Goal: Task Accomplishment & Management: Use online tool/utility

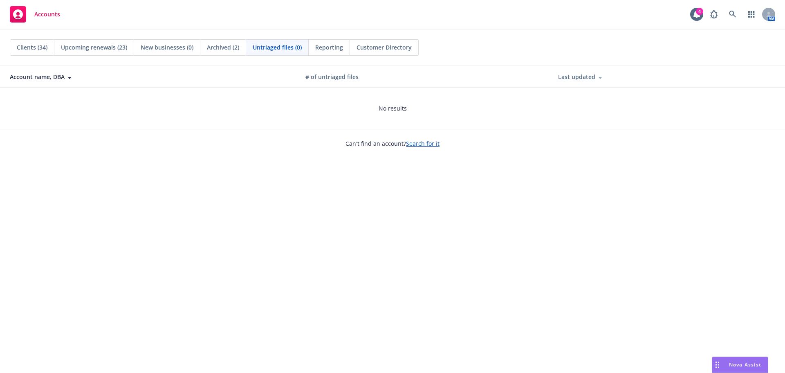
drag, startPoint x: 0, startPoint y: 0, endPoint x: 35, endPoint y: 49, distance: 60.7
click at [35, 49] on span "Clients (34)" at bounding box center [32, 47] width 31 height 9
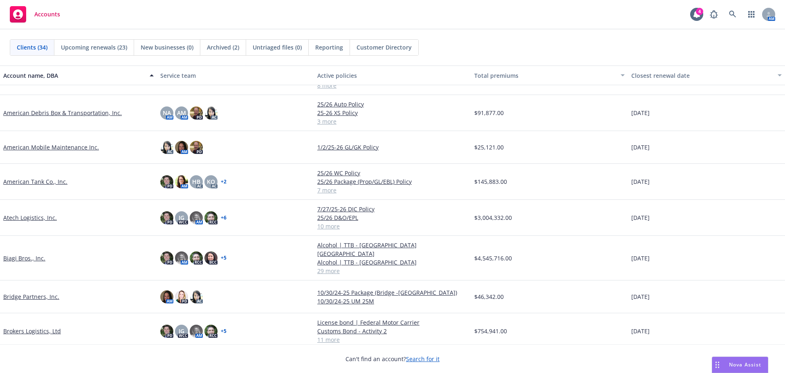
scroll to position [41, 0]
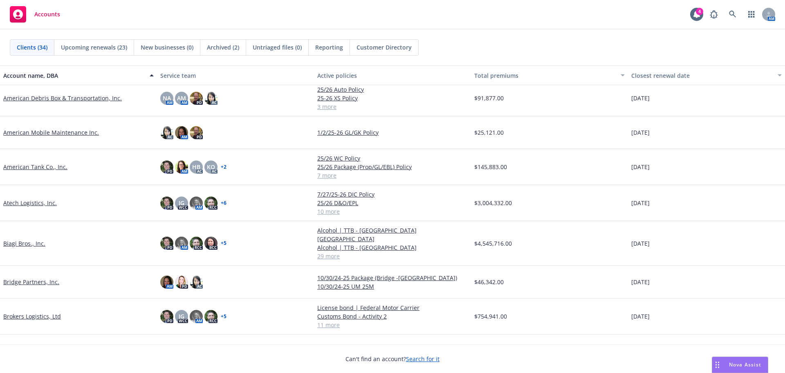
click at [25, 206] on link "Atech Logistics, Inc." at bounding box center [30, 202] width 54 height 9
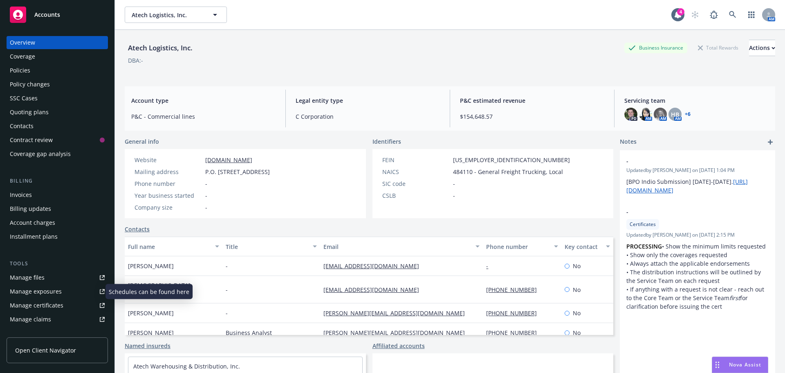
click at [29, 293] on div "Manage exposures" at bounding box center [36, 291] width 52 height 13
click at [35, 302] on div "Manage certificates" at bounding box center [37, 305] width 54 height 13
click at [29, 112] on div "Quoting plans" at bounding box center [29, 112] width 39 height 13
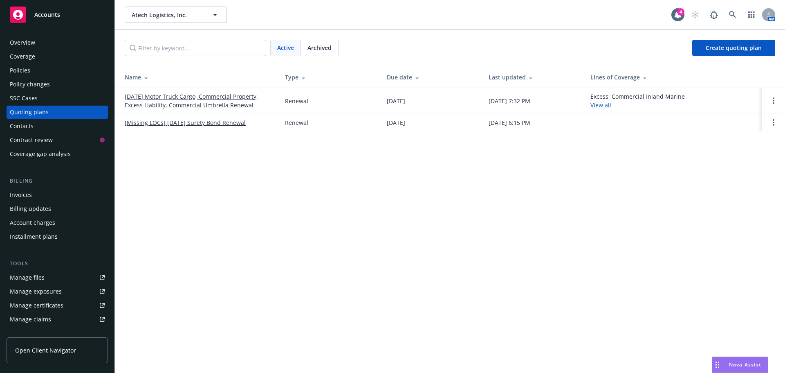
click at [158, 99] on link "09/01/25 Motor Truck Cargo, Commercial Property, Excess Liability, Commercial U…" at bounding box center [198, 100] width 147 height 17
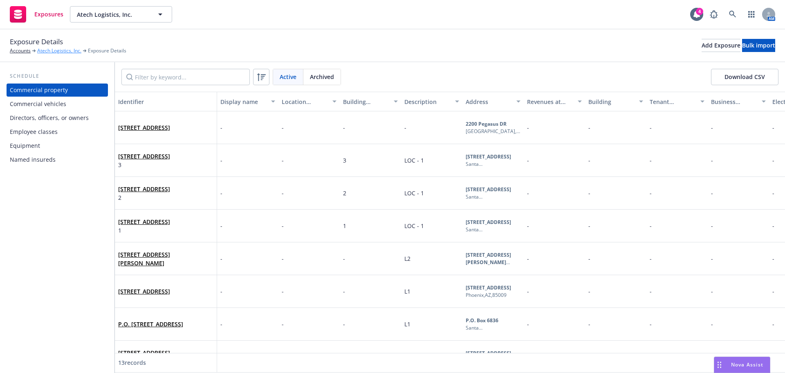
click at [41, 48] on link "Atech Logistics, Inc." at bounding box center [59, 50] width 44 height 7
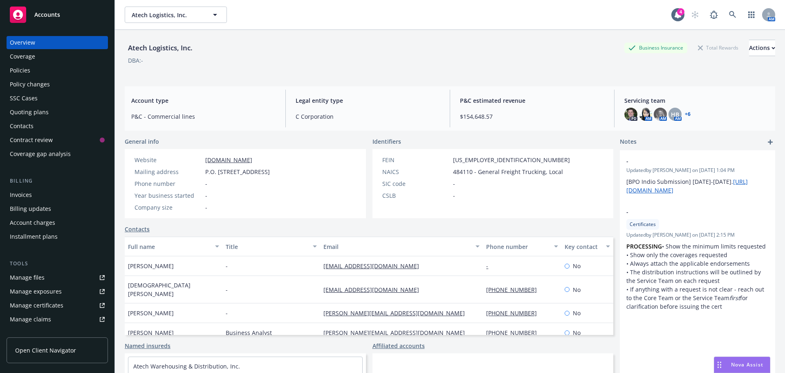
click at [22, 70] on div "Policies" at bounding box center [20, 70] width 20 height 13
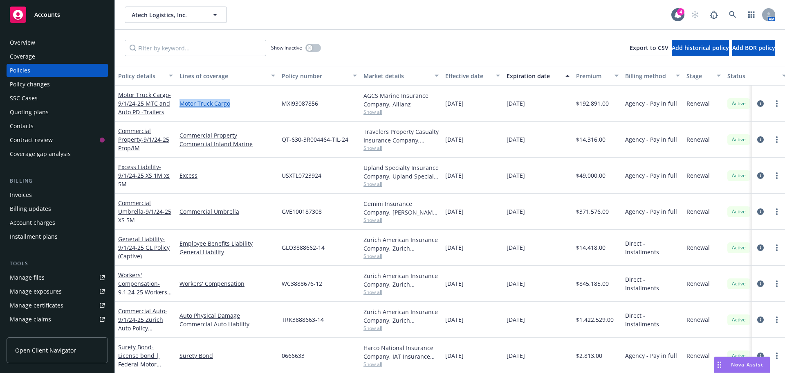
drag, startPoint x: 236, startPoint y: 101, endPoint x: 180, endPoint y: 105, distance: 56.6
click at [180, 105] on link "Motor Truck Cargo" at bounding box center [228, 103] width 96 height 9
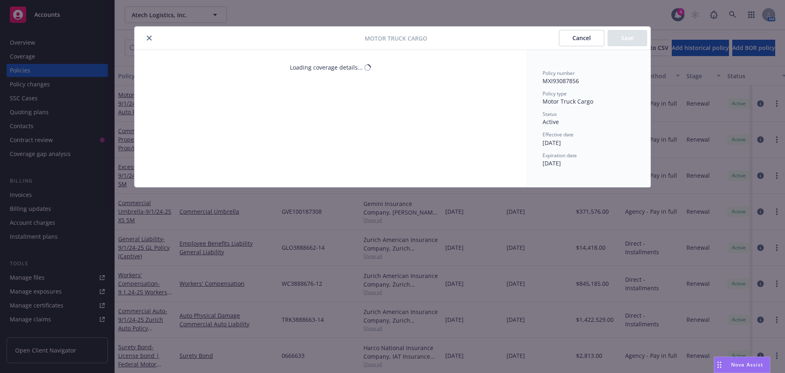
select select "LIMIT"
select select "EACH_OCCURRENCE"
select select "DEDUCTIBLE"
select select "LIMIT"
select select "DEDUCTIBLE"
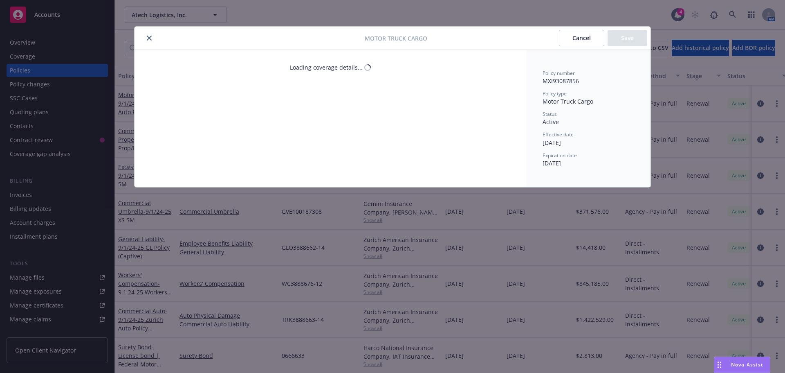
select select "LIMIT"
select select "DEDUCTIBLE"
select select "LIMIT"
select select "DEDUCTIBLE"
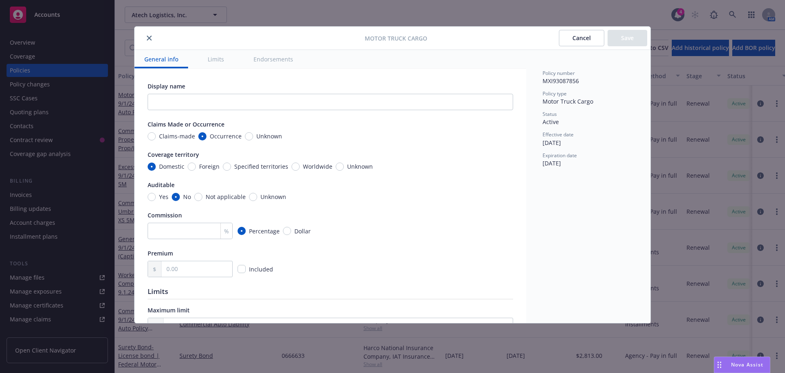
click at [150, 38] on icon "close" at bounding box center [149, 38] width 5 height 5
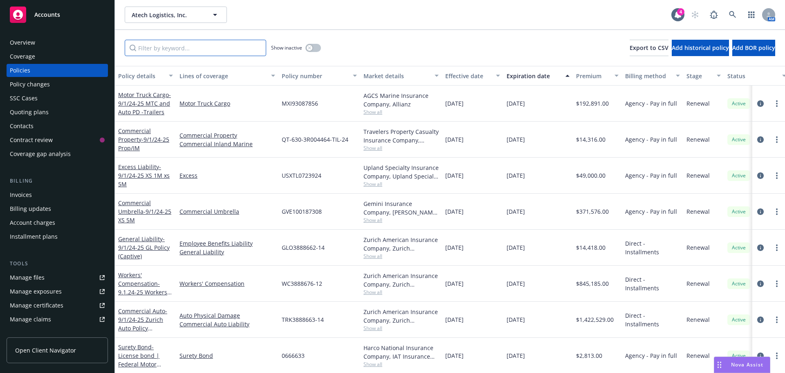
click at [163, 50] on input "Filter by keyword..." at bounding box center [195, 48] width 141 height 16
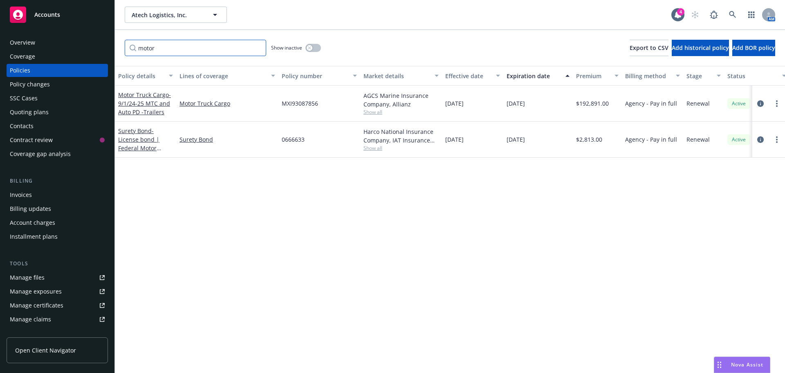
type input "motor"
click at [30, 112] on div "Quoting plans" at bounding box center [29, 112] width 39 height 13
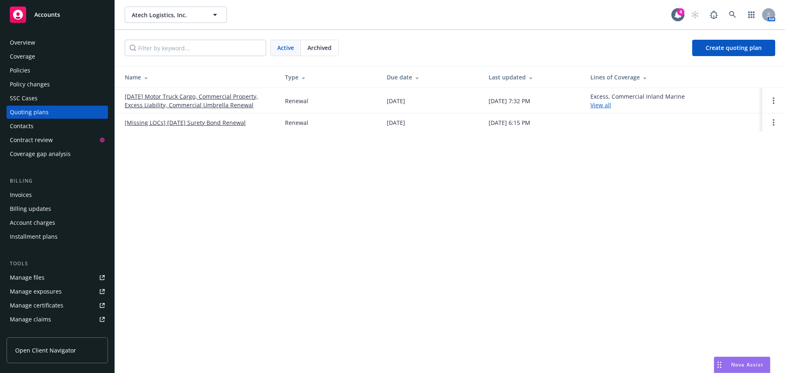
click at [157, 100] on link "09/01/25 Motor Truck Cargo, Commercial Property, Excess Liability, Commercial U…" at bounding box center [198, 100] width 147 height 17
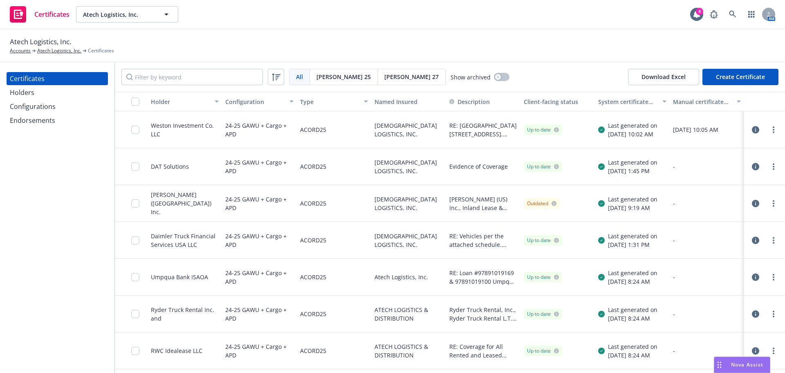
click at [30, 97] on div "Holders" at bounding box center [22, 92] width 25 height 13
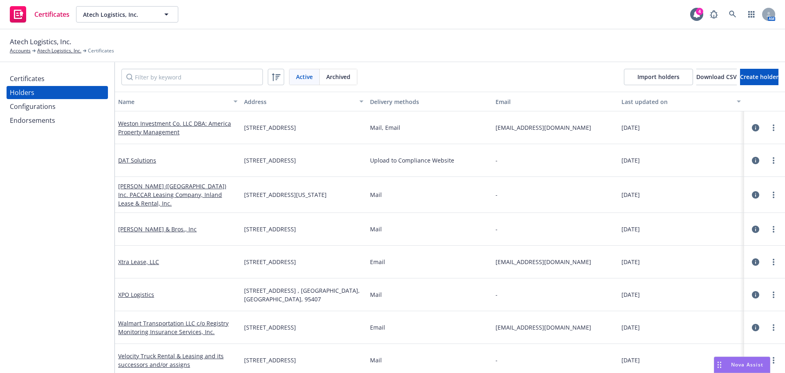
click at [37, 109] on div "Configurations" at bounding box center [33, 106] width 46 height 13
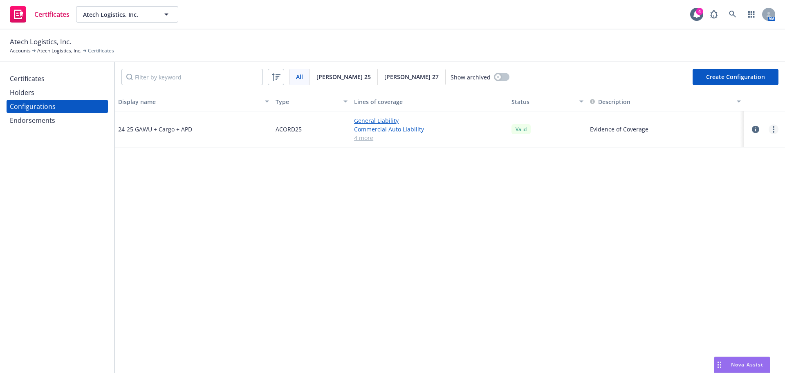
click at [770, 133] on link "more" at bounding box center [774, 129] width 10 height 10
click at [719, 228] on link "Preview an ACORD" at bounding box center [727, 228] width 90 height 16
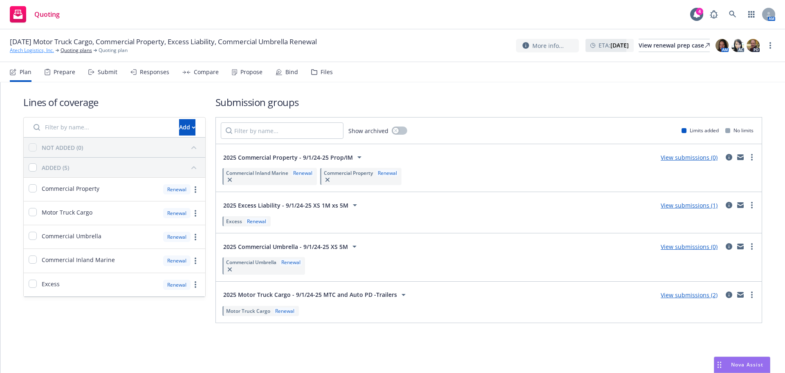
click at [36, 51] on link "Atech Logistics, Inc." at bounding box center [32, 50] width 44 height 7
click at [287, 75] on div "Bind" at bounding box center [291, 72] width 13 height 7
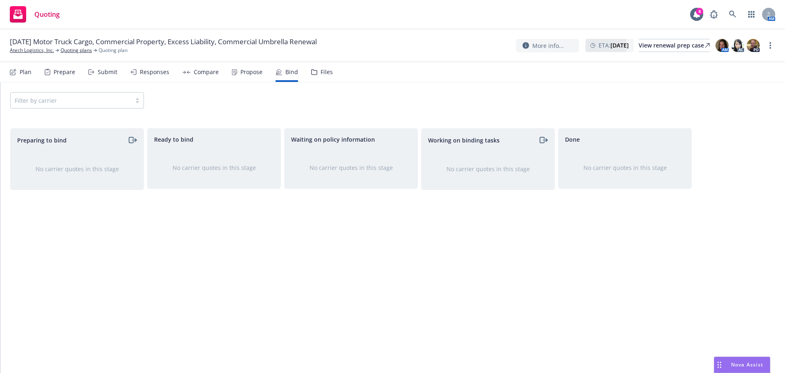
click at [245, 75] on div "Propose" at bounding box center [251, 72] width 22 height 7
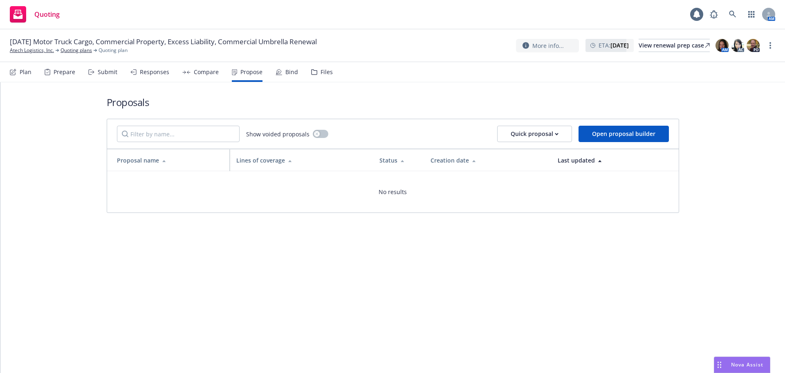
click at [202, 72] on div "Compare" at bounding box center [206, 72] width 25 height 7
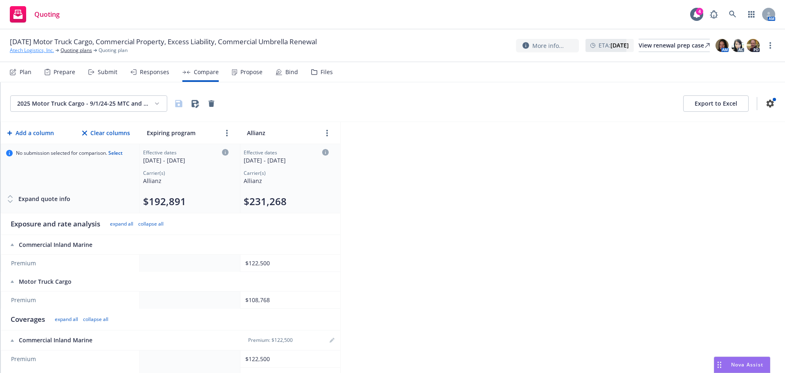
click at [33, 48] on link "Atech Logistics, Inc." at bounding box center [32, 50] width 44 height 7
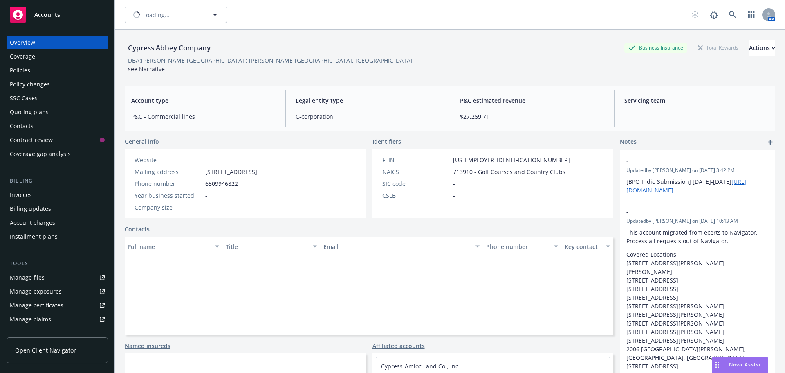
type input "Cypress Abbey Company"
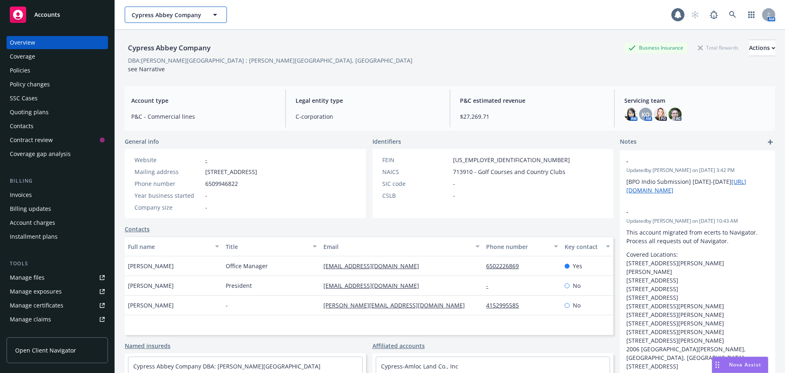
click at [144, 18] on span "Cypress Abbey Company" at bounding box center [167, 15] width 71 height 9
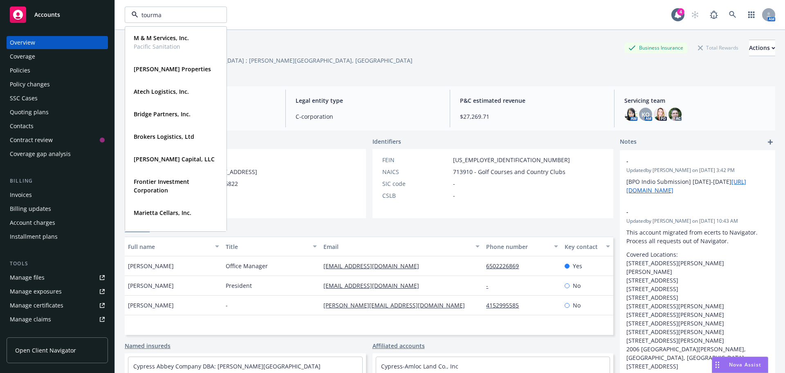
type input "tourmal"
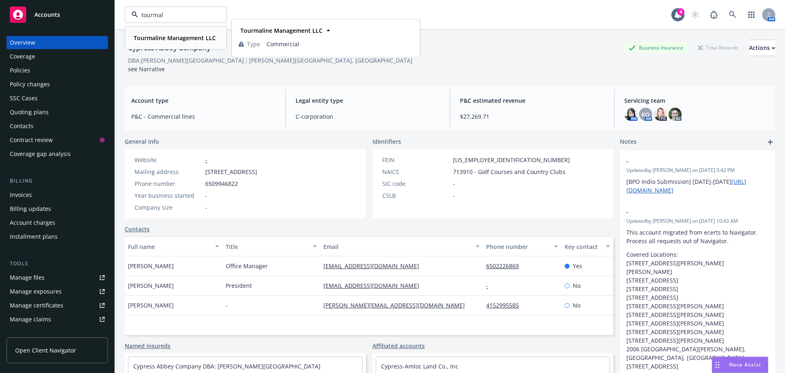
click at [174, 43] on div "Tourmaline Management LLC" at bounding box center [173, 38] width 87 height 12
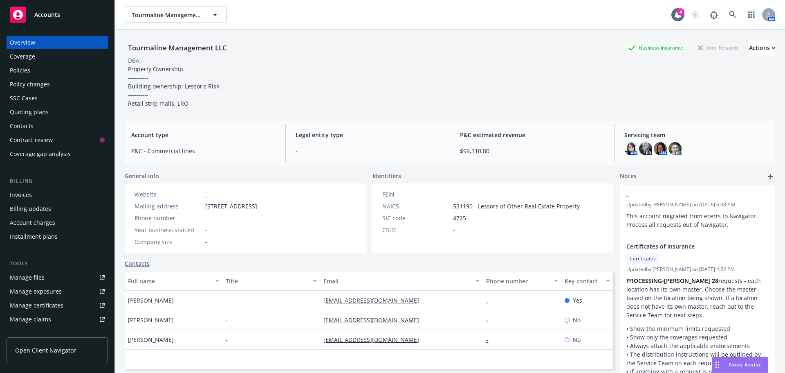
click at [27, 72] on div "Policies" at bounding box center [20, 70] width 20 height 13
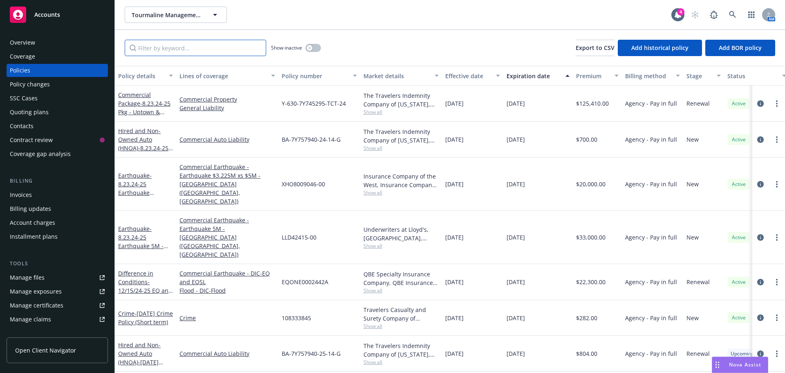
click at [154, 52] on input "Filter by keyword..." at bounding box center [195, 48] width 141 height 16
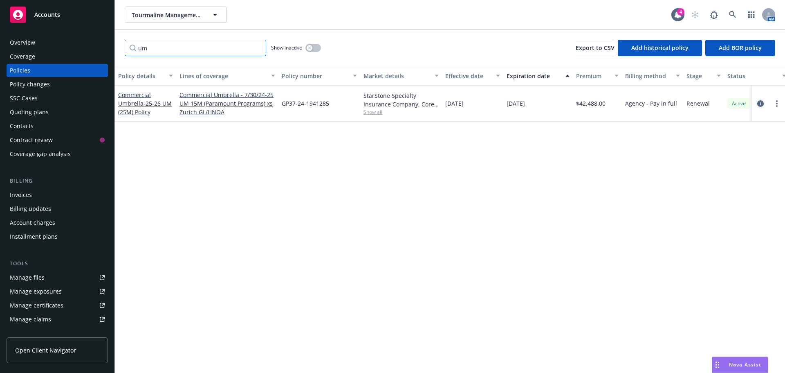
type input "um"
click at [757, 103] on link "circleInformation" at bounding box center [761, 104] width 10 height 10
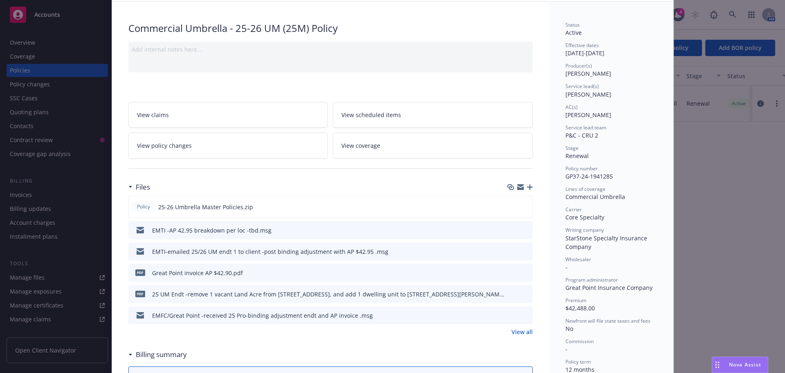
scroll to position [123, 0]
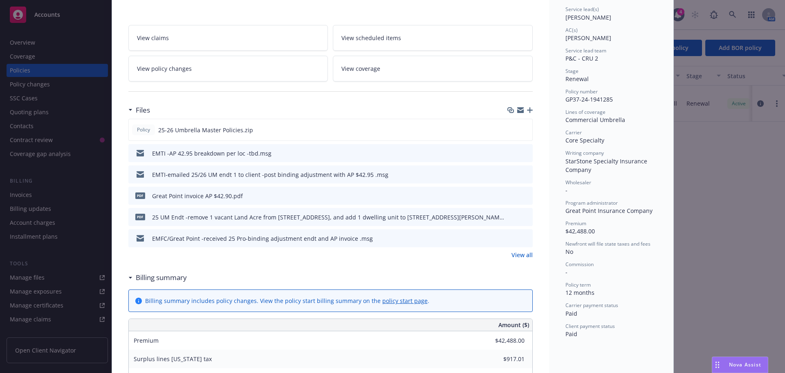
click at [523, 107] on div at bounding box center [520, 110] width 25 height 7
click at [527, 108] on icon "button" at bounding box center [530, 110] width 6 height 6
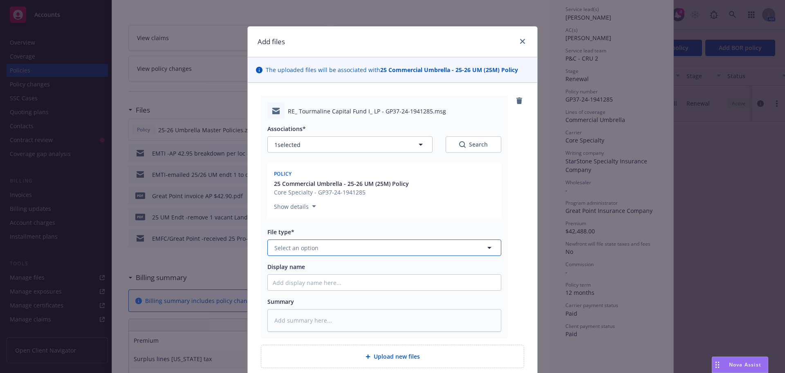
click at [276, 245] on span "Select an option" at bounding box center [296, 247] width 44 height 9
type input "emai"
click at [290, 272] on div "Email" at bounding box center [283, 270] width 20 height 12
click at [277, 277] on input "Display name" at bounding box center [384, 282] width 233 height 16
type textarea "x"
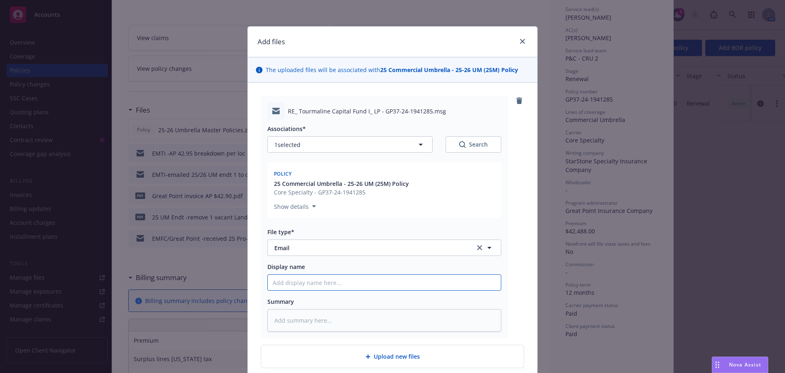
type input "I"
type textarea "x"
type input "In"
type textarea "x"
type input "Int"
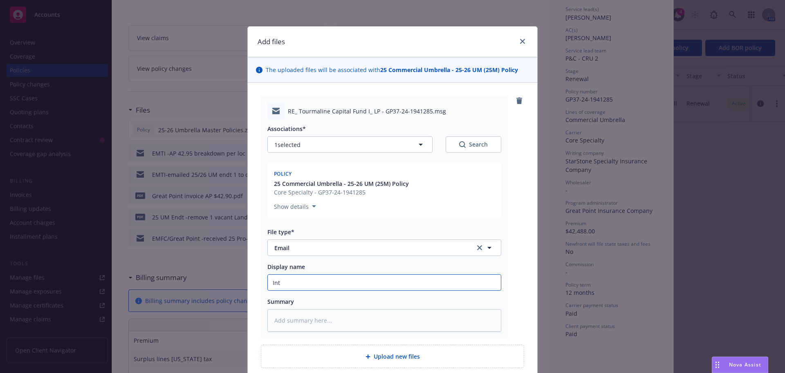
type textarea "x"
type input "Inte"
type textarea "x"
type input "Inter"
type textarea "x"
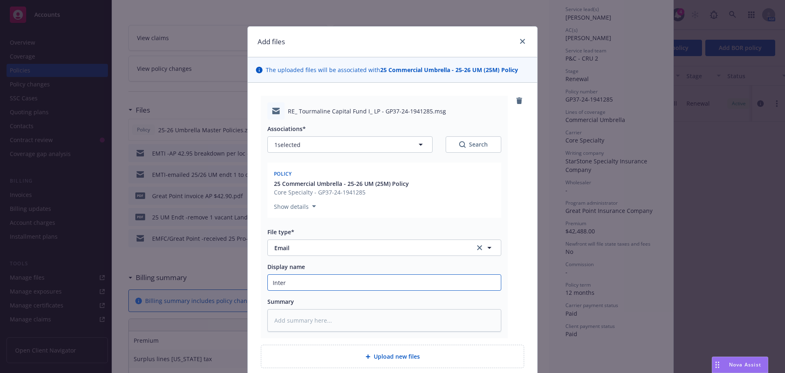
type input "Intern"
type textarea "x"
type input "Interna"
type textarea "x"
type input "Internal"
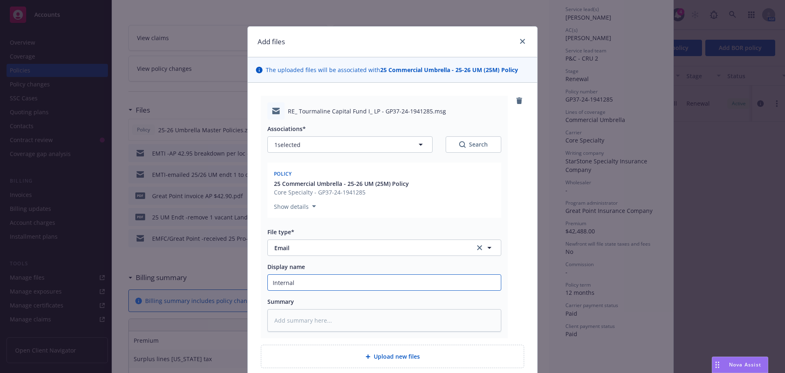
type textarea "x"
type input "Internal"
type textarea "x"
type input "Internal -"
type textarea "x"
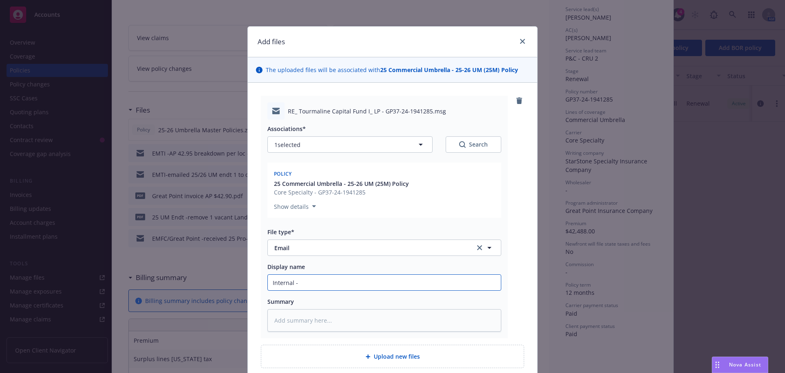
type input "Internal -c"
type textarea "x"
type input "Internal -co"
type textarea "x"
type input "Internal -con"
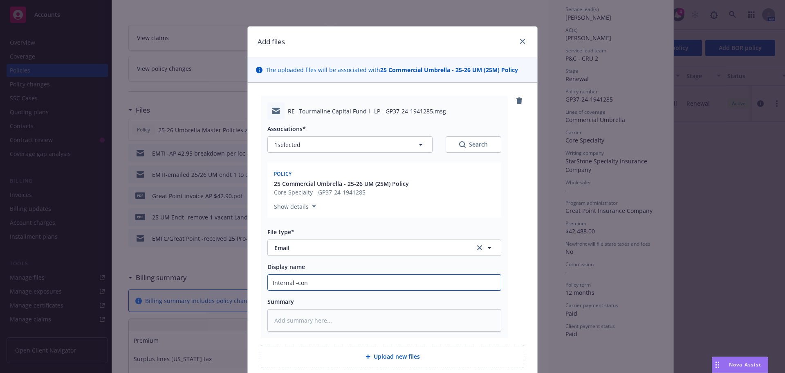
type textarea "x"
type input "Internal -conf"
type textarea "x"
type input "Internal -confi"
type textarea "x"
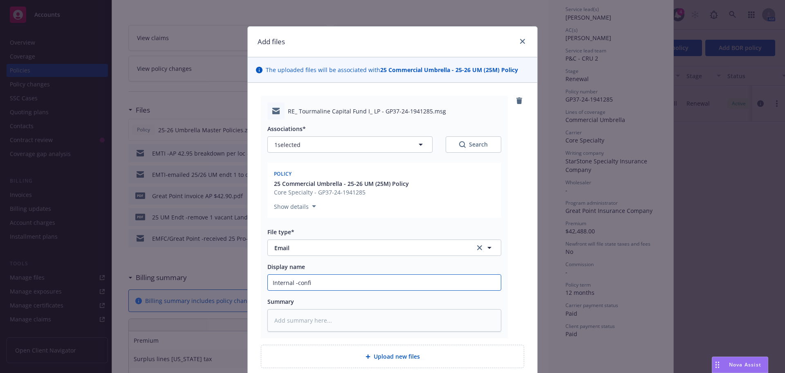
type input "Internal -confir"
type textarea "x"
type input "Internal -confirm"
type textarea "x"
type input "Internal -confirme"
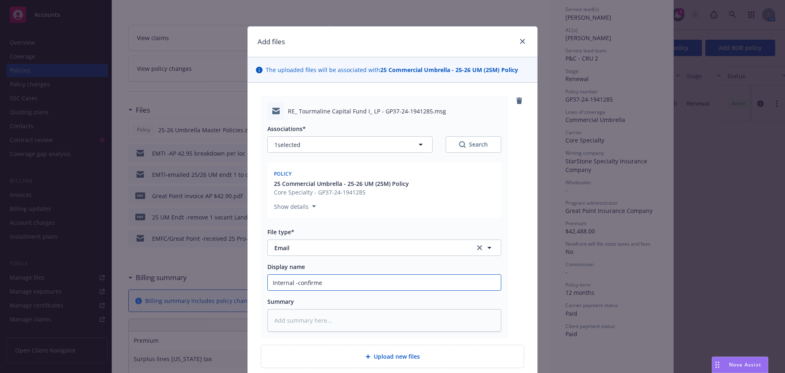
type textarea "x"
type input "Internal -confirmed"
type textarea "x"
type input "Internal -confirmed"
type textarea "x"
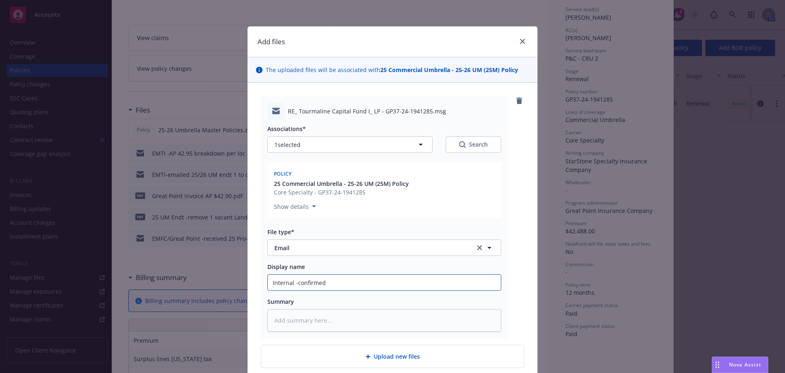
type input "Internal -confirmed t"
type textarea "x"
type input "Internal -confirmed th"
type textarea "x"
type input "Internal -confirmed the"
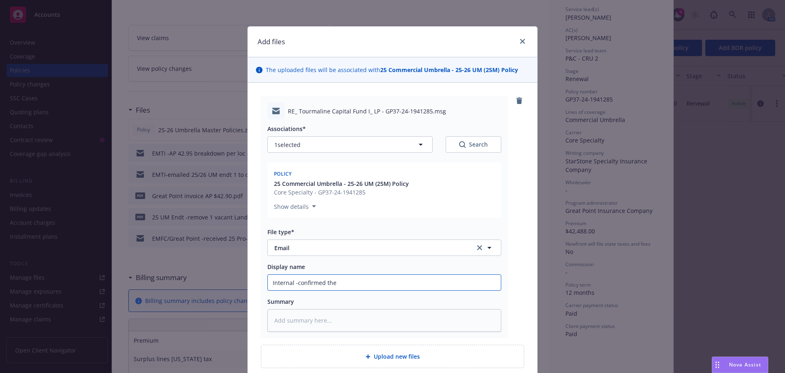
type textarea "x"
type input "Internal -confirmed the"
type textarea "x"
type input "Internal -confirmed the i"
type textarea "x"
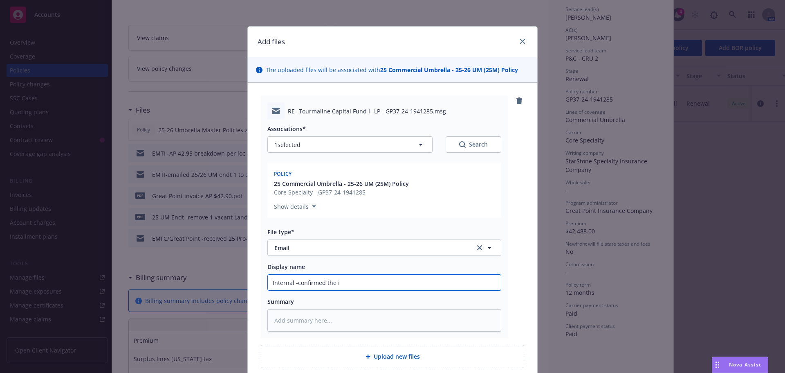
type input "Internal -confirmed the in"
type textarea "x"
type input "Internal -confirmed the inf"
type textarea "x"
type input "Internal -confirmed the info"
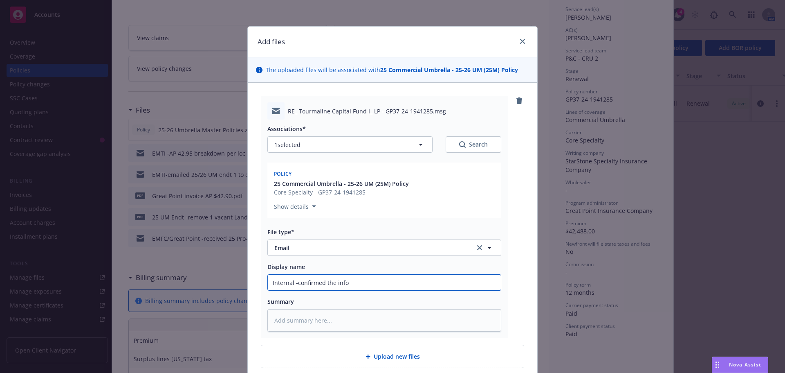
type textarea "x"
type input "Internal -confirmed the info"
type textarea "x"
type input "Internal -confirmed the info l"
type textarea "x"
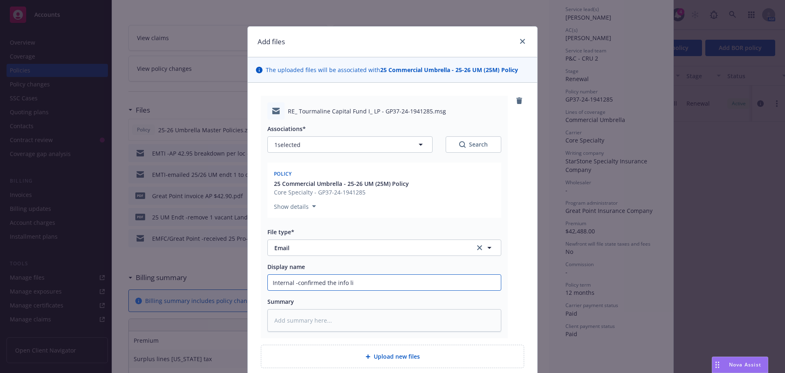
type input "Internal -confirmed the info lis"
type textarea "x"
type input "Internal -confirmed the info li"
type textarea "x"
type input "Internal -confirmed the info lis"
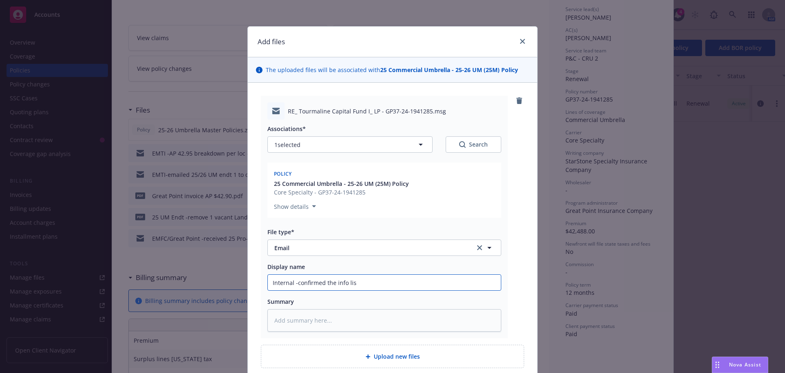
type textarea "x"
type input "Internal -confirmed the info list"
type textarea "x"
type input "Internal -confirmed the info liste"
type textarea "x"
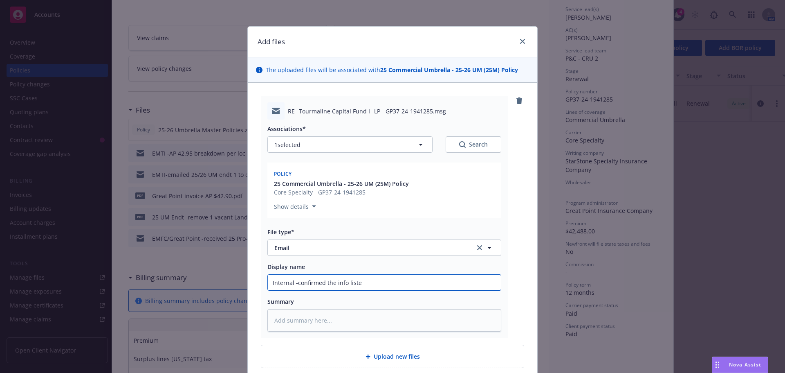
type input "Internal -confirmed the info listed"
type textarea "x"
type input "Internal -confirmed the info listed"
type textarea "x"
type input "Internal -confirmed the info listed"
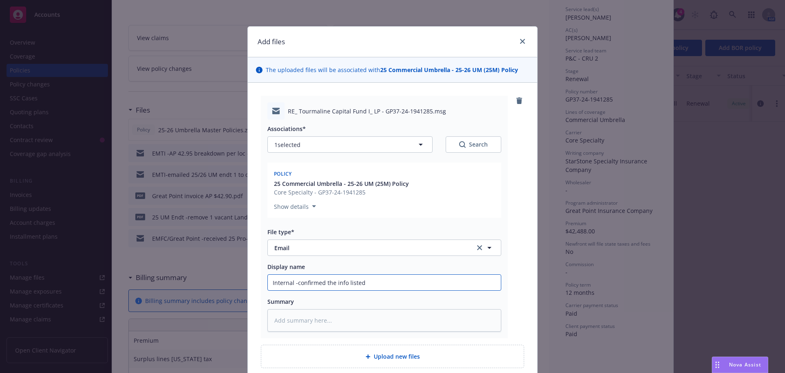
type textarea "x"
type input "Internal -confirmed the info listed"
type textarea "x"
type input "Internal -confirmed the info listed e"
type textarea "x"
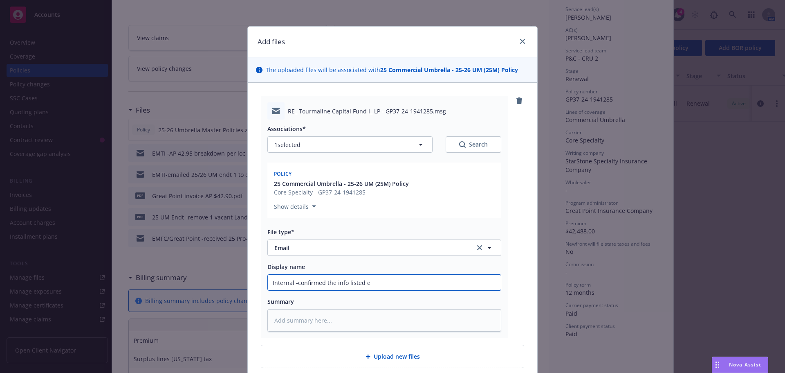
type input "Internal -confirmed the info listed en"
type textarea "x"
type input "Internal -confirmed the info listed end"
type textarea "x"
type input "Internal -confirmed the info listed endt"
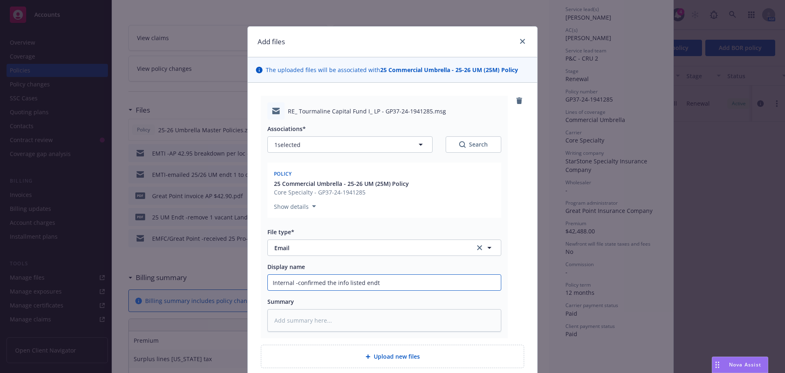
type textarea "x"
type input "Internal -confirmed the info listed endt"
type textarea "x"
type input "Internal -confirmed the info listed endt 1"
type textarea "x"
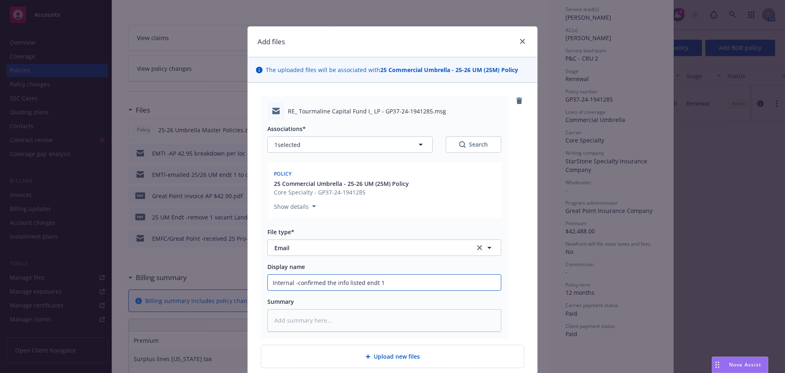
type input "Internal -confirmed the info listed endt 1"
type textarea "x"
type input "Internal -confirmed the info listed endt 1 i"
type textarea "x"
type input "Internal -confirmed the info listed endt 1 is"
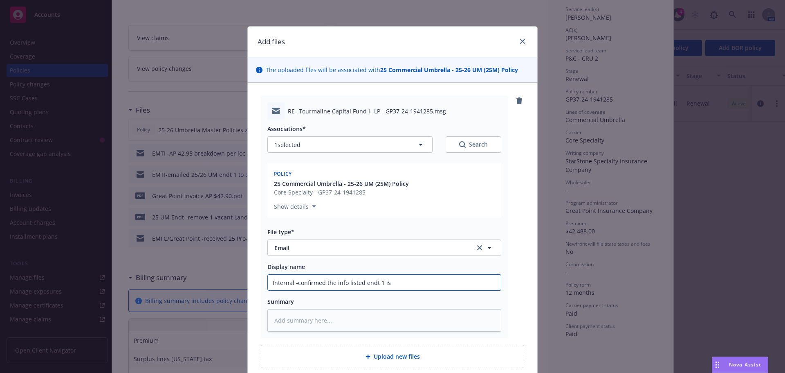
type textarea "x"
type input "Internal -confirmed the info listed endt 1 is"
type textarea "x"
type input "Internal -confirmed the info listed endt 1 is c"
type textarea "x"
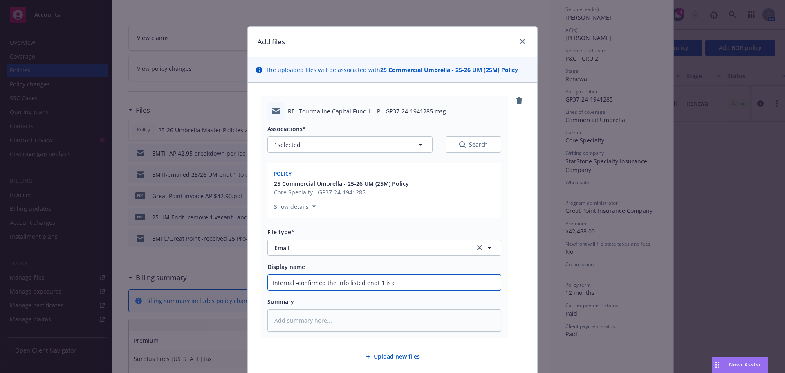
type input "Internal -confirmed the info listed endt 1 is co"
type textarea "x"
type input "Internal -confirmed the info listed endt 1 is cor"
type textarea "x"
type input "Internal -confirmed the info listed endt 1 is corr"
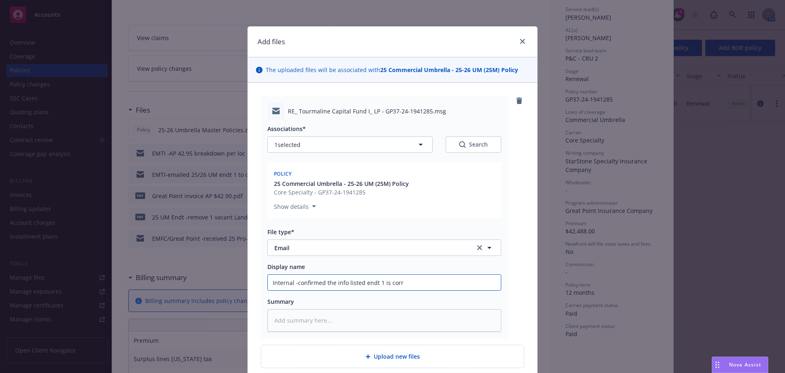
type textarea "x"
type input "Internal -confirmed the info listed endt 1 is corre"
type textarea "x"
type input "Internal -confirmed the info listed endt 1 is correc"
type textarea "x"
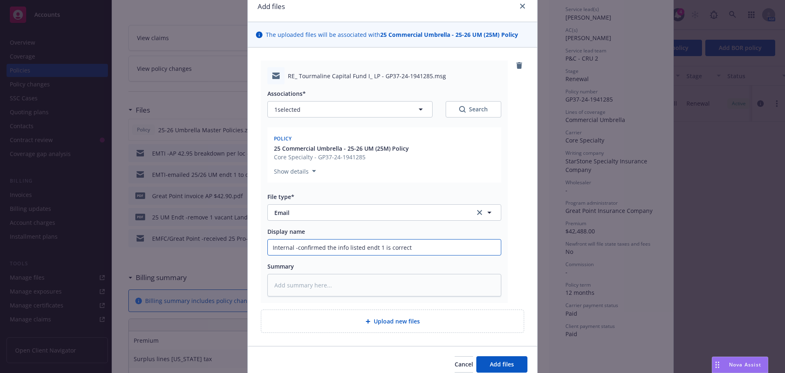
scroll to position [71, 0]
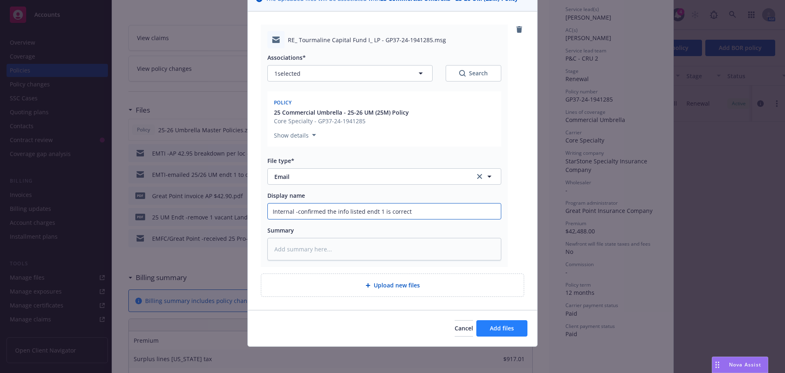
type input "Internal -confirmed the info listed endt 1 is correct"
click at [500, 332] on button "Add files" at bounding box center [501, 328] width 51 height 16
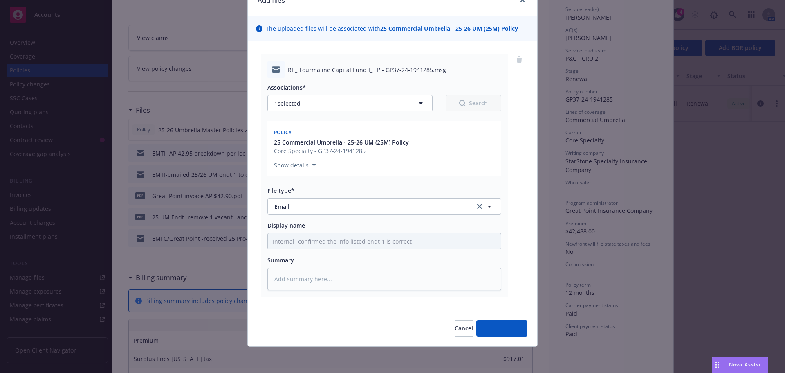
type textarea "x"
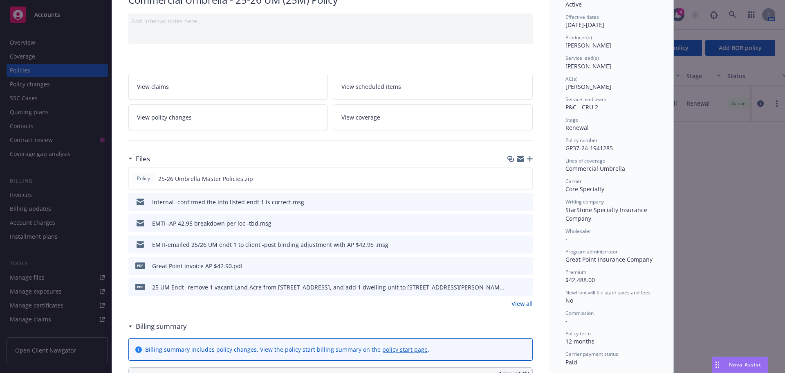
scroll to position [0, 0]
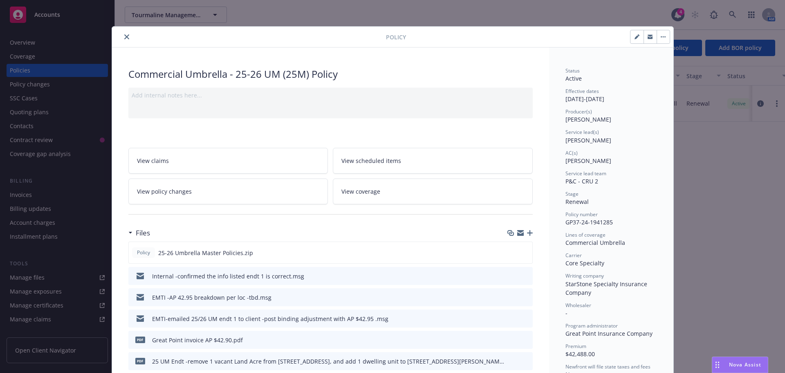
click at [124, 39] on icon "close" at bounding box center [126, 36] width 5 height 5
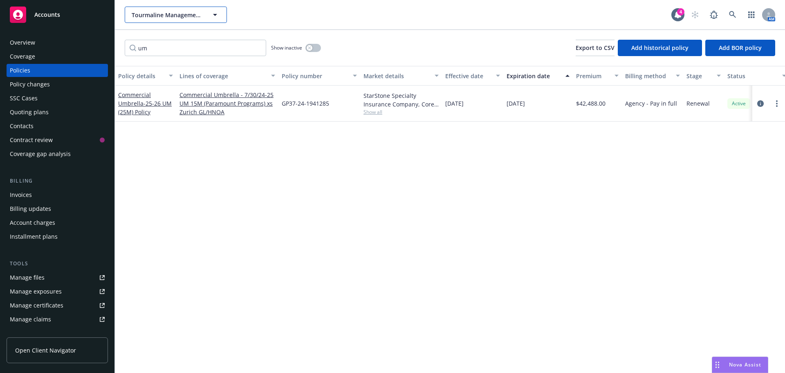
click at [153, 19] on span "Tourmaline Management LLC" at bounding box center [167, 15] width 71 height 9
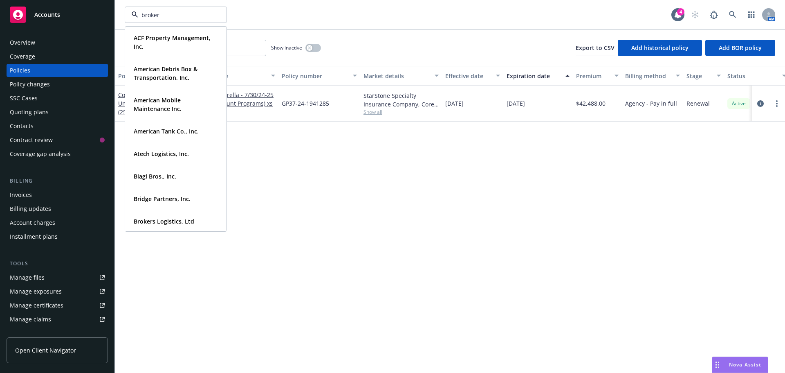
type input "brokers"
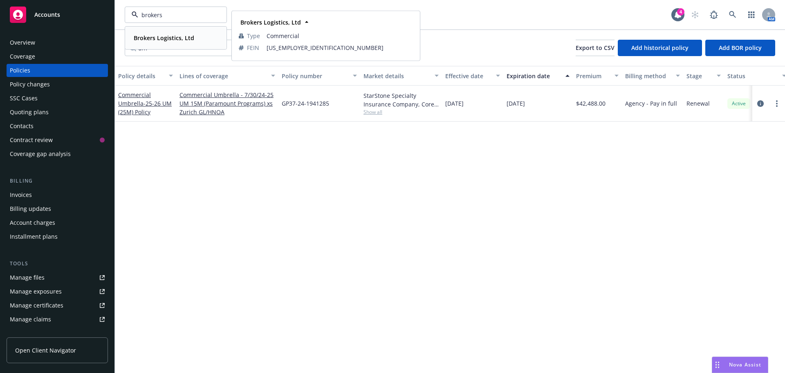
click at [177, 41] on strong "Brokers Logistics, Ltd" at bounding box center [164, 38] width 61 height 8
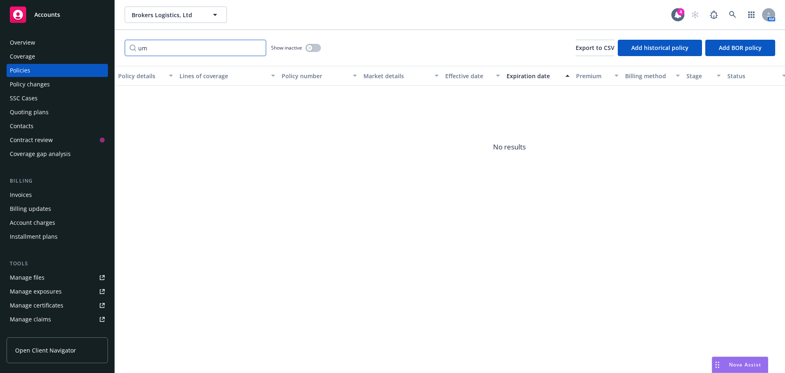
drag, startPoint x: 151, startPoint y: 48, endPoint x: 126, endPoint y: 51, distance: 25.2
click at [126, 51] on input "um" at bounding box center [195, 48] width 141 height 16
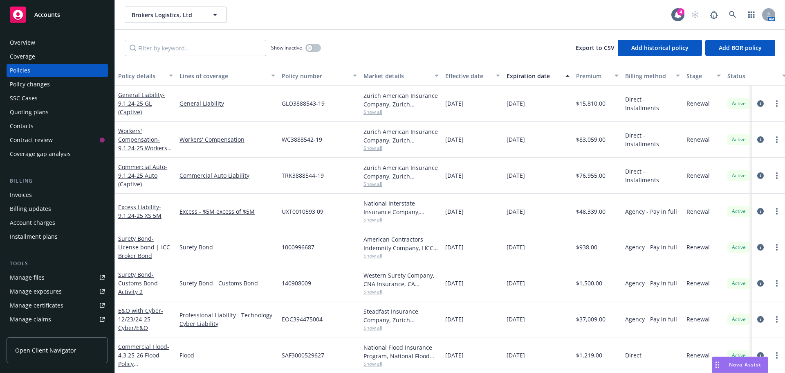
click at [27, 115] on div "Quoting plans" at bounding box center [29, 112] width 39 height 13
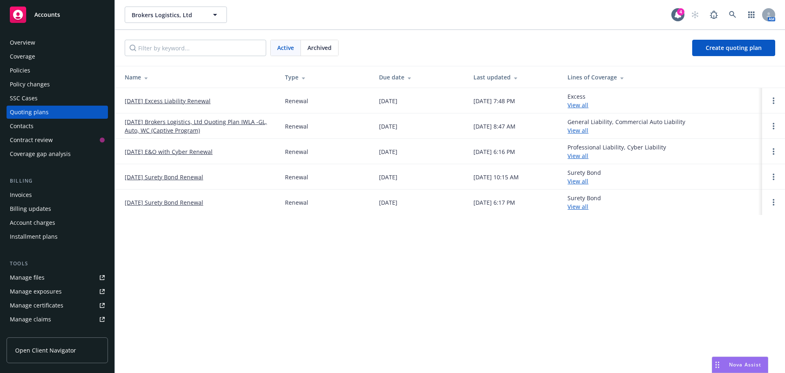
click at [323, 49] on span "Archived" at bounding box center [320, 47] width 24 height 9
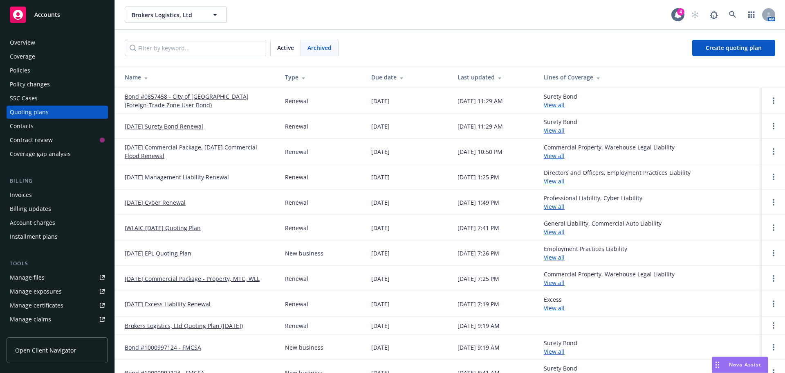
click at [284, 50] on span "Active" at bounding box center [285, 47] width 17 height 9
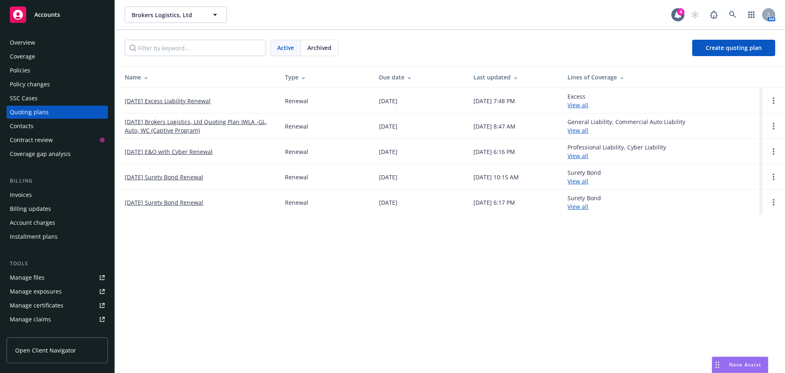
click at [240, 125] on link "9/1/25 Brokers Logistics, Ltd Quoting Plan IWLA -GL, Auto, WC (Captive Program)" at bounding box center [198, 125] width 147 height 17
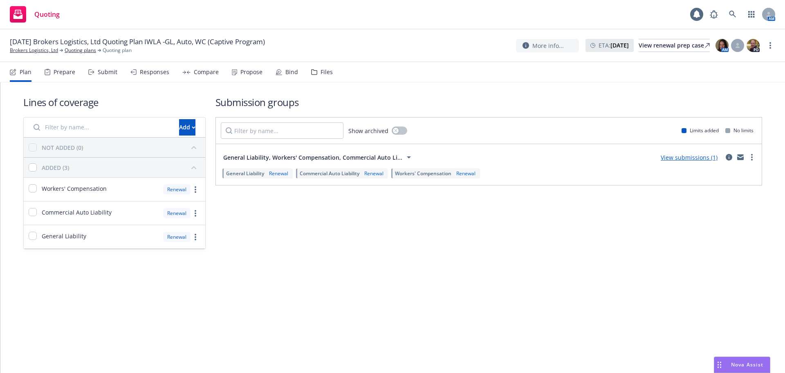
click at [323, 73] on div "Files" at bounding box center [327, 72] width 12 height 7
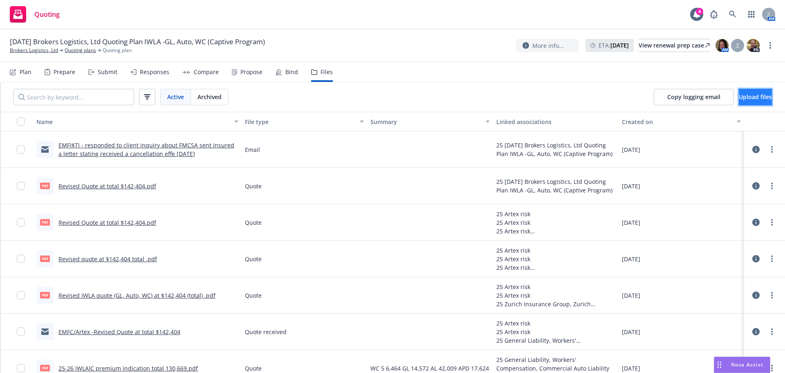
click at [743, 95] on span "Upload files" at bounding box center [755, 97] width 33 height 8
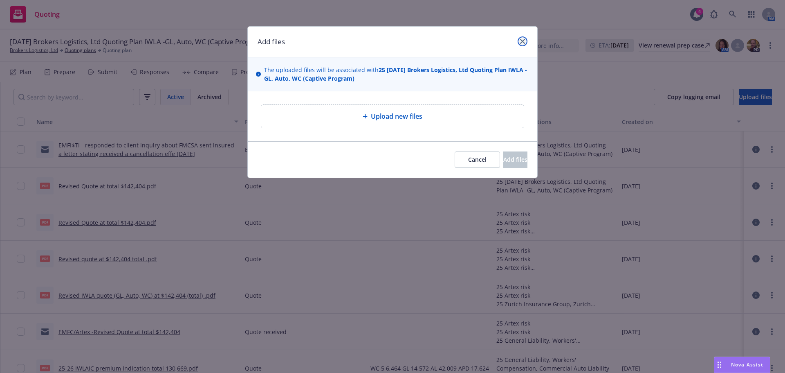
click at [520, 40] on icon "close" at bounding box center [522, 41] width 5 height 5
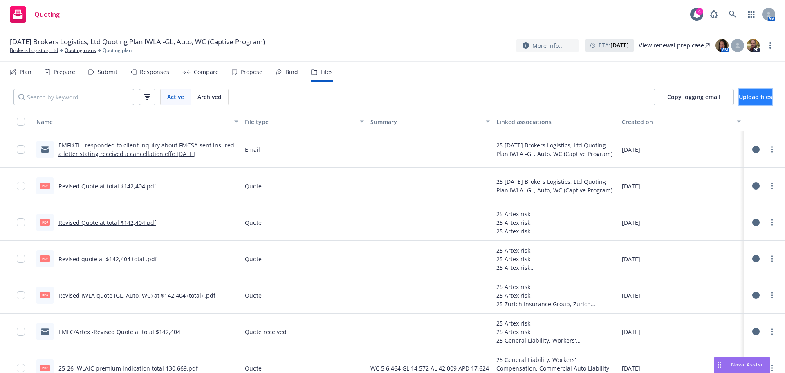
click at [739, 99] on span "Upload files" at bounding box center [755, 97] width 33 height 8
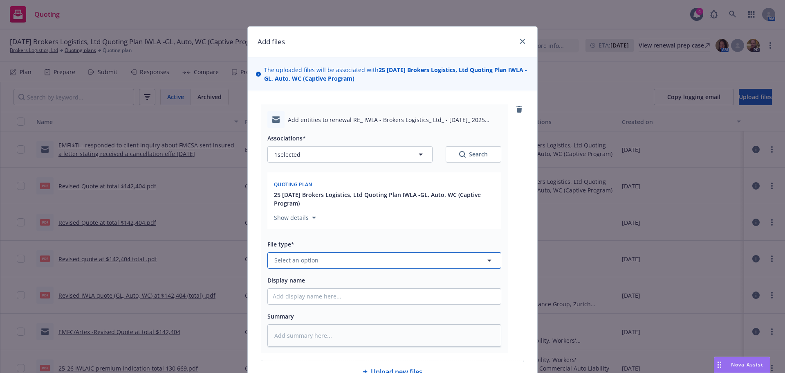
click at [298, 258] on span "Select an option" at bounding box center [296, 260] width 44 height 9
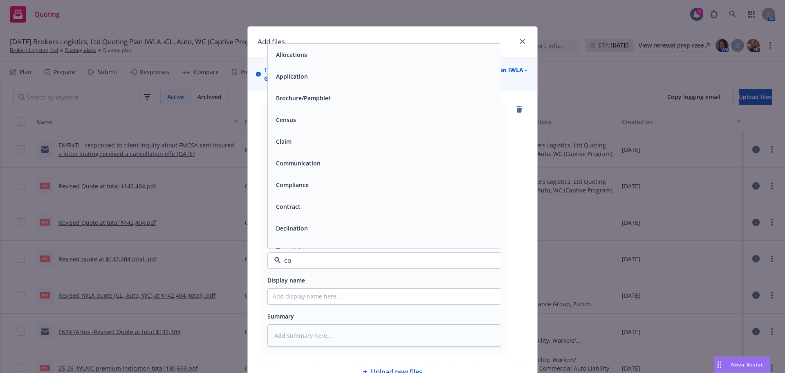
type input "coo"
type textarea "x"
type input "comm"
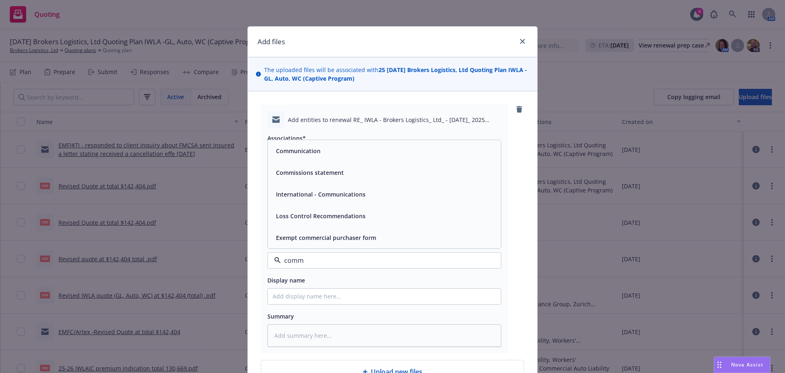
drag, startPoint x: 318, startPoint y: 152, endPoint x: 317, endPoint y: 158, distance: 6.3
click at [317, 152] on div "Communication" at bounding box center [297, 151] width 49 height 12
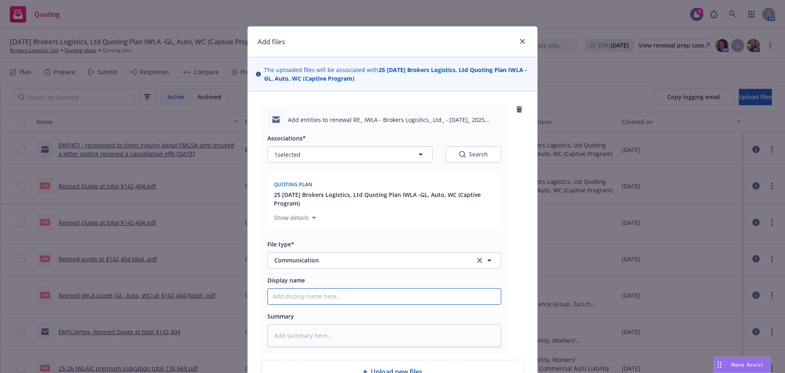
click at [301, 300] on input "Display name" at bounding box center [384, 296] width 233 height 16
type textarea "x"
type input "E"
type textarea "x"
type input "EM"
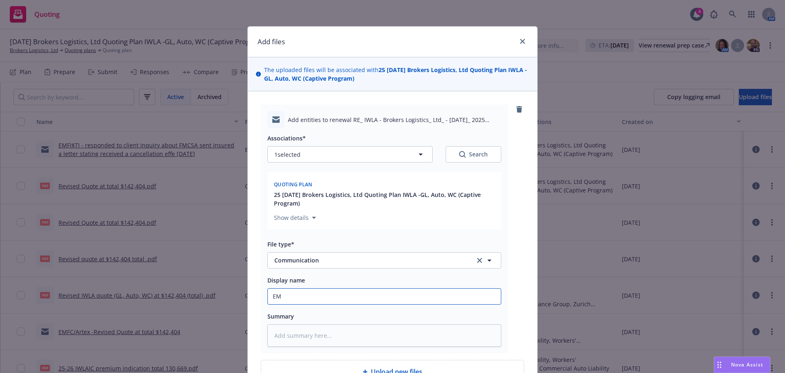
type textarea "x"
type input "EMT"
type textarea "x"
type input "EMTC"
type textarea "x"
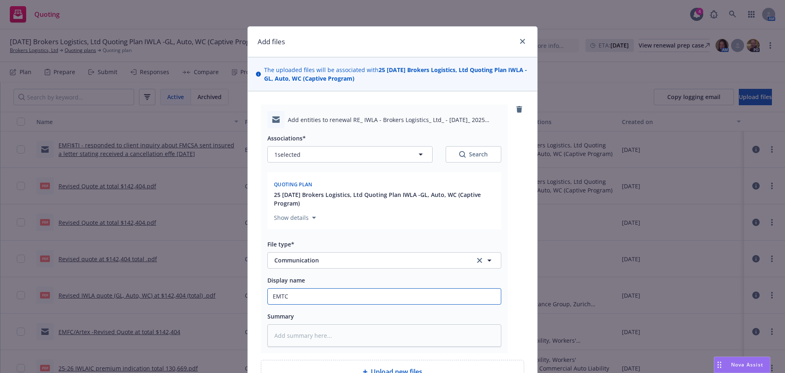
type input "EMTC/"
type textarea "x"
type input "EMTC/A"
type textarea "x"
type input "EMTC/Ar"
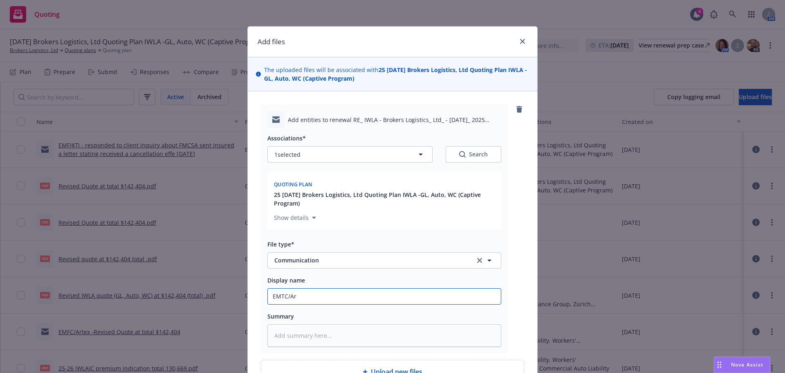
type textarea "x"
type input "EMTC/Art"
type textarea "x"
type input "EMTC/Arte"
type textarea "x"
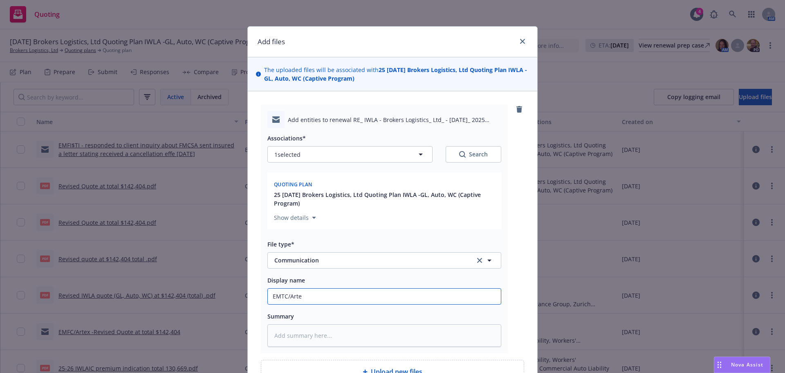
type input "EMTC/Artex"
type textarea "x"
type input "EMTC/Artex"
type textarea "x"
type input "EMTC/Artex -"
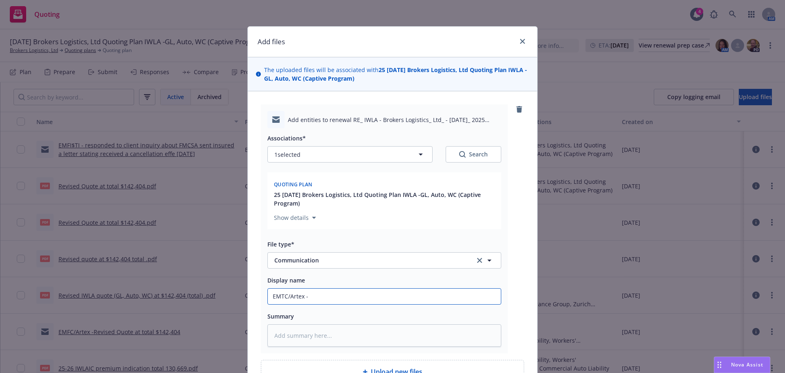
type textarea "x"
type input "EMTC/Artex -r"
type textarea "x"
type input "EMTC/Artex -re"
type textarea "x"
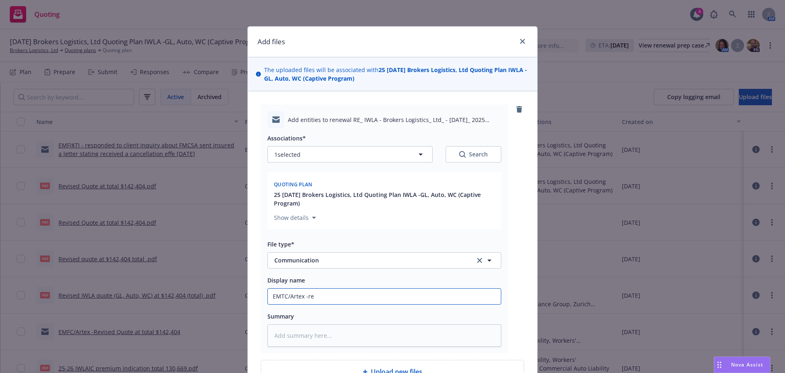
type input "EMTC/Artex -req"
type textarea "x"
type input "EMTC/Artex -requ"
type textarea "x"
type input "EMTC/Artex -reque"
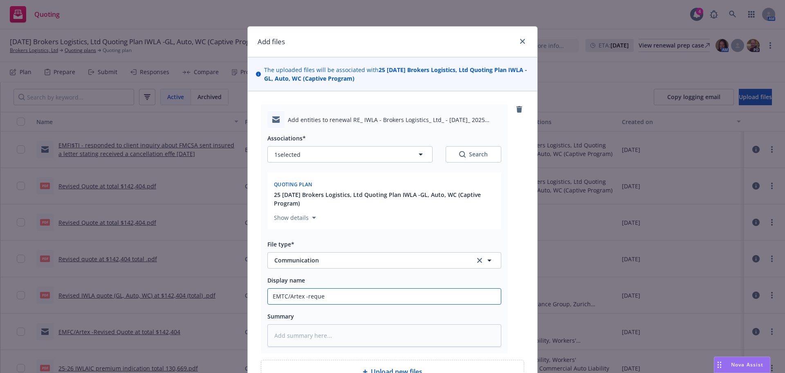
type textarea "x"
type input "EMTC/Artex -reques"
type textarea "x"
type input "EMTC/Artex -request"
type textarea "x"
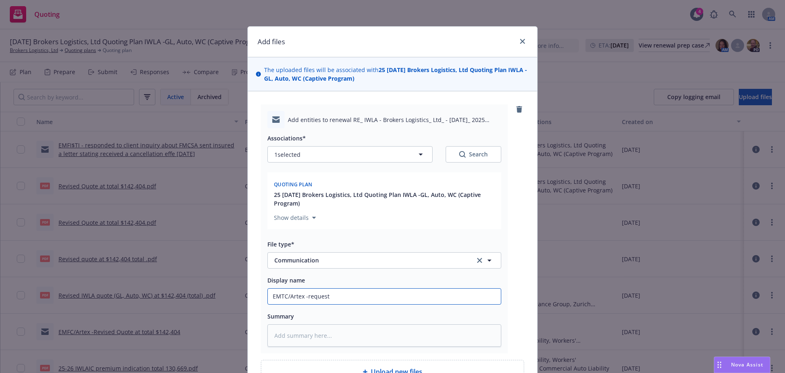
type input "EMTC/Artex -request"
type textarea "x"
type input "EMTC/Artex -request t"
type textarea "x"
type input "EMTC/Artex -request to"
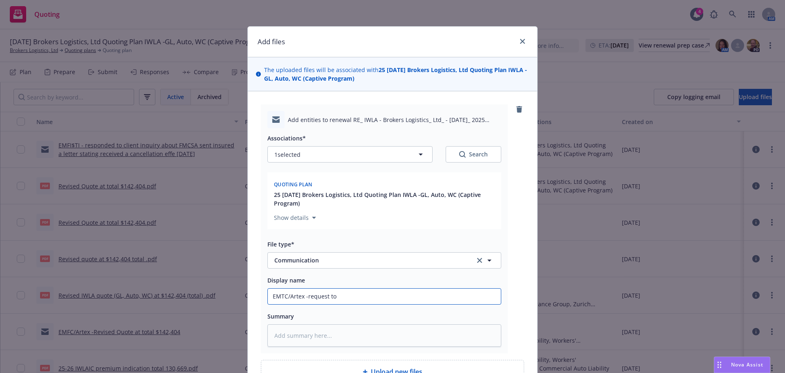
type textarea "x"
type input "EMTC/Artex -request to"
type textarea "x"
type input "EMTC/Artex -request to c"
type textarea "x"
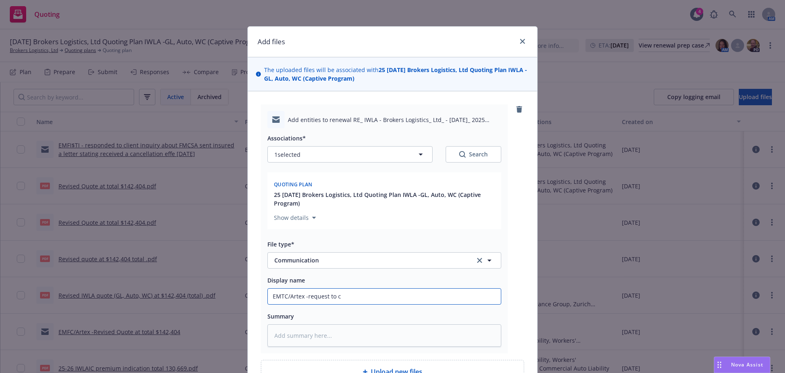
type input "EMTC/Artex -request to co"
type textarea "x"
type input "EMTC/Artex -request to con"
type textarea "x"
type input "EMTC/Artex -request to conf"
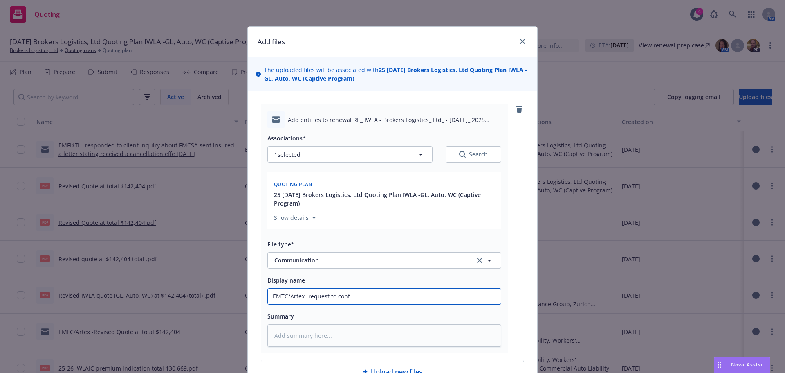
type textarea "x"
type input "EMTC/Artex -request to confi"
type textarea "x"
type input "EMTC/Artex -request to confir"
type textarea "x"
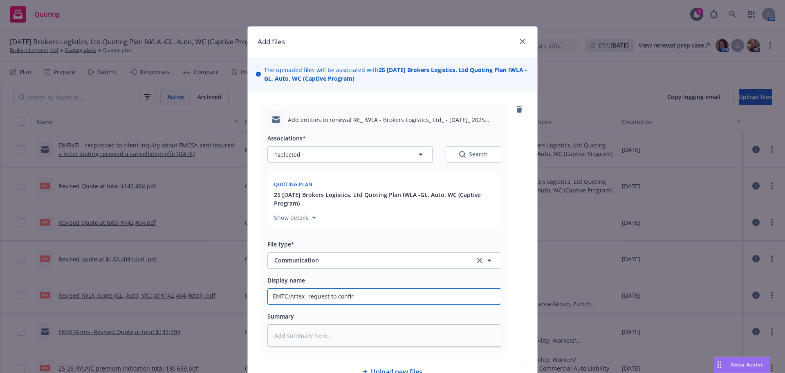
type input "EMTC/Artex -request to confirm"
type textarea "x"
type input "EMTC/Artex -request to confirm"
type textarea "x"
type input "EMTC/Artex -request to confirm t"
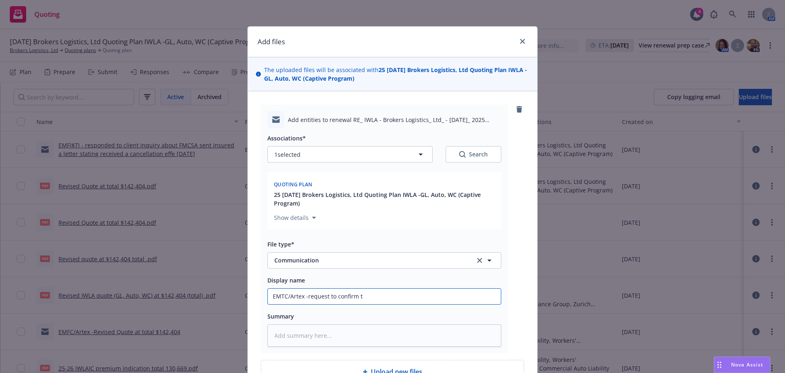
type textarea "x"
type input "EMTC/Artex -request to confirm th"
type textarea "x"
type input "EMTC/Artex -request to confirm the"
type textarea "x"
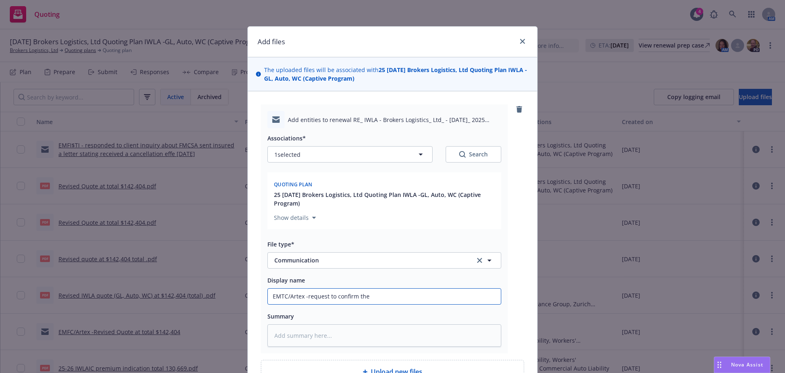
type input "EMTC/Artex -request to confirm the"
type textarea "x"
type input "EMTC/Artex -request to confirm the n"
type textarea "x"
type input "EMTC/Artex -request to confirm the no"
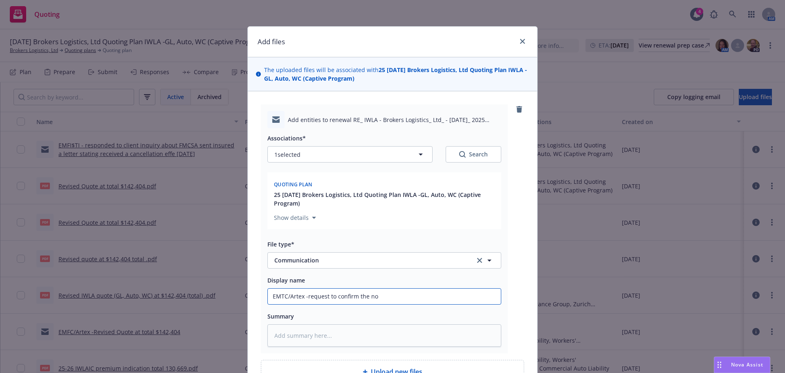
type textarea "x"
type input "EMTC/Artex -request to confirm the no"
type textarea "x"
type input "EMTC/Artex -request to confirm the no o"
type textarea "x"
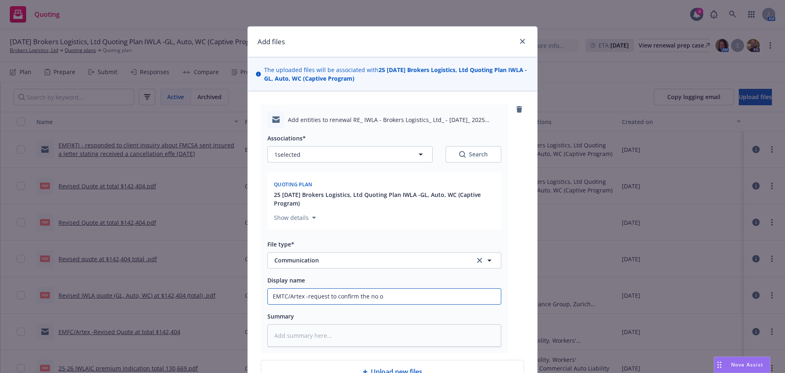
type input "EMTC/Artex -request to confirm the no op"
type textarea "x"
type input "EMTC/Artex -request to confirm the no op"
type textarea "x"
type input "EMTC/Artex -request to confirm the no op a"
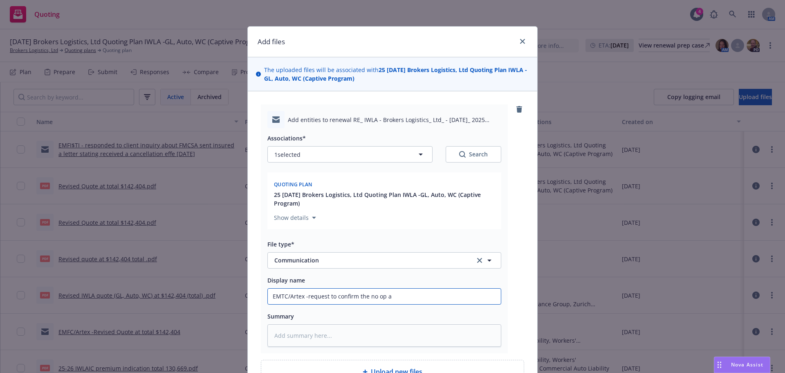
type textarea "x"
type input "EMTC/Artex -request to confirm the no op"
type textarea "x"
type input "EMTC/Artex -request to confirm the no op e"
type textarea "x"
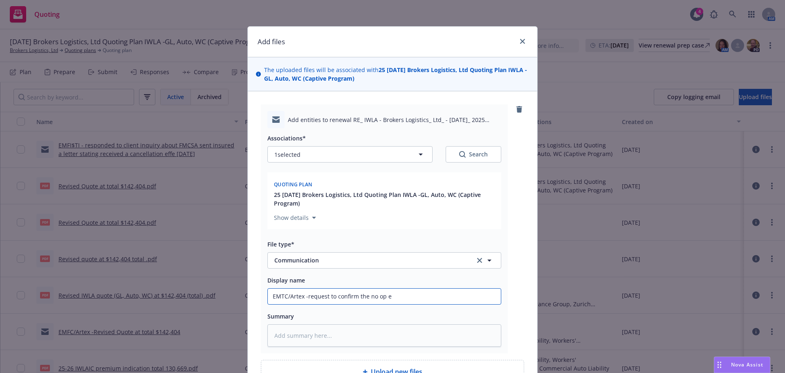
type input "EMTC/Artex -request to confirm the no op en"
type textarea "x"
type input "EMTC/Artex -request to confirm the no op ent"
type textarea "x"
type input "EMTC/Artex -request to confirm the no op entt"
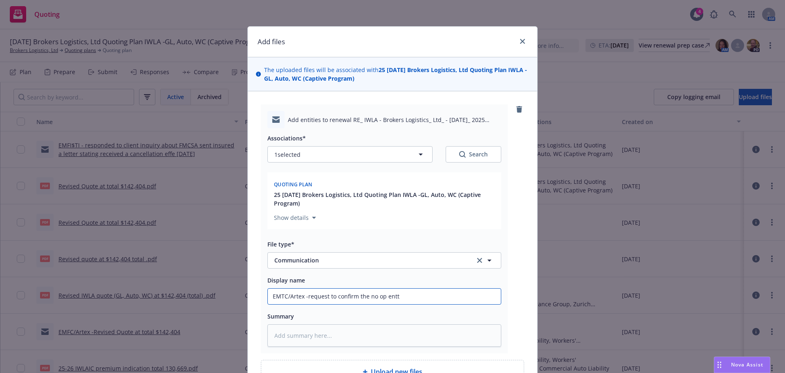
type textarea "x"
type input "EMTC/Artex -request to confirm the no op ent"
type textarea "x"
type input "EMTC/Artex -request to confirm the no op enti"
type textarea "x"
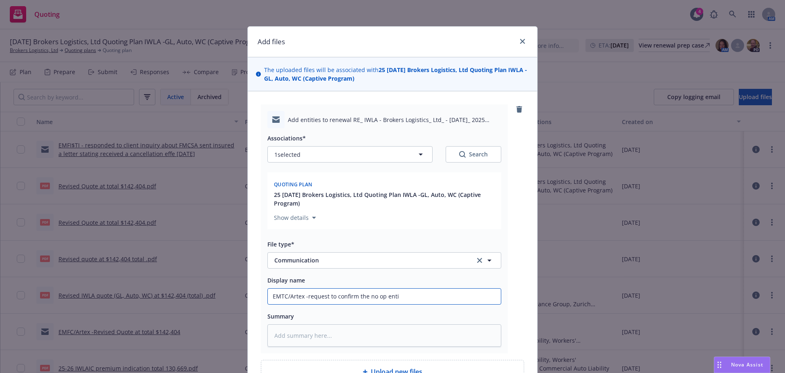
type input "EMTC/Artex -request to confirm the no op entit"
type textarea "x"
type input "EMTC/Artex -request to confirm the no op entiti"
type textarea "x"
type input "EMTC/Artex -request to confirm the no op entitie"
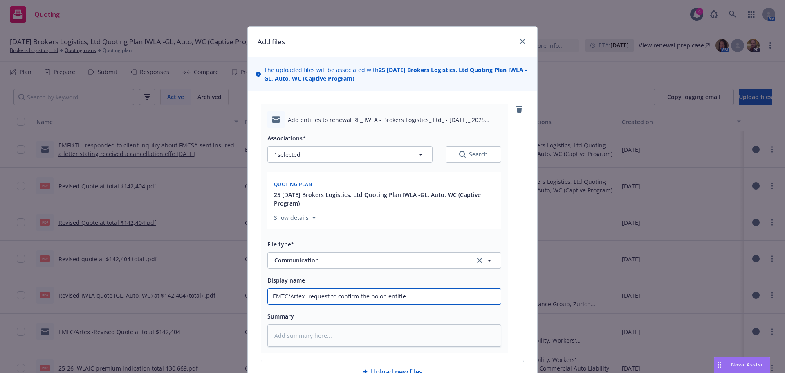
type textarea "x"
type input "EMTC/Artex -request to confirm the no op entities"
type textarea "x"
type input "EMTC/Artex -request to confirm the no op entities"
click at [433, 295] on input "EMTC/Artex -request to confirm the no op entities" at bounding box center [384, 296] width 233 height 16
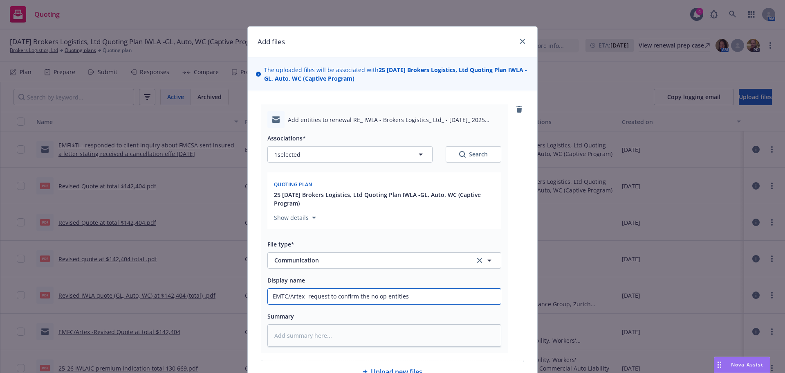
click at [382, 298] on input "EMTC/Artex -request to confirm the no op entities" at bounding box center [384, 296] width 233 height 16
type textarea "x"
type input "EMTC/Artex -request to confirm the no op entities"
type textarea "x"
type input "EMTC/Artex -request to confirm the no op b entities"
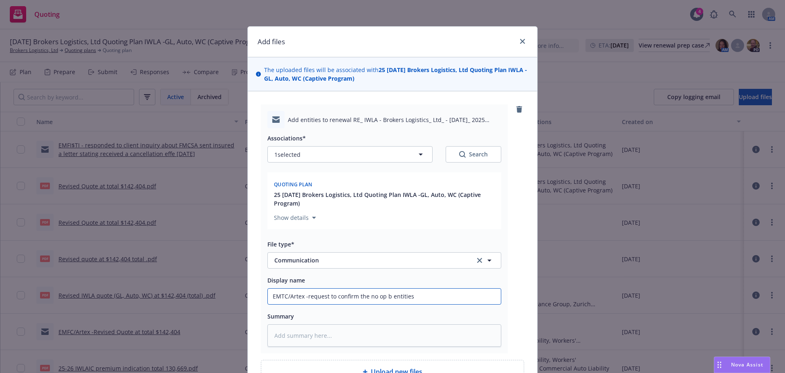
type textarea "x"
type input "EMTC/Artex -request to confirm the no op bu entities"
type textarea "x"
type input "EMTC/Artex -request to confirm the no op but entities"
type textarea "x"
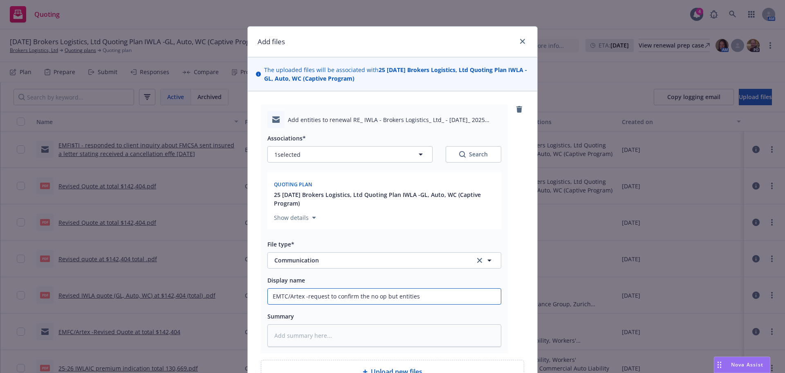
type input "EMTC/Artex -request to confirm the no op but entities"
type textarea "x"
type input "EMTC/Artex -request to confirm the no op but s entities"
type textarea "x"
type input "EMTC/Artex -request to confirm the no op but st entities"
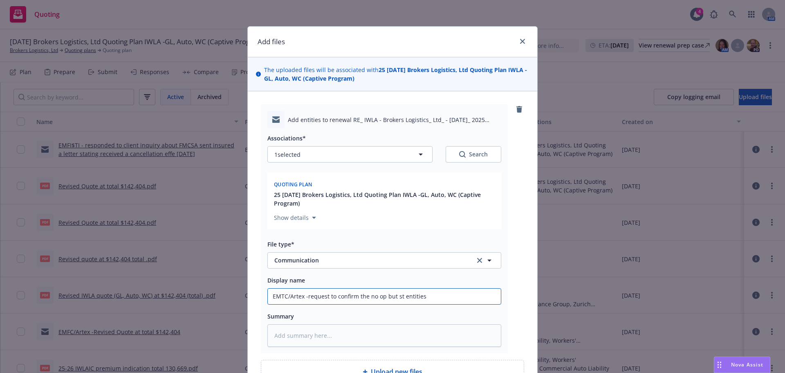
type textarea "x"
type input "EMTC/Artex -request to confirm the no op but sti entities"
type textarea "x"
type input "EMTC/Artex -request to confirm the no op but stil entities"
type textarea "x"
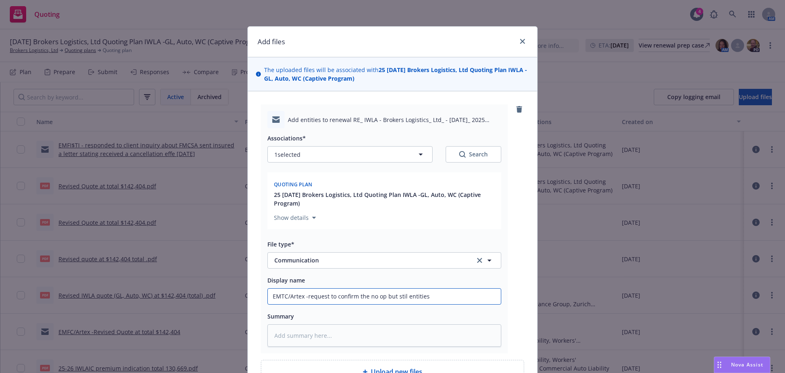
type input "EMTC/Artex -request to confirm the no op but stil entities"
type textarea "x"
type input "EMTC/Artex -request to confirm the no op but stil a entities"
type textarea "x"
type input "EMTC/Artex -request to confirm the no op but stil ac entities"
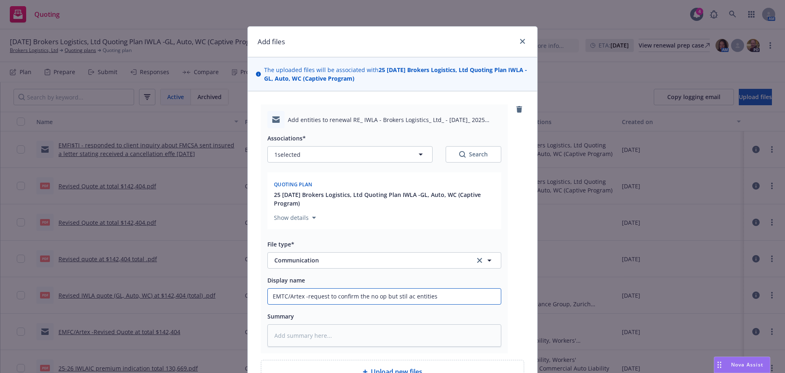
type textarea "x"
type input "EMTC/Artex -request to confirm the no op but stil a entities"
type textarea "x"
type input "EMTC/Artex -request to confirm the no op but stil entities"
type textarea "x"
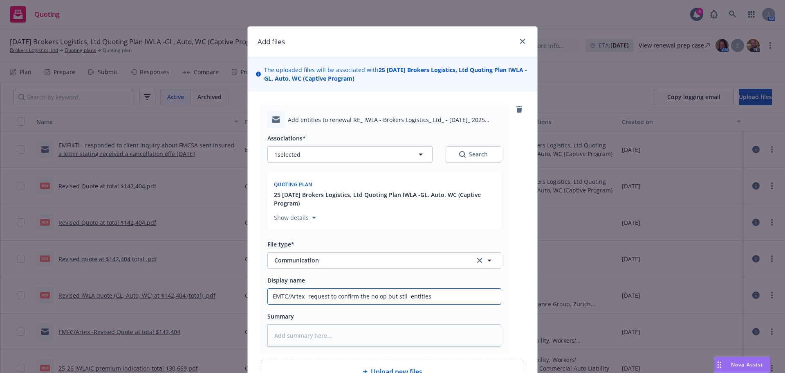
type input "EMTC/Artex -request to confirm the no op but stil entities"
type textarea "x"
type input "EMTC/Artex -request to confirm the no op but still entities"
type textarea "x"
type input "EMTC/Artex -request to confirm the no op but still entities"
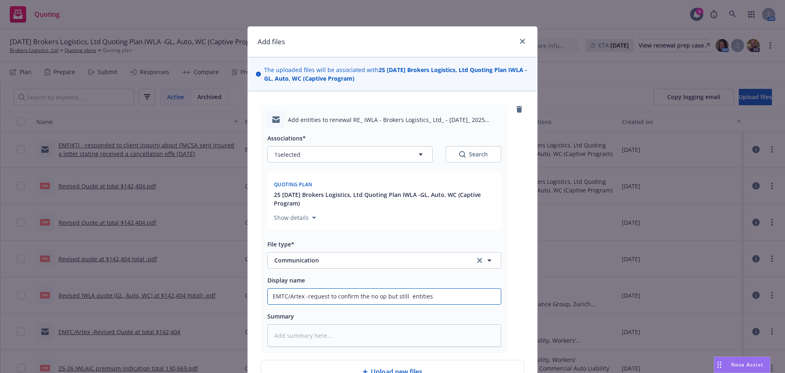
type textarea "x"
type input "EMTC/Artex -request to confirm the no op but still a entities"
type textarea "x"
type input "EMTC/Artex -request to confirm the no op but still ac entities"
type textarea "x"
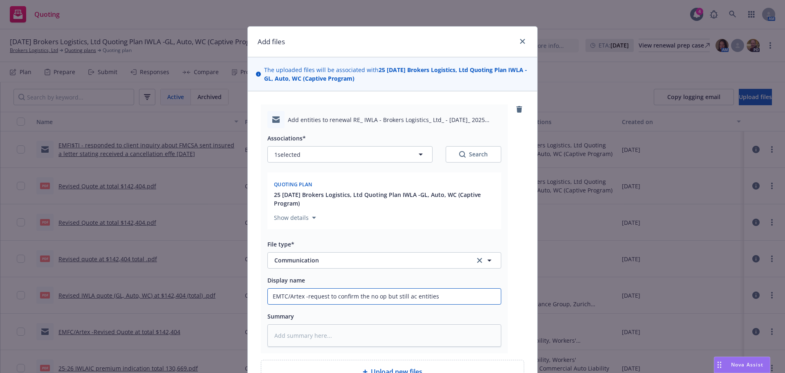
type input "EMTC/Artex -request to confirm the no op but still act entities"
type textarea "x"
type input "EMTC/Artex -request to confirm the no op but still acti entities"
type textarea "x"
type input "EMTC/Artex -request to confirm the no op but still activ entities"
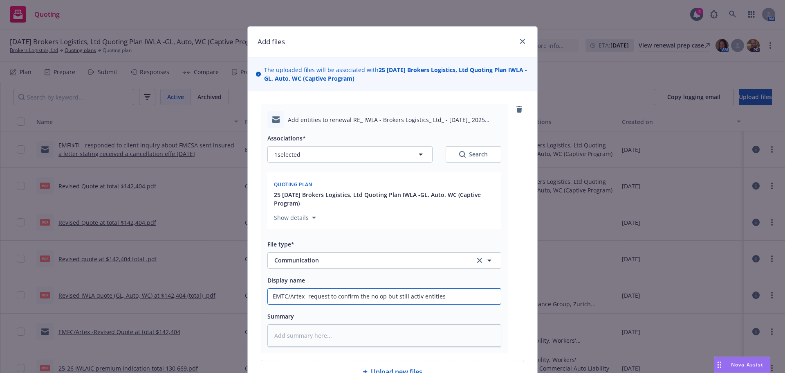
type textarea "x"
type input "EMTC/Artex -request to confirm the no op but still active entities"
click at [354, 295] on input "EMTC/Artex -request to confirm the no op but still active entities" at bounding box center [384, 296] width 233 height 16
type textarea "x"
type input "EMTC/Artex -request to confir the no op but still active entities"
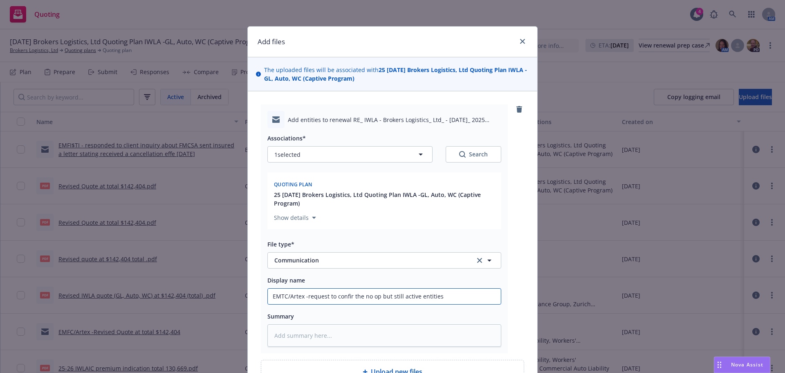
type textarea "x"
type input "EMTC/Artex -request to confi the no op but still active entities"
type textarea "x"
type input "EMTC/Artex -request to conf the no op but still active entities"
type textarea "x"
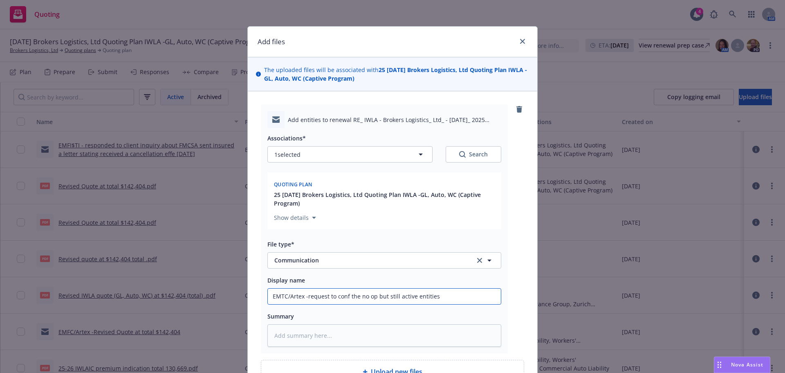
type input "EMTC/Artex -request to con the no op but still active entities"
type textarea "x"
type input "EMTC/Artex -request to co the no op but still active entities"
type textarea "x"
type input "EMTC/Artex -request to c the no op but still active entities"
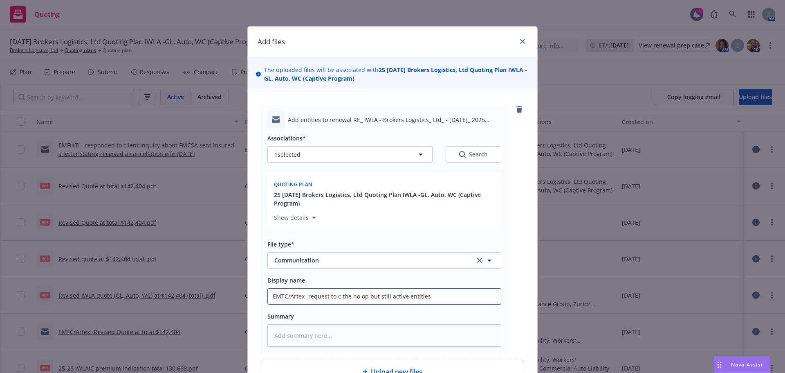
type textarea "x"
type input "EMTC/Artex -request to the no op but still active entities"
type textarea "x"
type input "EMTC/Artex -request to the no op but still active entities"
type textarea "x"
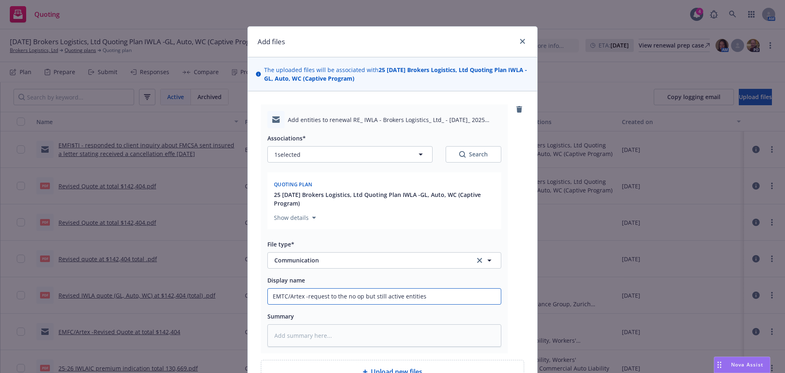
type input "EMTC/Artex -request t the no op but still active entities"
type textarea "x"
type input "EMTC/Artex -request the no op but still active entities"
type textarea "x"
type input "EMTC/Artex -request a the no op but still active entities"
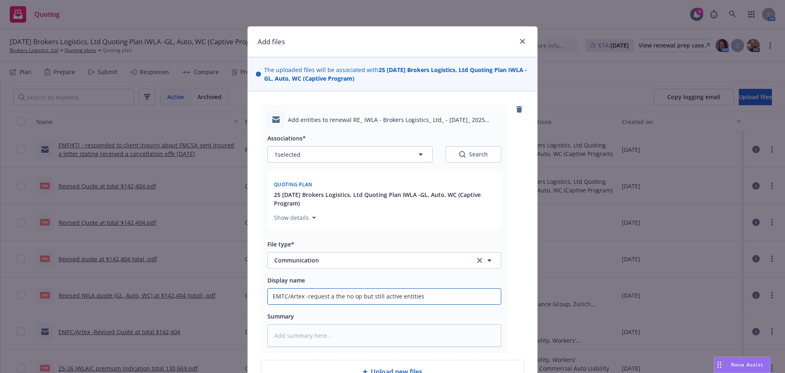
type textarea "x"
type input "EMTC/Artex -request ad the no op but still active entities"
type textarea "x"
type input "EMTC/Artex -request add the no op but still active entities"
type textarea "x"
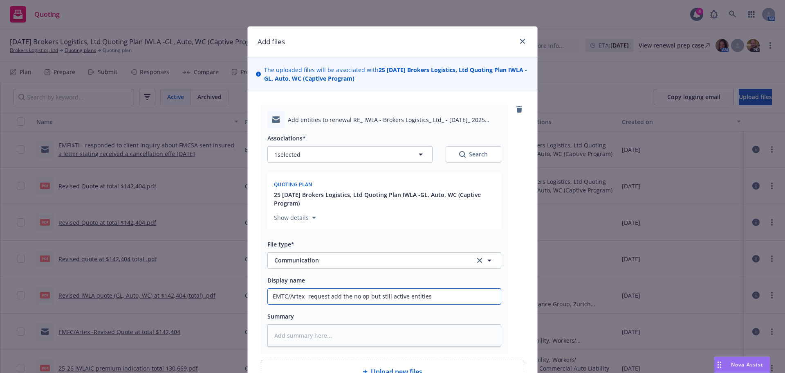
type input "EMTC/Artex -request addi the no op but still active entities"
type textarea "x"
type input "EMTC/Artex -request addin the no op but still active entities"
type textarea "x"
type input "EMTC/Artex -request adding the no op but still active entities"
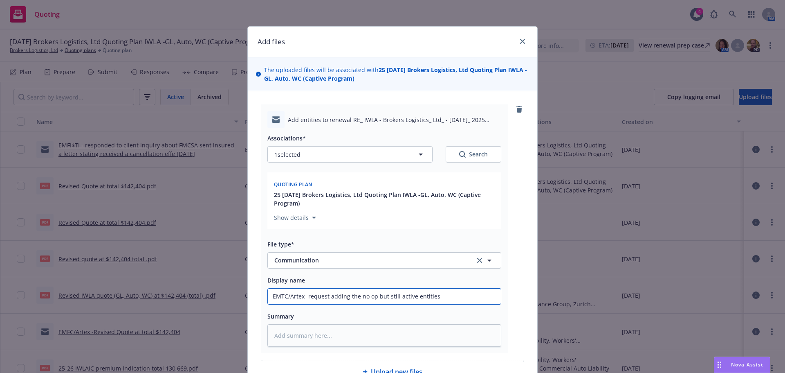
type textarea "x"
type input "EMTC/Artex -request adding the no op but still active entities"
click at [452, 299] on input "EMTC/Artex -request adding the no op but still active entities" at bounding box center [384, 296] width 233 height 16
type textarea "x"
type input "EMTC/Artex -request adding the no op but still active entities -"
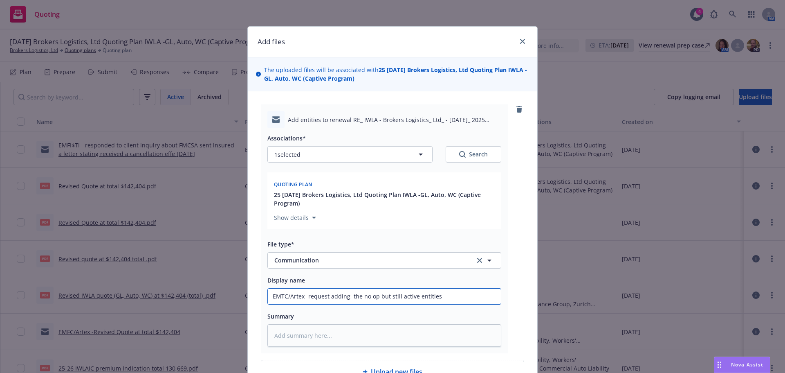
type textarea "x"
type input "EMTC/Artex -request adding the no op but still active entities -i"
type textarea "x"
type input "EMTC/Artex -request adding the no op but still active entities -if"
type textarea "x"
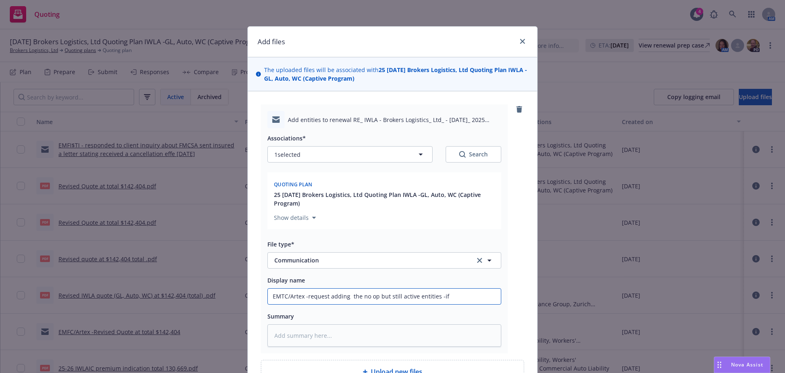
type input "EMTC/Artex -request adding the no op but still active entities -if"
type textarea "x"
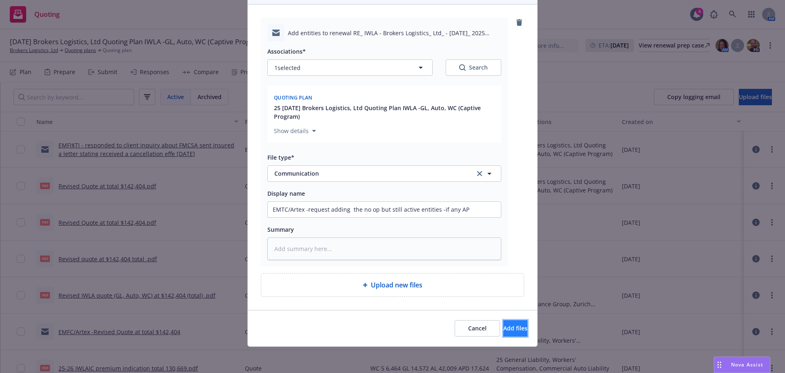
click at [506, 327] on span "Add files" at bounding box center [515, 328] width 24 height 8
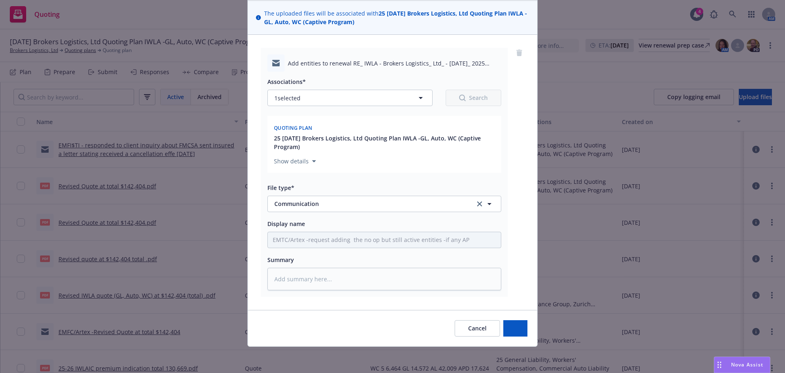
scroll to position [56, 0]
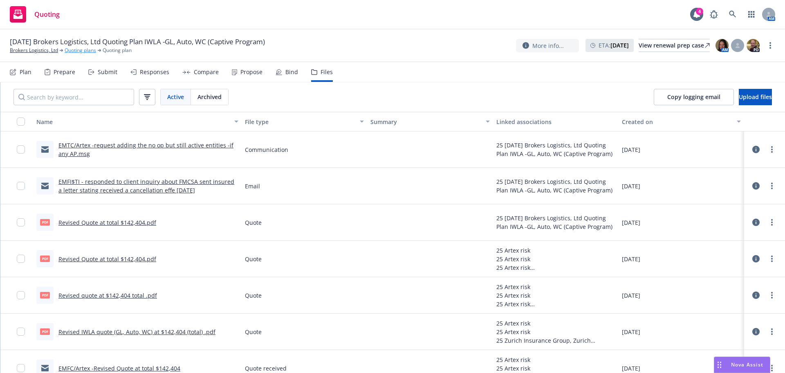
click at [76, 53] on link "Quoting plans" at bounding box center [80, 50] width 31 height 7
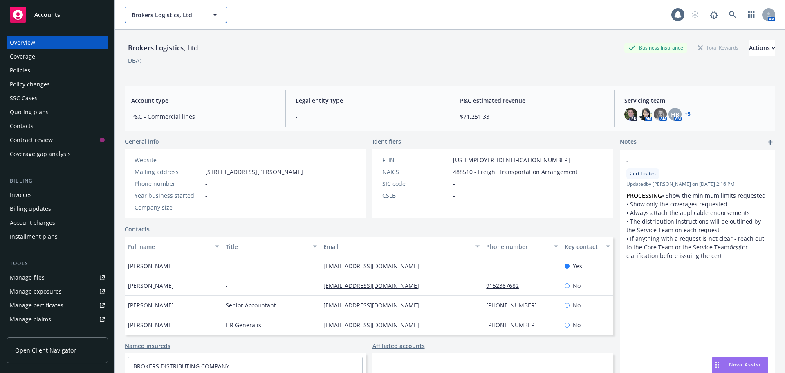
click at [150, 12] on span "Brokers Logistics, Ltd" at bounding box center [167, 15] width 71 height 9
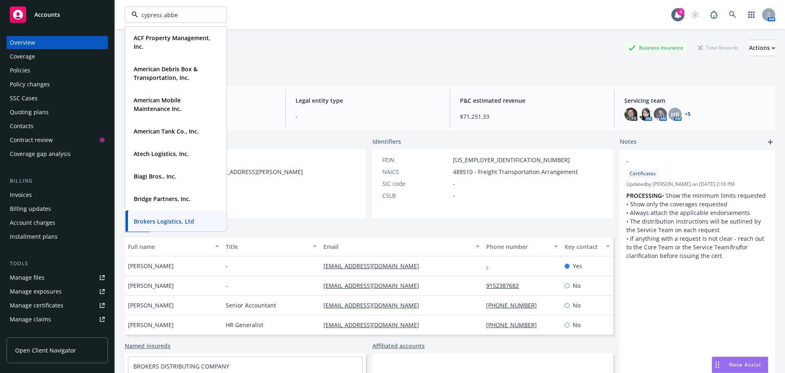
type input "cypress abbey"
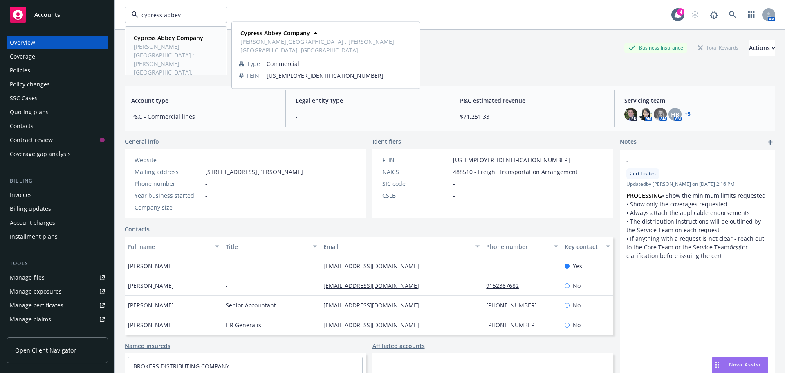
click at [148, 46] on span "Atwood Ranch ; Atwood Quater Horses, Cypress Golf Course" at bounding box center [175, 63] width 83 height 43
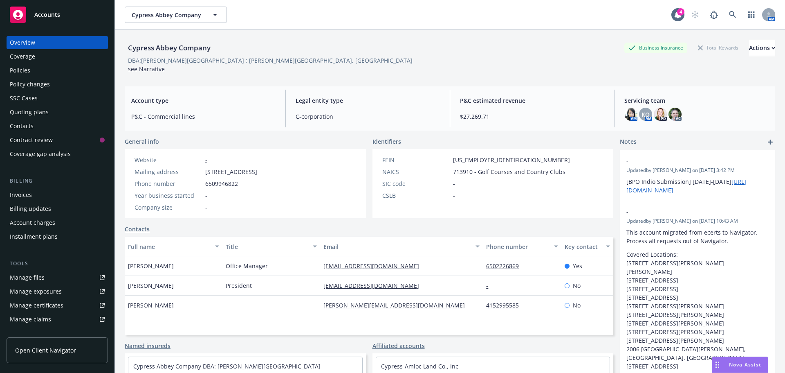
click at [27, 112] on div "Quoting plans" at bounding box center [29, 112] width 39 height 13
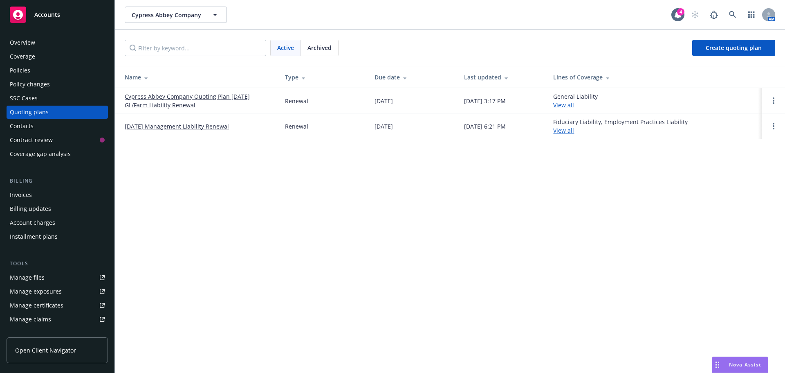
click at [155, 128] on link "11/01/25 Management Liability Renewal" at bounding box center [177, 126] width 104 height 9
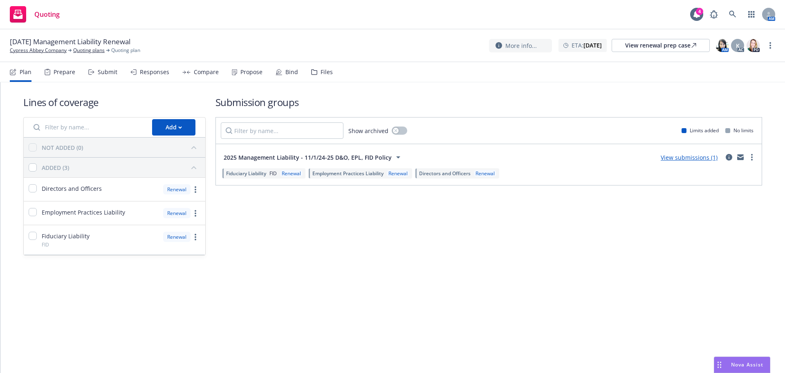
click at [321, 72] on div "Files" at bounding box center [327, 72] width 12 height 7
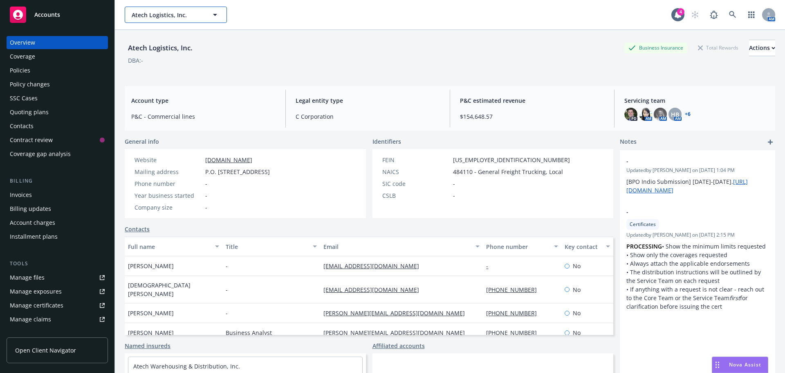
click at [150, 14] on span "Atech Logistics, Inc." at bounding box center [167, 15] width 71 height 9
type input "tourmaline"
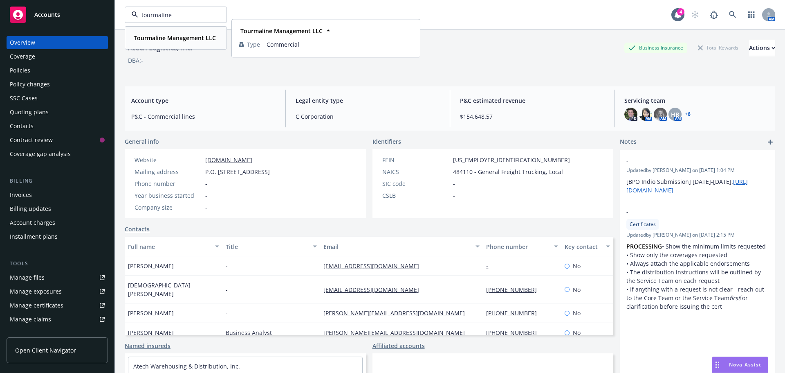
click at [154, 39] on strong "Tourmaline Management LLC" at bounding box center [175, 38] width 82 height 8
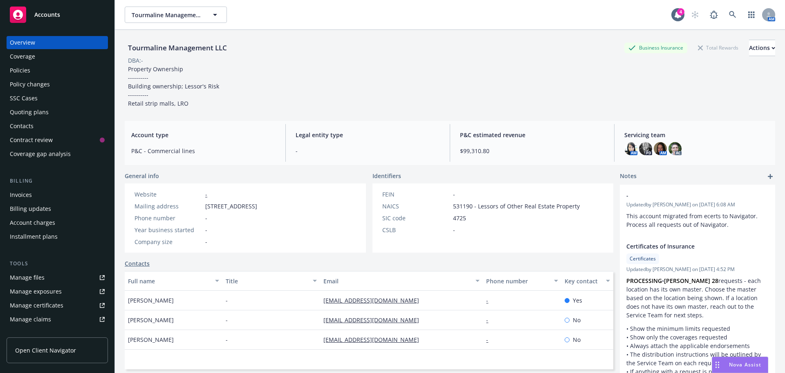
click at [25, 115] on div "Quoting plans" at bounding box center [29, 112] width 39 height 13
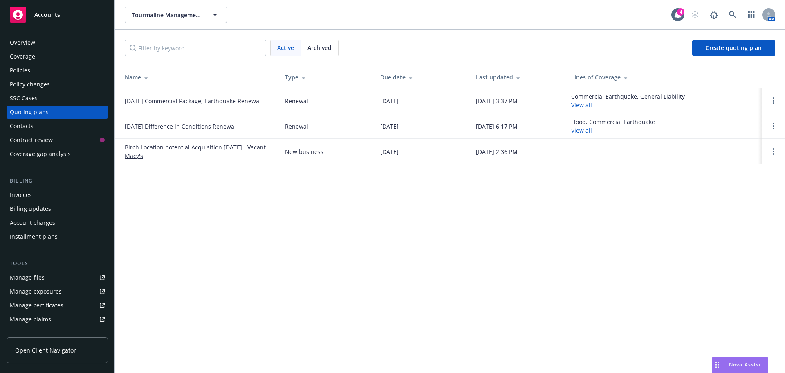
click at [157, 103] on link "[DATE] Commercial Package, Earthquake Renewal" at bounding box center [193, 101] width 136 height 9
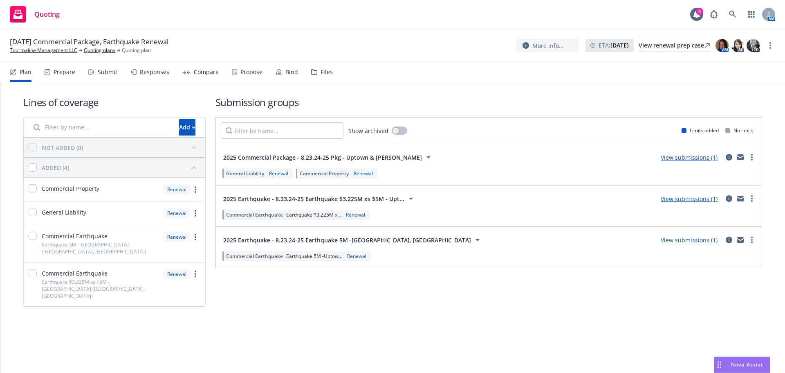
click at [325, 72] on div "Files" at bounding box center [327, 72] width 12 height 7
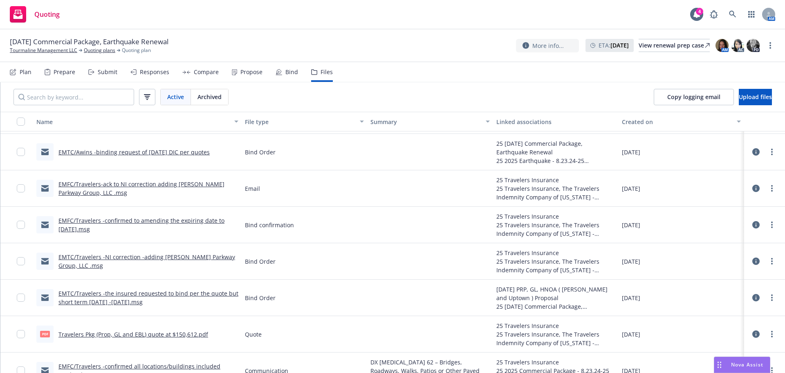
scroll to position [123, 0]
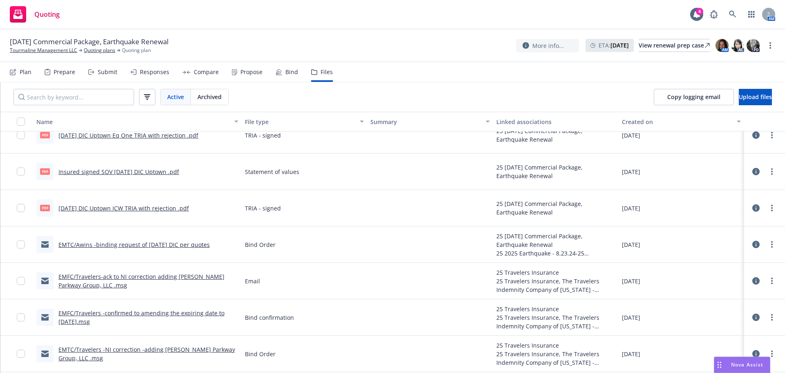
click at [247, 75] on div "Propose" at bounding box center [251, 72] width 22 height 7
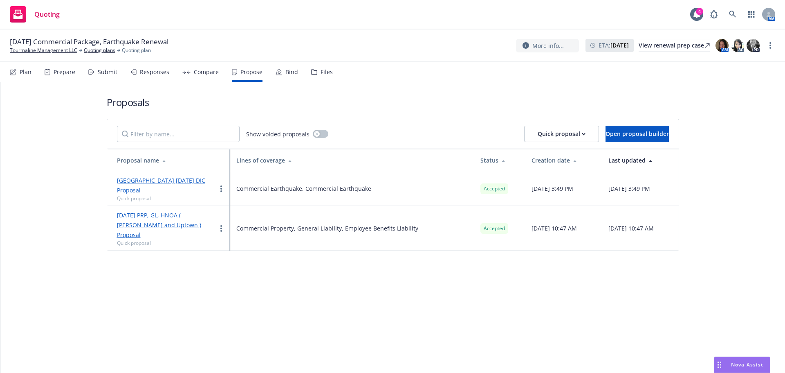
click at [145, 218] on link "[DATE] PRP, GL, HNOA ( [PERSON_NAME] and Uptown ) Proposal" at bounding box center [159, 224] width 84 height 27
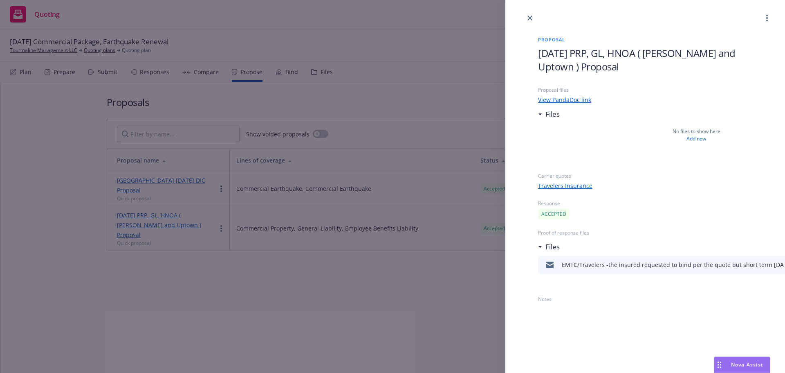
click at [720, 263] on div "EMTC/Travelers -the insured requested to bind per the quote but short term [DAT…" at bounding box center [695, 264] width 266 height 9
click at [532, 18] on icon "close" at bounding box center [530, 18] width 5 height 5
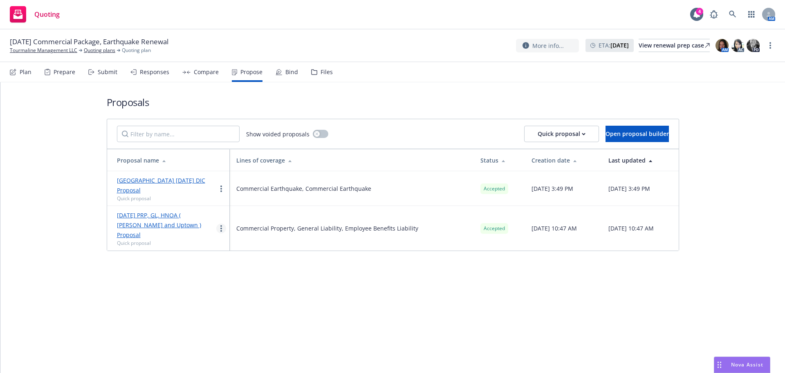
click at [222, 230] on circle "more" at bounding box center [221, 231] width 2 height 2
click at [193, 213] on link "[DATE] PRP, GL, HNOA ( [PERSON_NAME] and Uptown ) Proposal" at bounding box center [159, 224] width 84 height 27
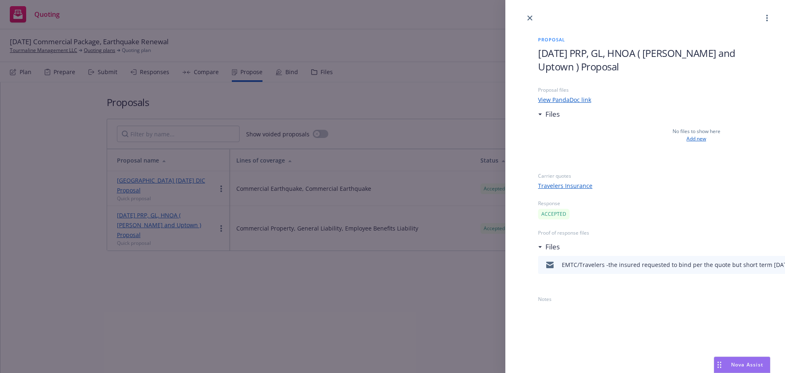
click at [692, 138] on link "Add new" at bounding box center [697, 138] width 20 height 7
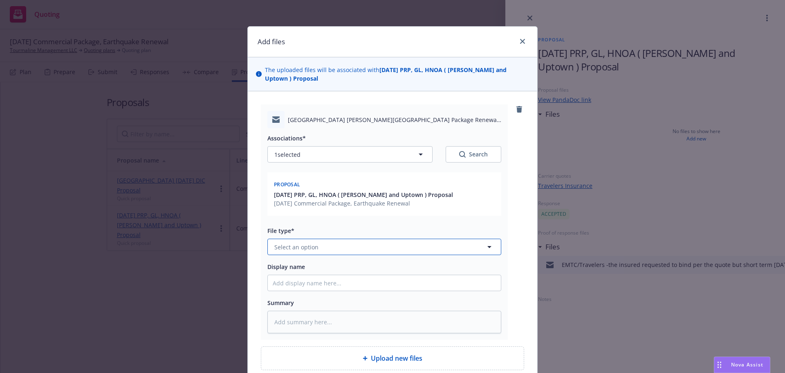
click at [315, 251] on button "Select an option" at bounding box center [384, 246] width 234 height 16
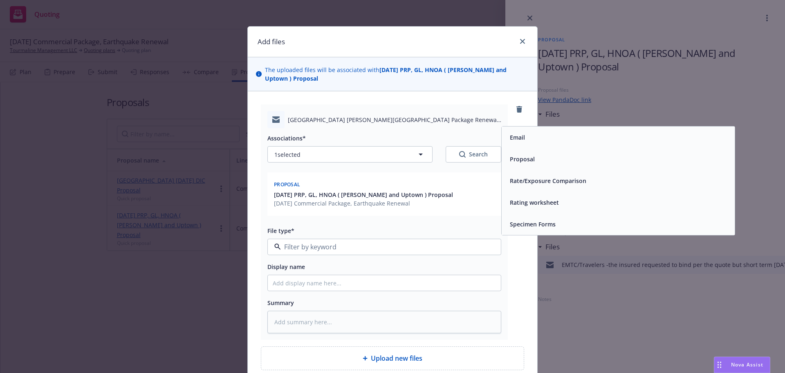
click at [531, 155] on span "Proposal" at bounding box center [522, 159] width 25 height 9
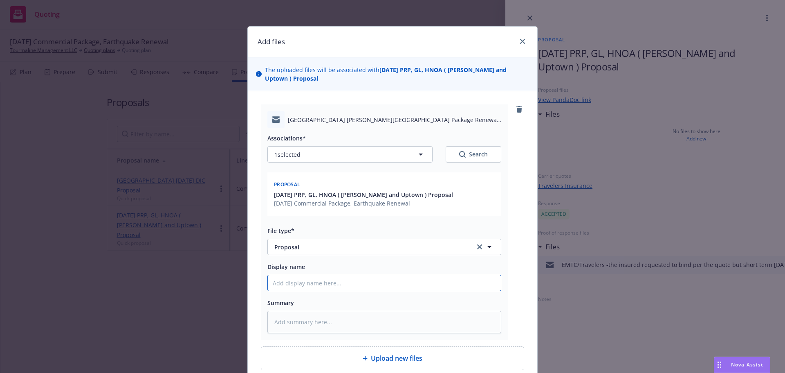
click at [324, 288] on input "Display name" at bounding box center [384, 283] width 233 height 16
type textarea "x"
type input "E"
type textarea "x"
type input "EM"
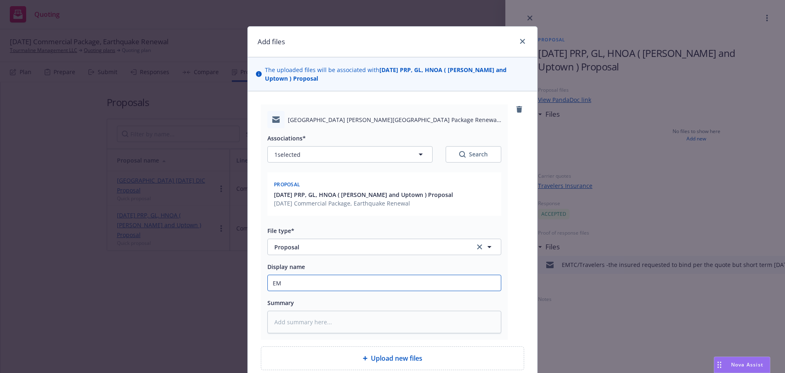
type textarea "x"
type input "EMT"
type textarea "x"
type input "EMTI"
type textarea "x"
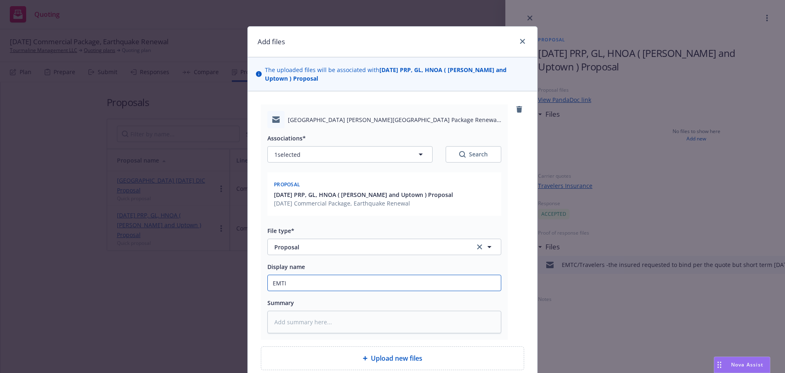
type input "EMTI"
type textarea "x"
type input "EMTI -"
type textarea "x"
type input "EMTI -e"
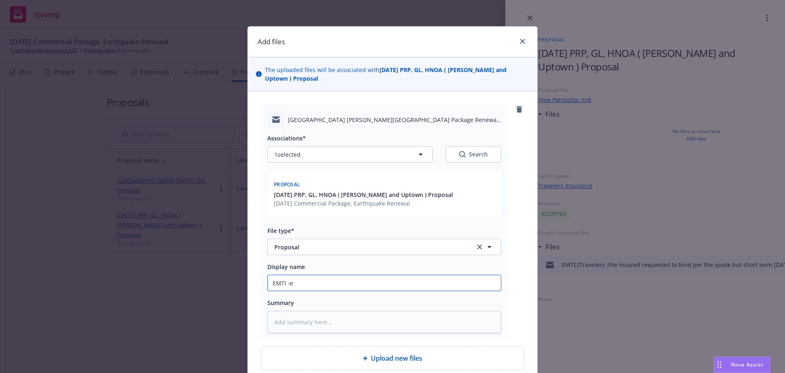
type textarea "x"
type input "EMTI -em"
type textarea "x"
type input "EMTI -ema"
type textarea "x"
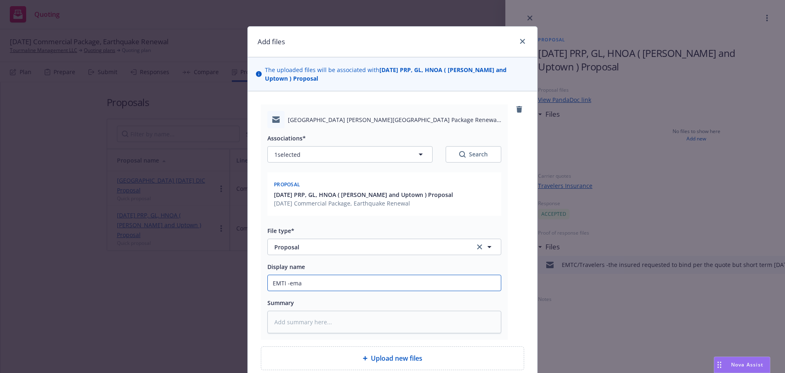
type input "EMTI -emai"
type textarea "x"
type input "EMTI -email"
type textarea "x"
type input "EMTI -emaile"
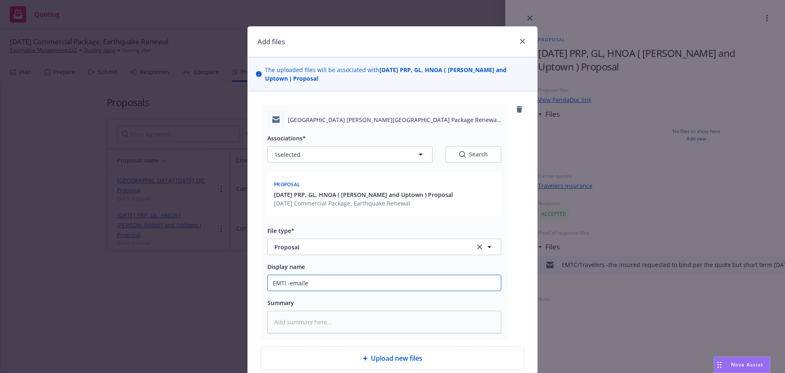
type textarea "x"
type input "EMTI -emailed"
type textarea "x"
type input "EMTI -emailed"
type textarea "x"
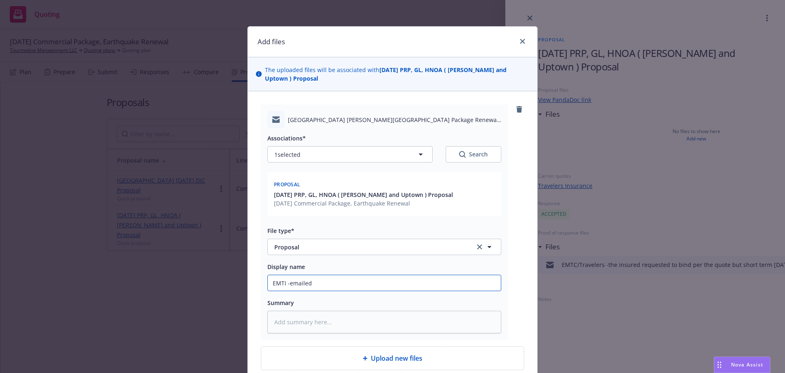
type input "EMTI -emailed 8"
type textarea "x"
type input "EMTI -emailed 8/"
type textarea "x"
type input "EMTI -emailed 8/2"
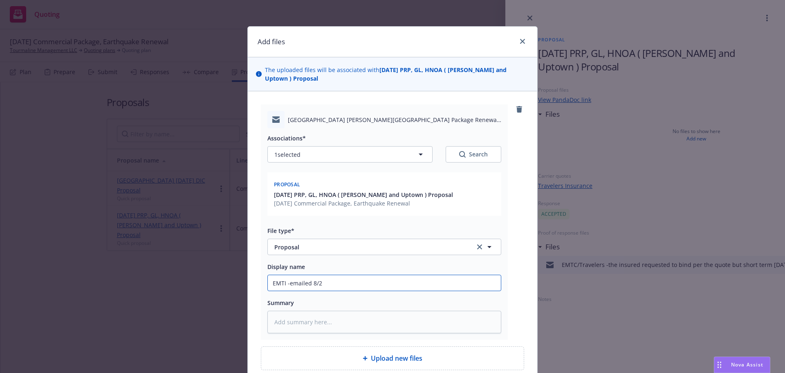
type textarea "x"
type input "EMTI -emailed 8/23"
type textarea "x"
type input "EMTI -emailed 8/23/"
type textarea "x"
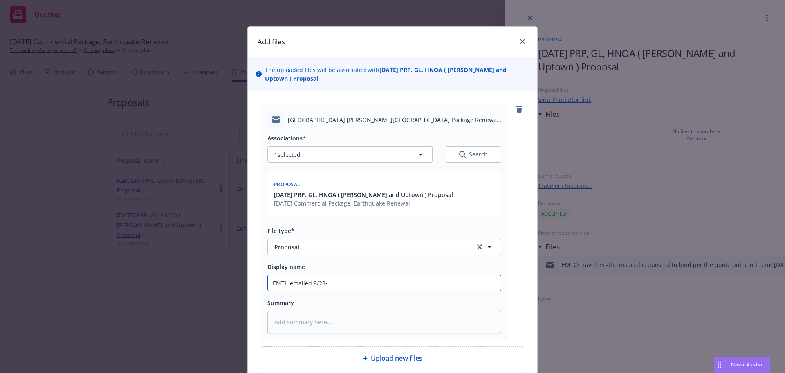
type input "EMTI -emailed 8/23/2"
type textarea "x"
type input "EMTI -emailed [DATE]"
type textarea "x"
type input "EMTI -emailed [DATE]"
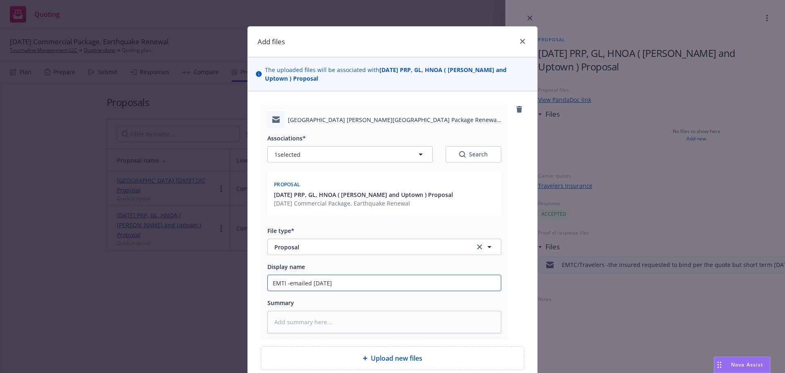
type textarea "x"
type input "EMTI -emailed [DATE] P"
type textarea "x"
type input "EMTI -emailed [DATE] Pk"
type textarea "x"
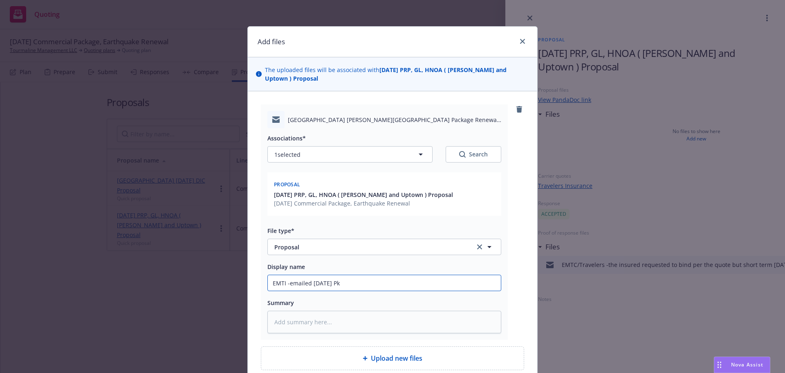
type input "EMTI -emailed [DATE] Pkg"
type textarea "x"
type input "EMTI -emailed [DATE] Pkg"
type textarea "x"
type input "EMTI -emailed [DATE] Pkg a"
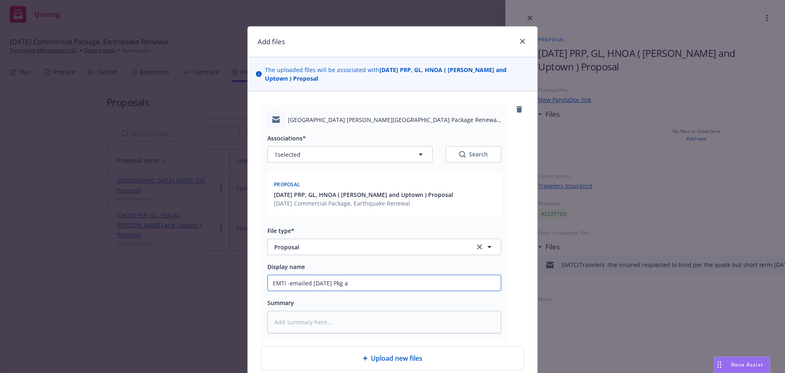
type textarea "x"
type input "EMTI -emailed [DATE] Pkg an"
type textarea "x"
type input "EMTI -emailed [DATE] Pkg and"
type textarea "x"
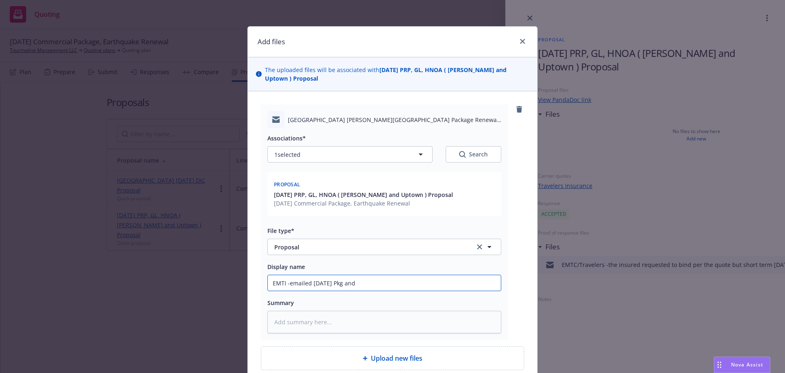
type input "EMTI -emailed [DATE] Pkg and"
type textarea "x"
type input "EMTI -emailed [DATE] Pkg and H"
type textarea "x"
type input "EMTI -emailed [DATE] Pkg and HN"
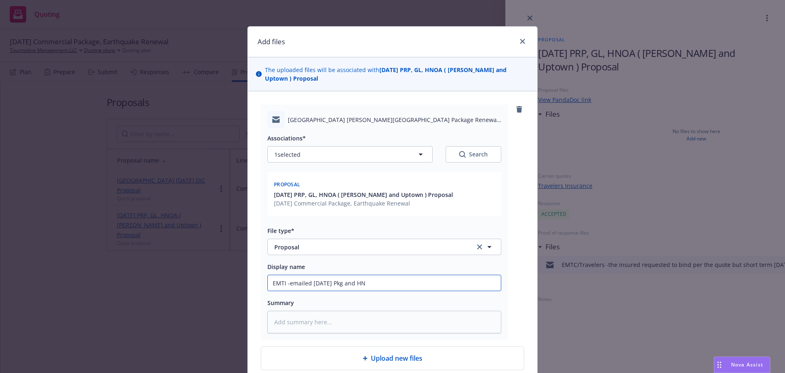
type textarea "x"
type input "EMTI -emailed [DATE] Pkg and HNO"
type textarea "x"
type input "EMTI -emailed [DATE] Pkg and HNOA"
type textarea "x"
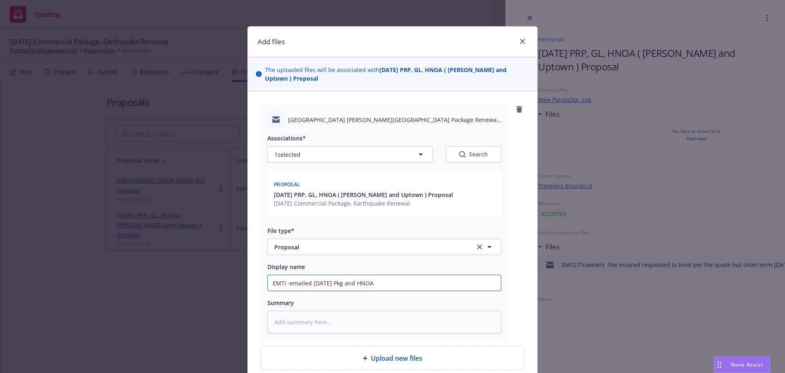
type input "EMTI -emailed [DATE] Pkg and HNOA"
type textarea "x"
type input "EMTI -emailed [DATE] Pkg and HNOA p"
type textarea "x"
type input "EMTI -emailed [DATE] Pkg and HNOA pr"
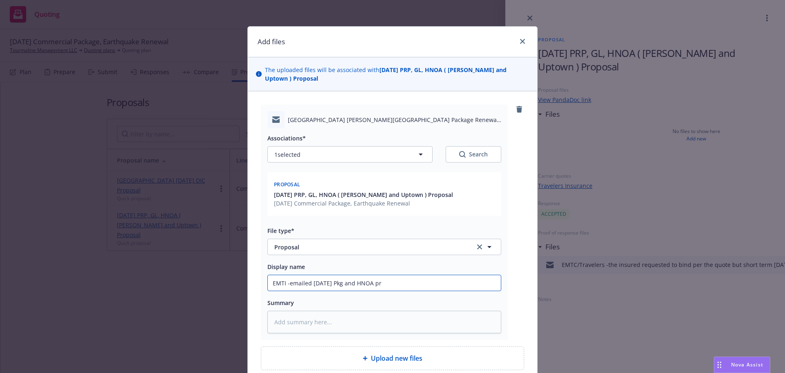
type textarea "x"
type input "EMTI -emailed [DATE] Pkg and HNOA pro"
type textarea "x"
type input "EMTI -emailed [DATE] Pkg and HNOA prop"
type textarea "x"
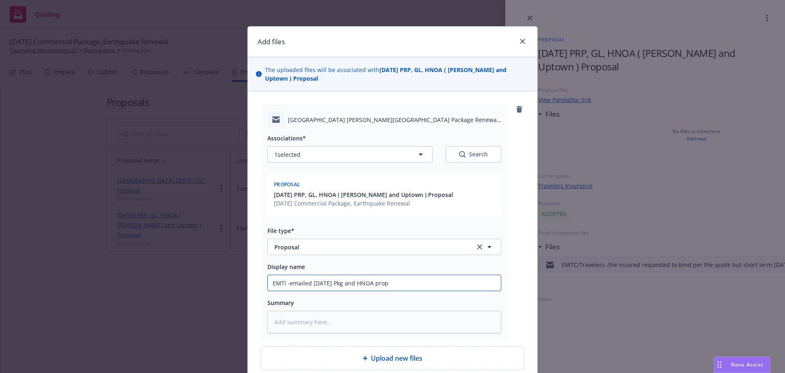
type input "EMTI -emailed [DATE] Pkg and HNOA propo"
type textarea "x"
type input "EMTI -emailed [DATE] Pkg and HNOA propos"
type textarea "x"
type input "EMTI -emailed [DATE] Pkg and HNOA proposa"
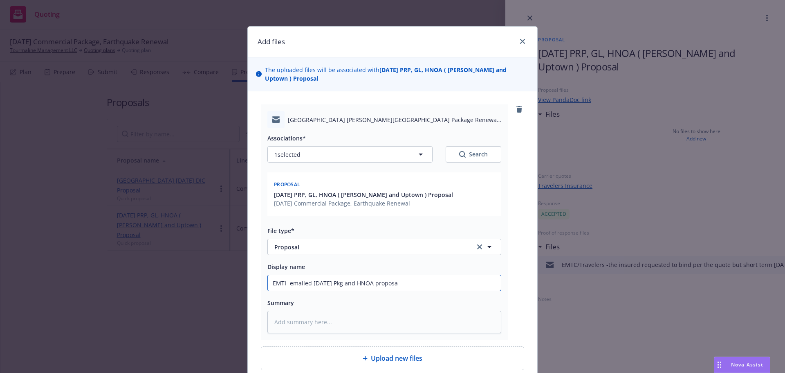
type textarea "x"
type input "EMTI -emailed [DATE] Pkg and HNOA proposal"
type textarea "x"
type input "EMTI -emailed [DATE] Pkg and HNOA proposal"
type textarea "x"
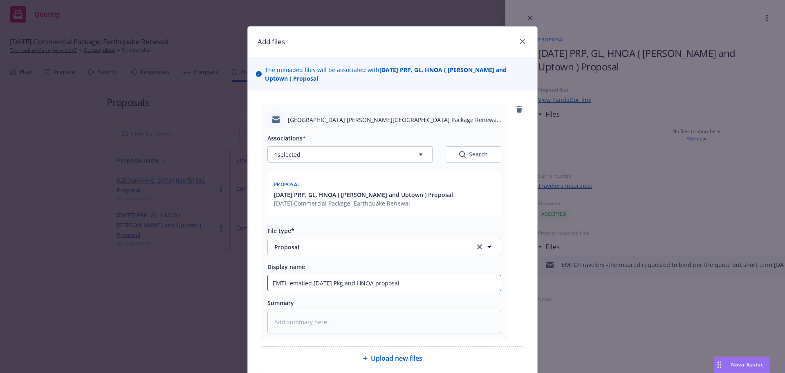
type input "EMTI -emailed [DATE] Pkg and HNOA proposal t"
type textarea "x"
type input "EMTI -emailed [DATE] Pkg and HNOA proposal to"
type textarea "x"
type input "EMTI -emailed [DATE] Pkg and HNOA proposal to"
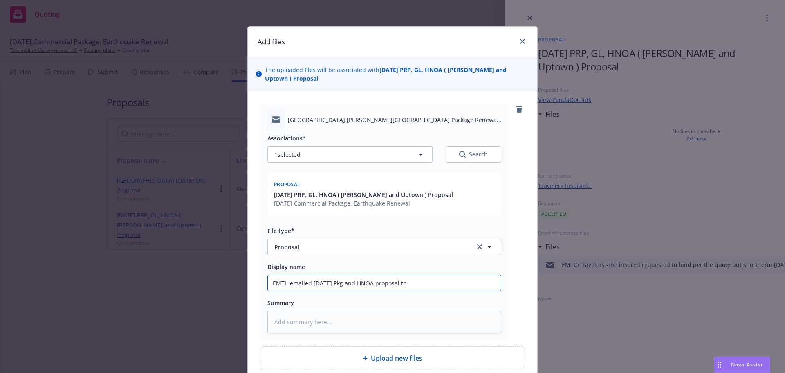
type textarea "x"
type input "EMTI -emailed [DATE] Pkg and HNOA proposal to c"
type textarea "x"
type input "EMTI -emailed [DATE] Pkg and HNOA proposal to cl"
type textarea "x"
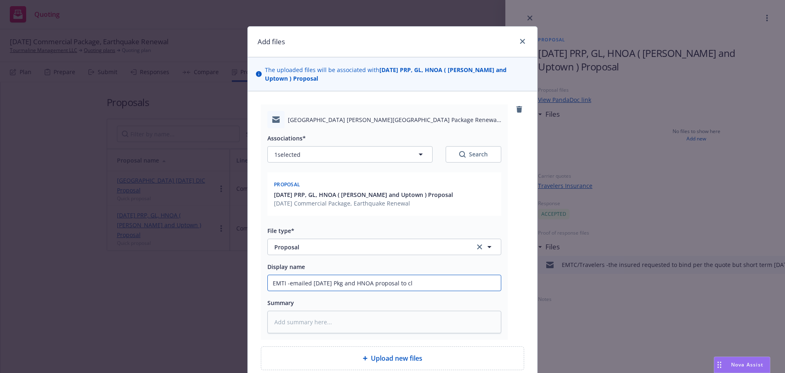
type input "EMTI -emailed [DATE] Pkg and HNOA proposal to cli"
type textarea "x"
type input "EMTI -emailed [DATE] Pkg and HNOA proposal to clie"
type textarea "x"
type input "EMTI -emailed [DATE] Pkg and HNOA proposal to clien"
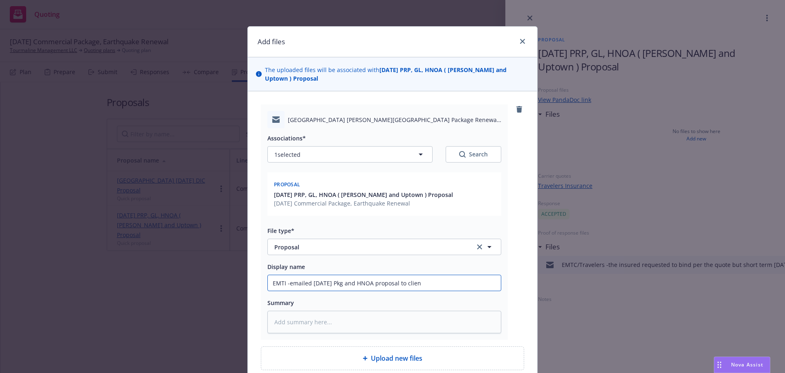
type textarea "x"
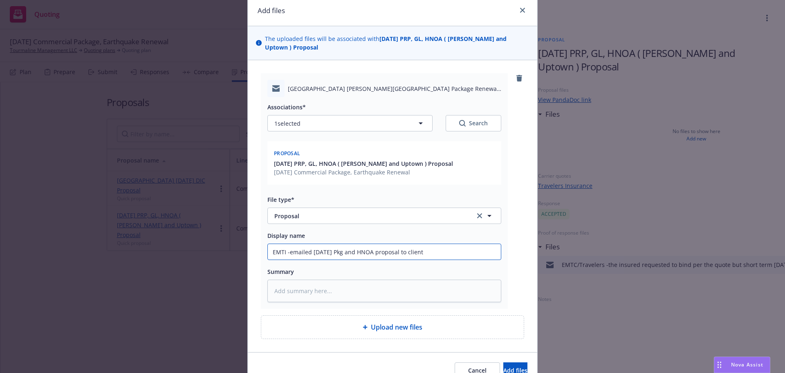
scroll to position [73, 0]
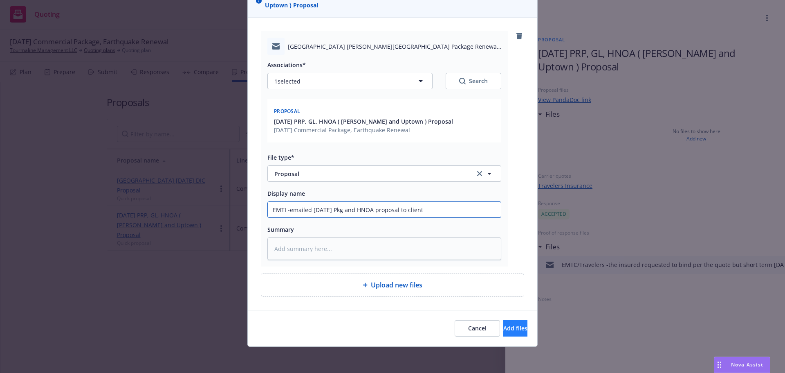
type input "EMTI -emailed [DATE] Pkg and HNOA proposal to client"
click at [503, 327] on span "Add files" at bounding box center [515, 328] width 24 height 8
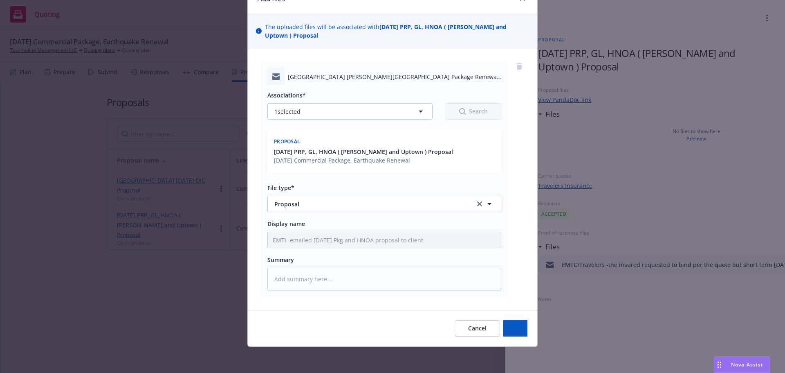
scroll to position [43, 0]
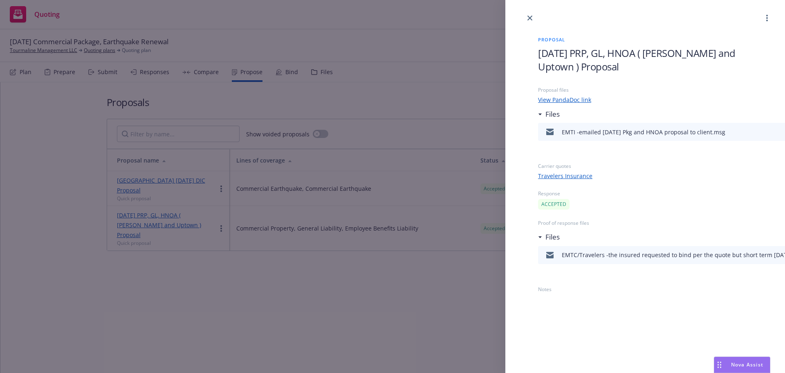
drag, startPoint x: 702, startPoint y: 13, endPoint x: 690, endPoint y: 18, distance: 13.0
click at [690, 18] on div at bounding box center [645, 11] width 280 height 23
click at [527, 17] on link "close" at bounding box center [530, 18] width 10 height 10
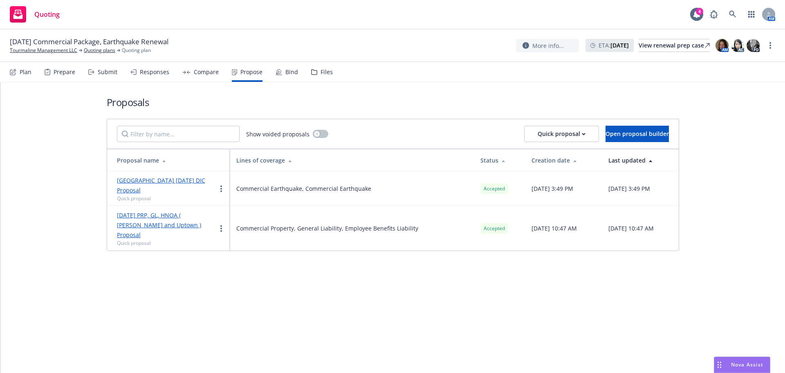
click at [321, 73] on div "Files" at bounding box center [327, 72] width 12 height 7
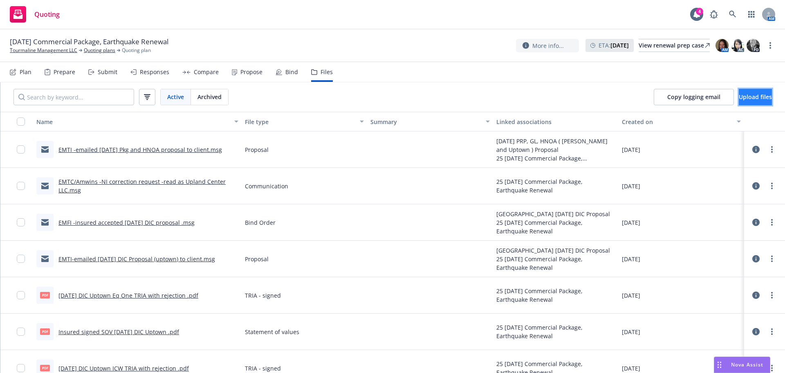
click at [741, 99] on span "Upload files" at bounding box center [755, 97] width 33 height 8
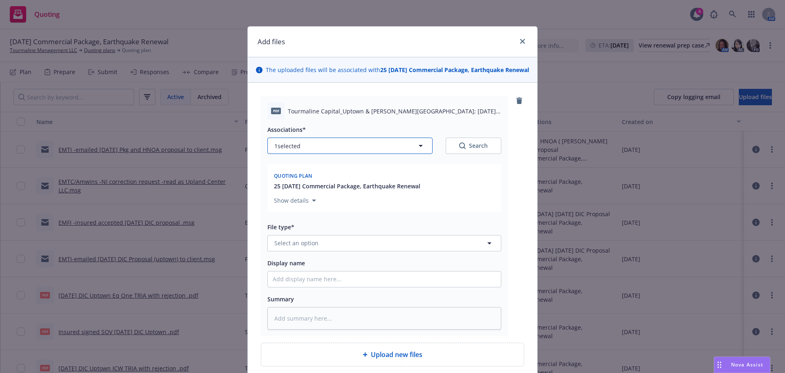
click at [418, 150] on icon "button" at bounding box center [421, 146] width 10 height 10
type textarea "x"
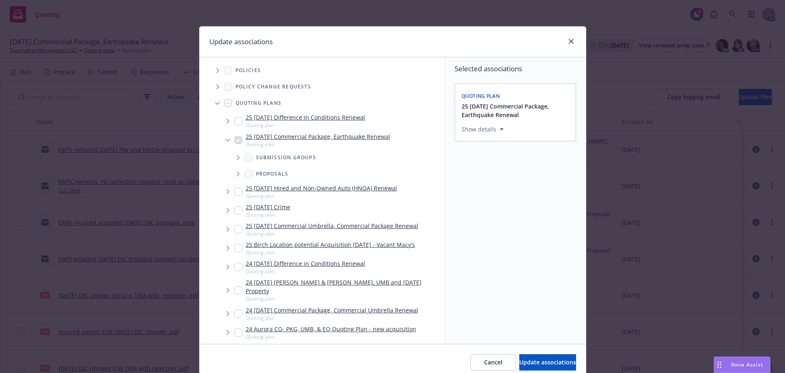
click at [236, 140] on li "25 [DATE] Commercial Package, Earthquake Renewal Quoting plan Submission groups…" at bounding box center [331, 156] width 227 height 52
click at [237, 174] on icon "Tree Example" at bounding box center [238, 173] width 3 height 5
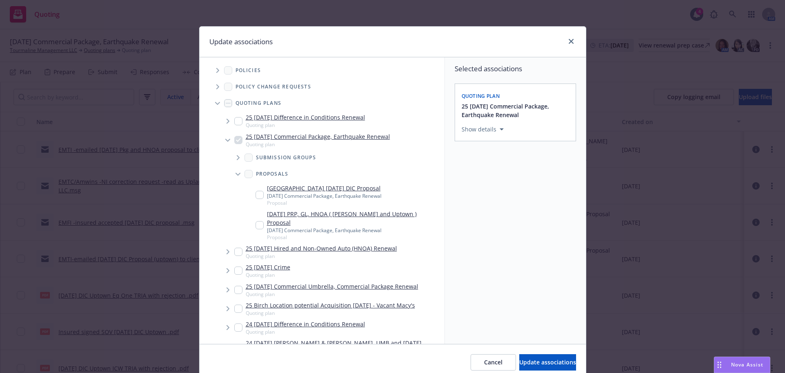
click at [256, 222] on input "Tree Example" at bounding box center [260, 225] width 8 height 8
checkbox input "true"
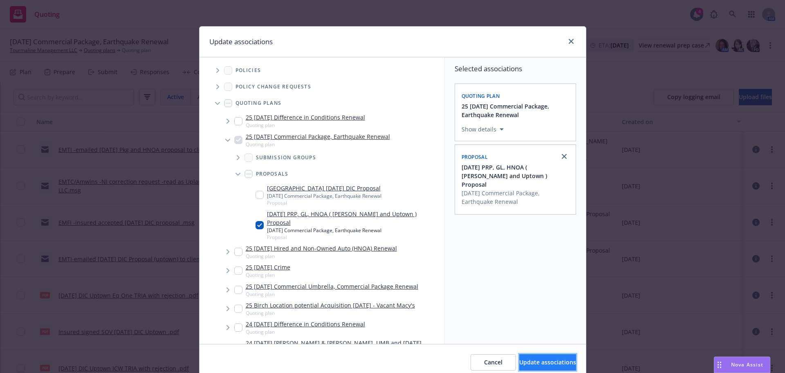
click at [519, 362] on span "Update associations" at bounding box center [547, 362] width 57 height 8
type textarea "x"
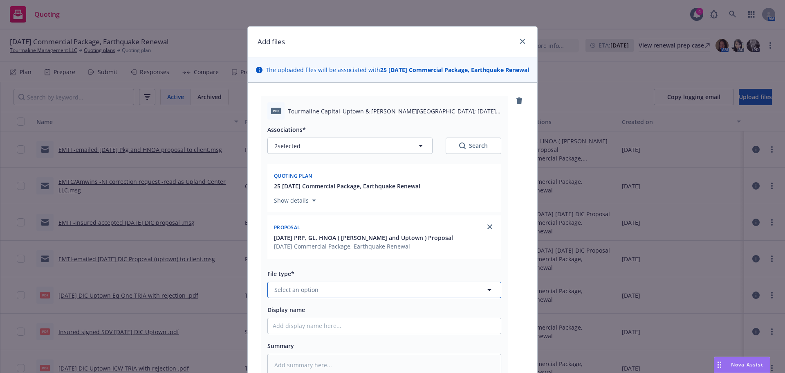
click at [298, 298] on button "Select an option" at bounding box center [384, 289] width 234 height 16
type input "prop"
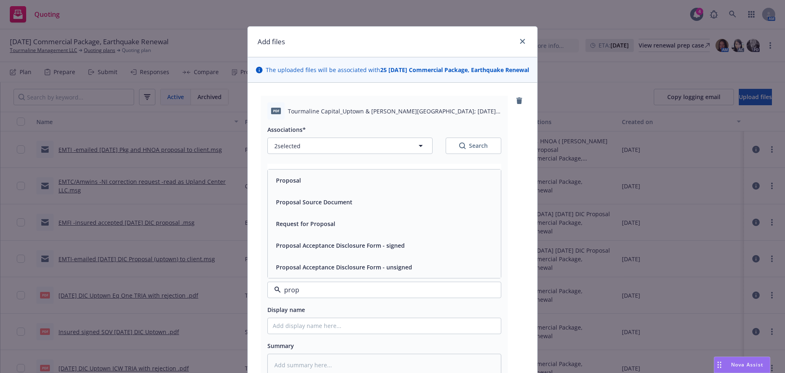
click at [324, 249] on span "Proposal Acceptance Disclosure Form - signed" at bounding box center [340, 245] width 129 height 9
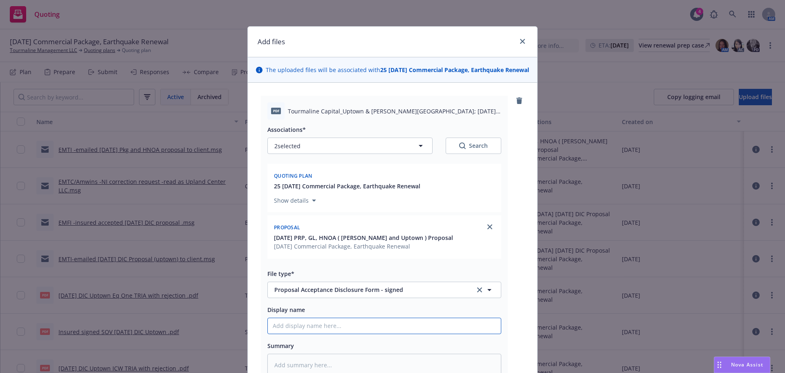
click at [311, 333] on input "Display name" at bounding box center [384, 326] width 233 height 16
type textarea "x"
type input "I"
type textarea "x"
type input "In"
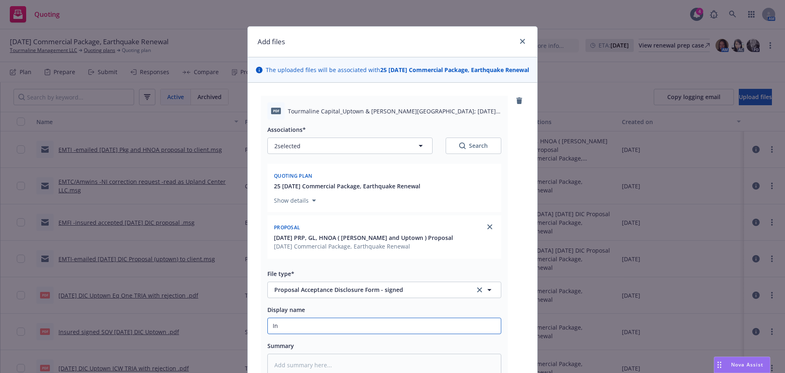
type textarea "x"
type input "Ins"
type textarea "x"
type input "Insu"
type textarea "x"
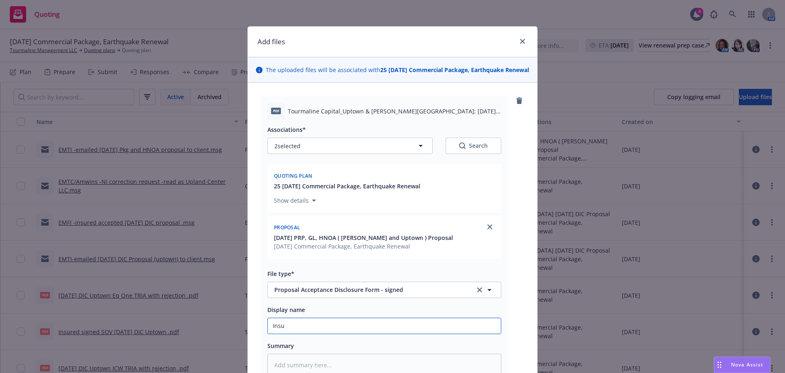
type input "Insur"
type textarea "x"
type input "Insure"
type textarea "x"
type input "Insured"
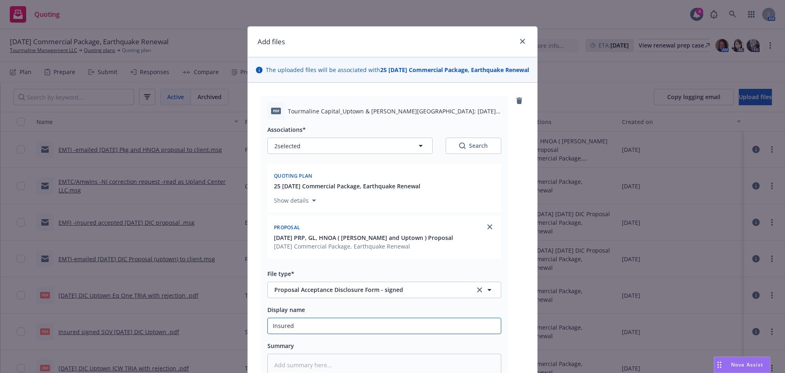
type textarea "x"
type input "Insured s"
type textarea "x"
type input "Insured si"
type textarea "x"
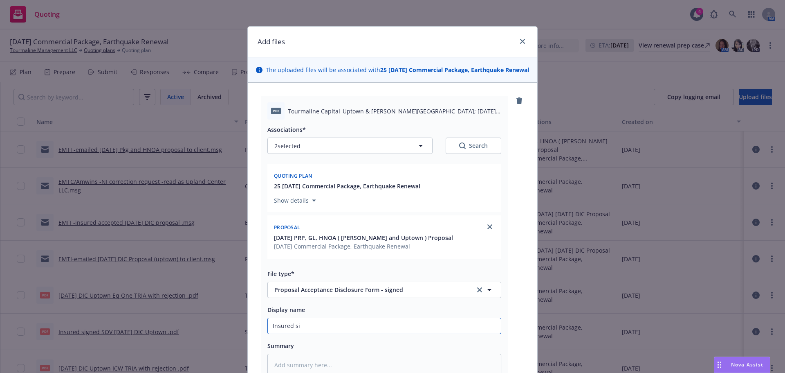
type input "Insured sig"
type textarea "x"
type input "Insured sign"
type textarea "x"
type input "Insured signe"
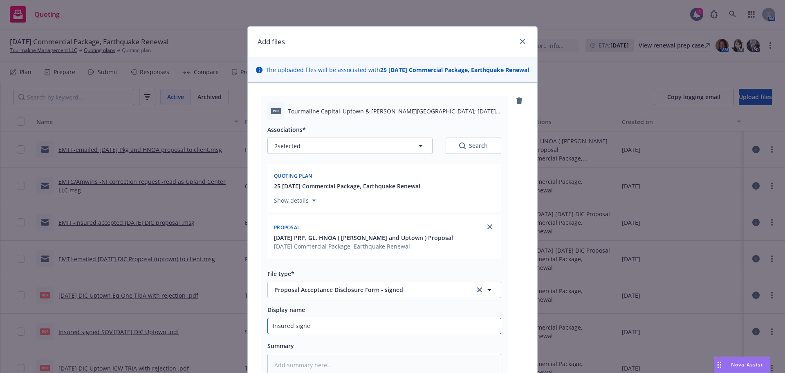
type textarea "x"
type input "Insured signed"
type textarea "x"
type input "Insured signed"
type textarea "x"
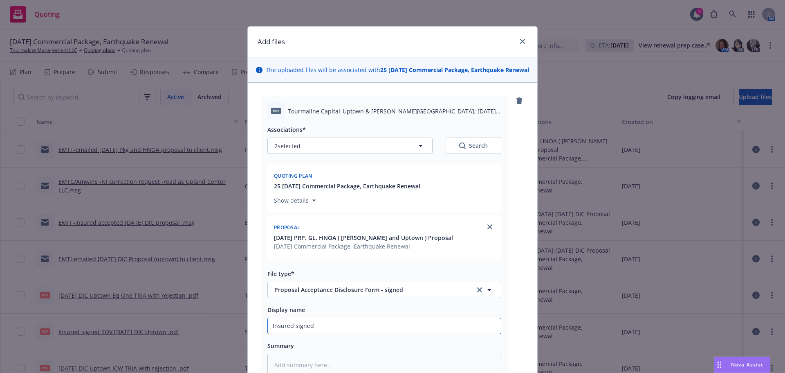
type input "Insured signed 8"
type textarea "x"
type input "Insured signed 8/"
type textarea "x"
type input "Insured signed 8/2"
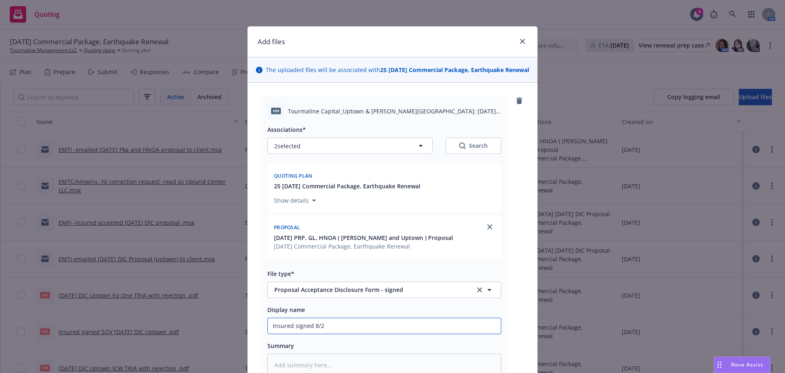
type textarea "x"
type input "Insured signed 8/23"
type textarea "x"
type input "Insured signed 8/23/"
type textarea "x"
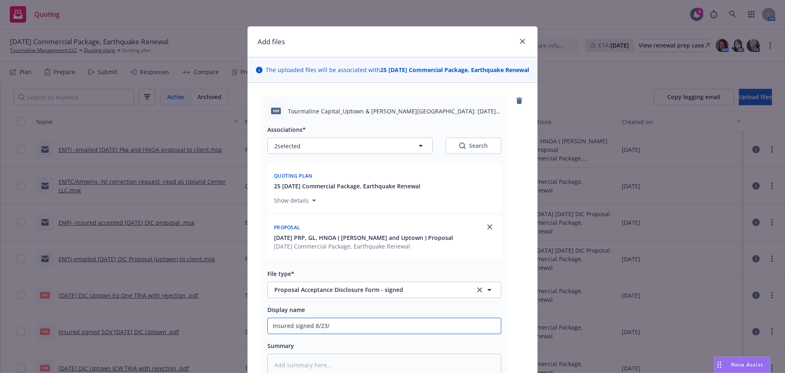
type input "Insured signed 8/23/2"
type textarea "x"
type input "Insured signed 8/23/25"
type textarea "x"
type input "Insured signed 8/23/25"
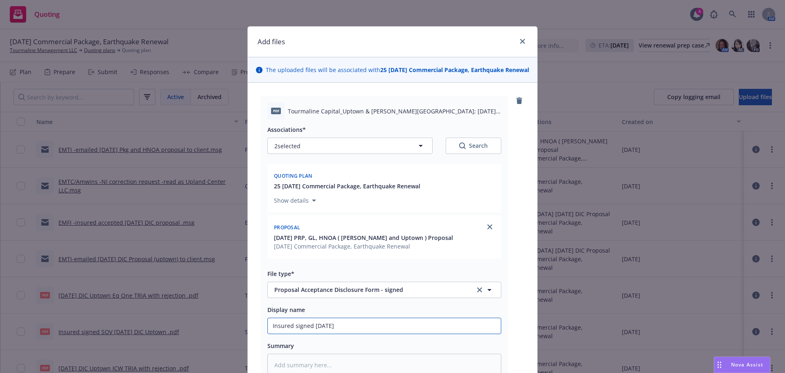
type textarea "x"
type input "Insured signed 8/23/25 P"
type textarea "x"
type input "Insured signed 8/23/25 PR"
type textarea "x"
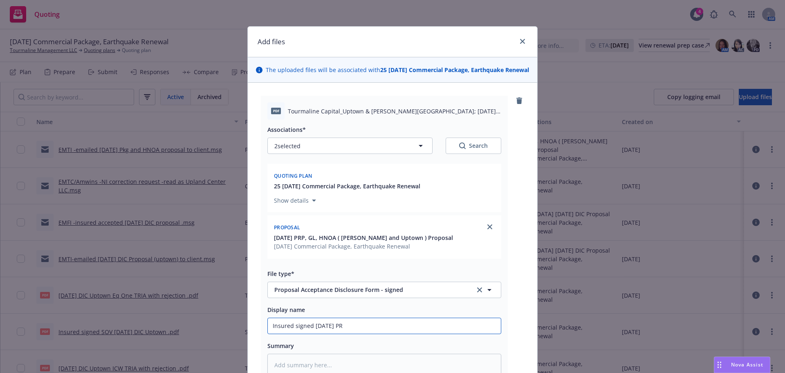
type input "Insured signed 8/23/25 P"
type textarea "x"
type input "Insured signed 8/23/25"
type textarea "x"
type input "Insured signed 8/23/25 P"
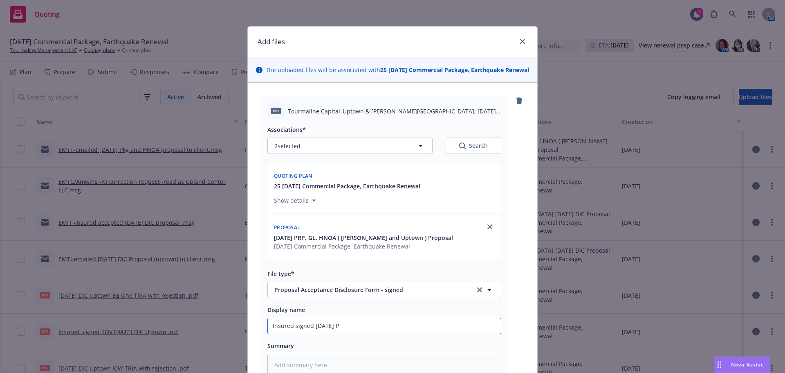
type textarea "x"
type input "Insured signed 8/23/25 Pk"
type textarea "x"
type input "Insured signed 8/23/25 Pkg"
type textarea "x"
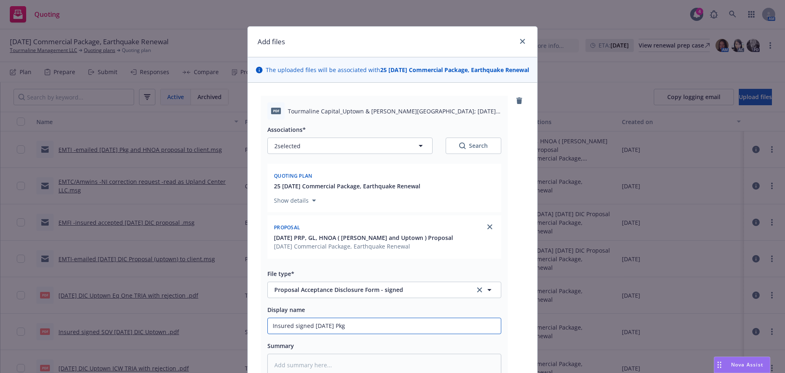
type input "Insured signed 8/23/25 Pkg,"
type textarea "x"
type input "Insured signed 8/23/25 Pkg,"
type textarea "x"
type input "Insured signed 8/23/25 Pkg,"
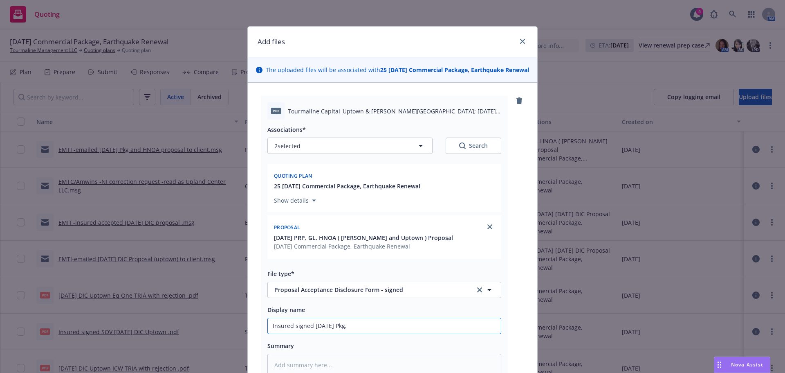
type textarea "x"
type input "Insured signed 8/23/25 Pkg"
type textarea "x"
type input "Insured signed 8/23/25 Pkg"
type textarea "x"
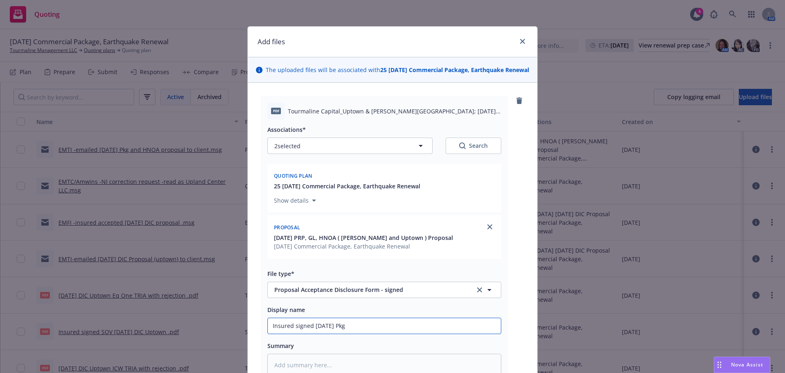
type input "Insured signed 8/23/25 Pkg ("
type textarea "x"
type input "Insured signed 8/23/25 Pkg (P"
type textarea "x"
type input "Insured signed 8/23/25 Pkg (Pr"
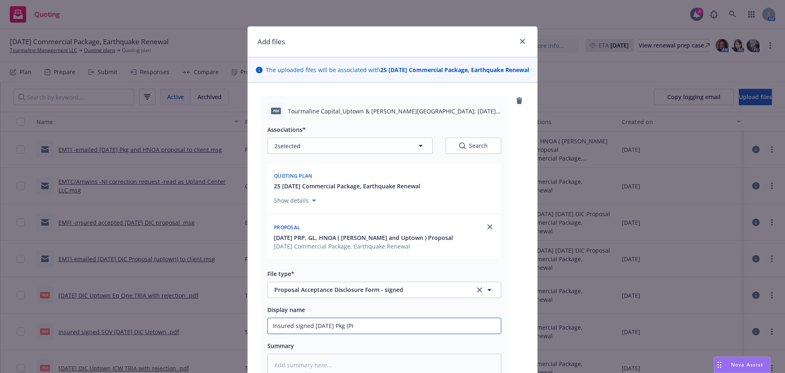
type textarea "x"
type input "Insured signed 8/23/25 Pkg (Pro"
type textarea "x"
type input "Insured signed 8/23/25 Pkg (Prop"
type textarea "x"
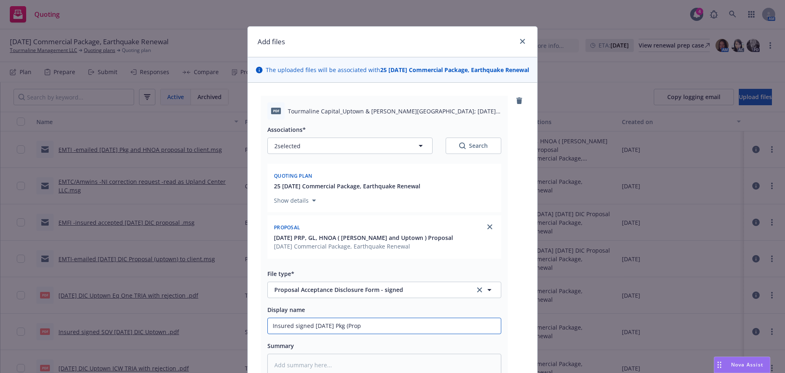
type input "Insured signed 8/23/25 Pkg (Prop,"
type textarea "x"
type input "Insured signed 8/23/25 Pkg (Prop,"
type textarea "x"
type input "Insured signed 8/23/25 Pkg (Prop, G"
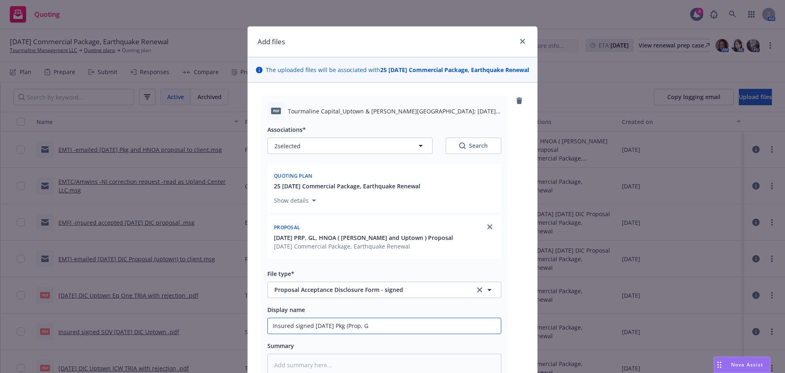
type textarea "x"
type input "Insured signed 8/23/25 Pkg (Prop, GL"
type textarea "x"
type input "Insured signed 8/23/25 Pkg (Prop, GL)"
type textarea "x"
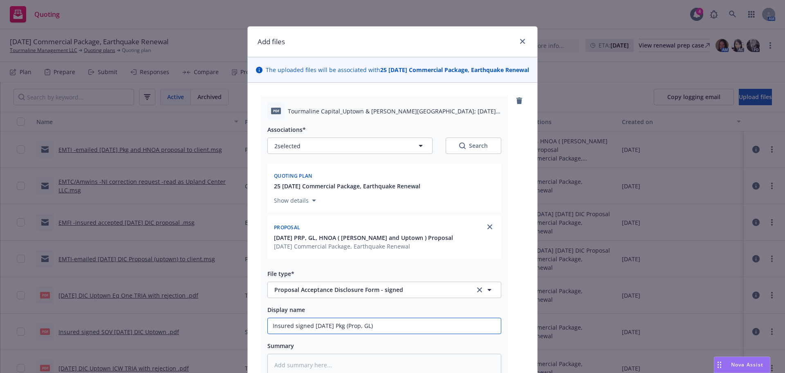
type input "Insured signed 8/23/25 Pkg (Prop, GL)"
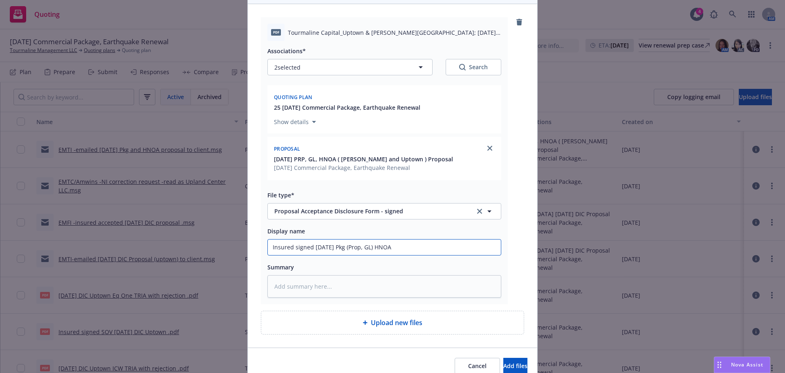
scroll to position [82, 0]
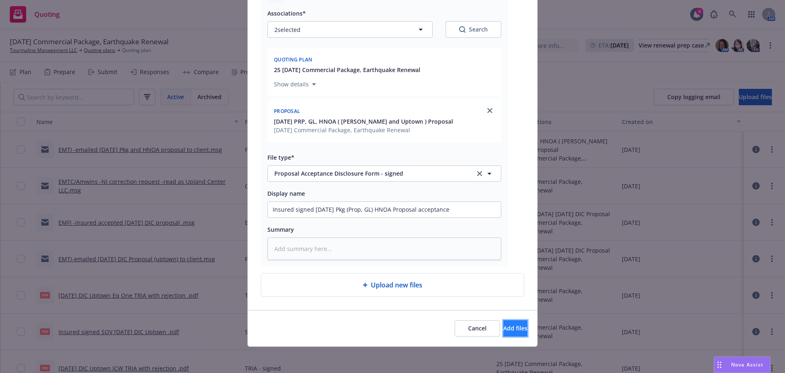
click at [503, 324] on span "Add files" at bounding box center [515, 328] width 24 height 8
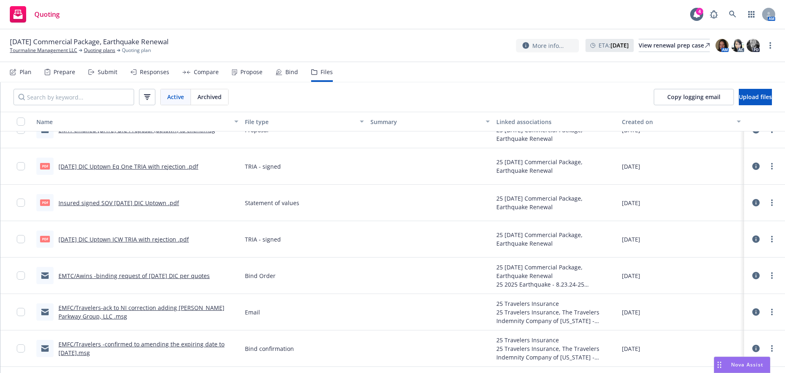
scroll to position [245, 0]
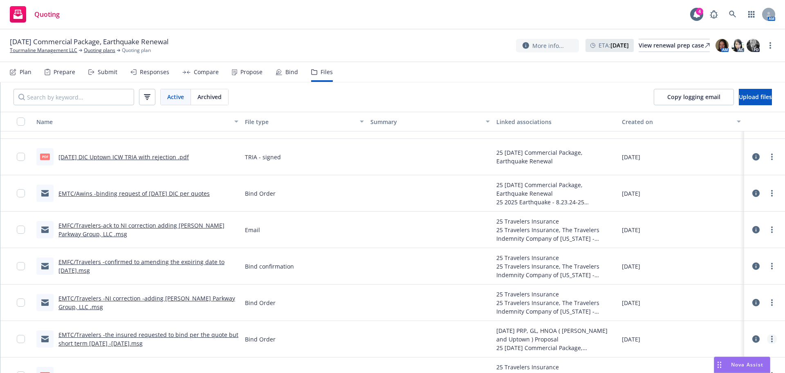
click at [767, 340] on link "more" at bounding box center [772, 339] width 10 height 10
click at [722, 330] on link "Update associations" at bounding box center [735, 328] width 81 height 16
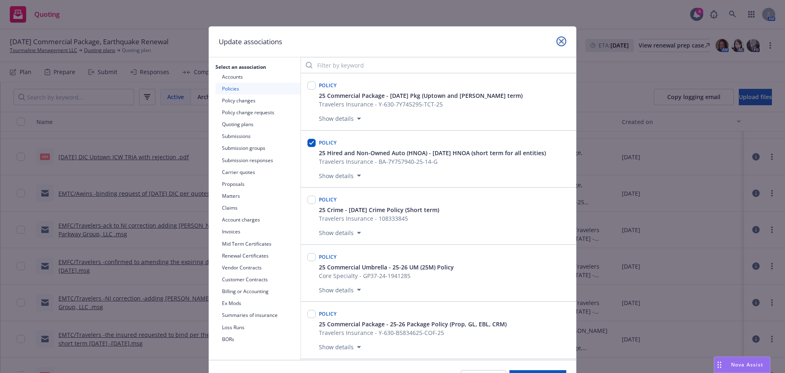
click at [559, 43] on icon "close" at bounding box center [561, 41] width 5 height 5
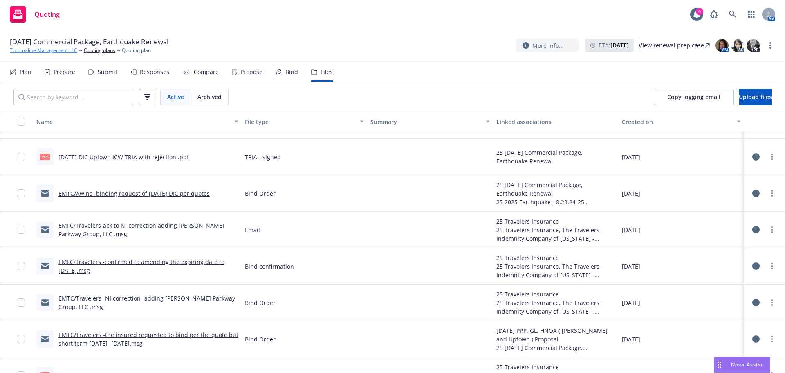
click at [69, 51] on link "Tourmaline Management LLC" at bounding box center [43, 50] width 67 height 7
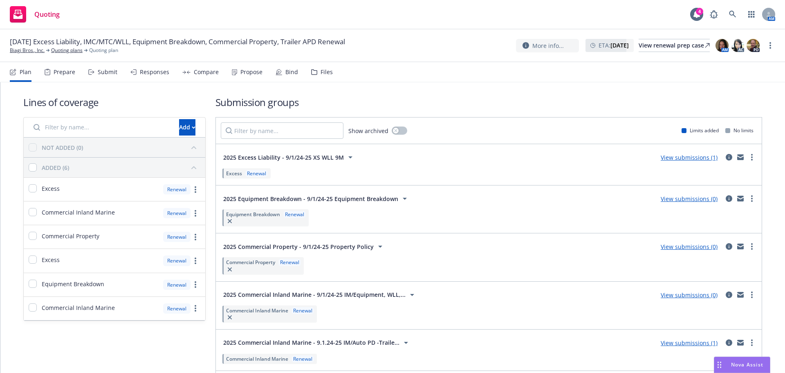
click at [327, 73] on div "Files" at bounding box center [327, 72] width 12 height 7
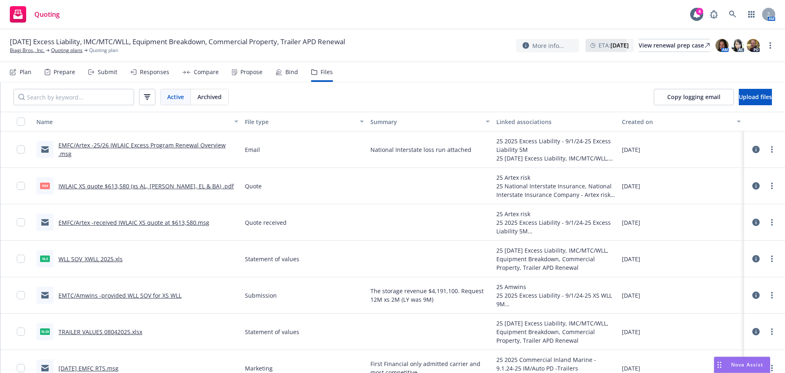
click at [236, 73] on div "Propose" at bounding box center [247, 72] width 31 height 20
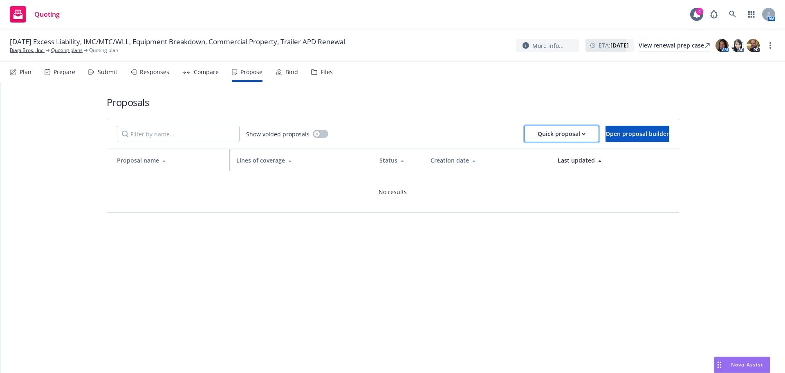
click at [582, 133] on icon "button" at bounding box center [584, 134] width 4 height 3
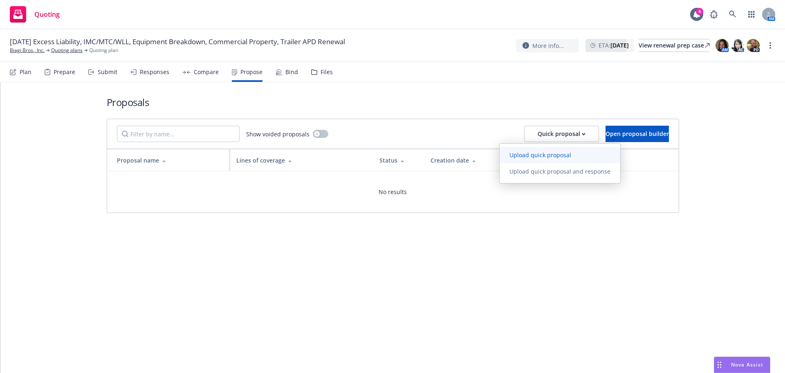
click at [525, 156] on span "Upload quick proposal" at bounding box center [540, 155] width 81 height 8
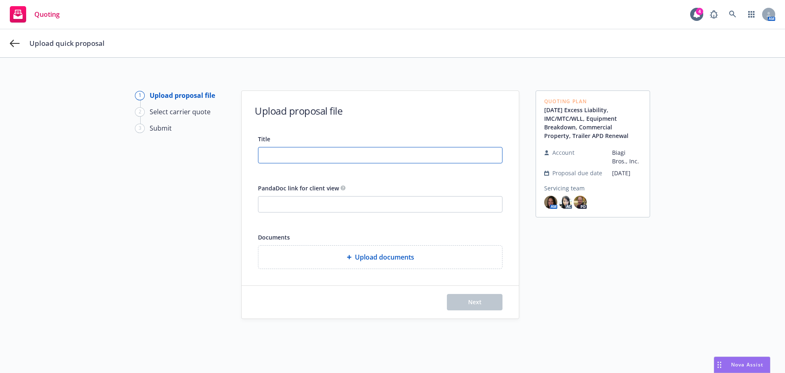
drag, startPoint x: 305, startPoint y: 154, endPoint x: 180, endPoint y: 90, distance: 140.6
click at [303, 154] on input "Title" at bounding box center [380, 155] width 244 height 16
click at [308, 159] on input "Title" at bounding box center [380, 155] width 244 height 16
paste input "[DATE] B&M, PD-Trailers, IM/WTC/WLL, XS WLL"
type input "[DATE] B&M, PD-Trailers, IM/WTC/WLL, XS WLL Proposal"
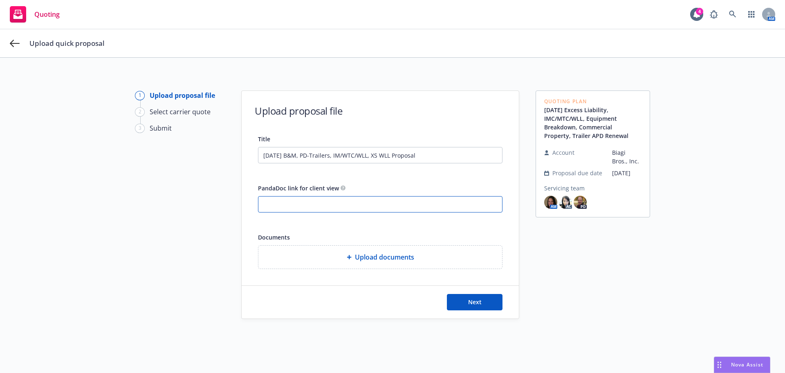
click at [271, 198] on input "PandaDoc link for client view" at bounding box center [380, 204] width 244 height 16
paste input "[URL][DOMAIN_NAME]"
type input "[URL][DOMAIN_NAME]"
click at [458, 297] on button "Next" at bounding box center [475, 302] width 56 height 16
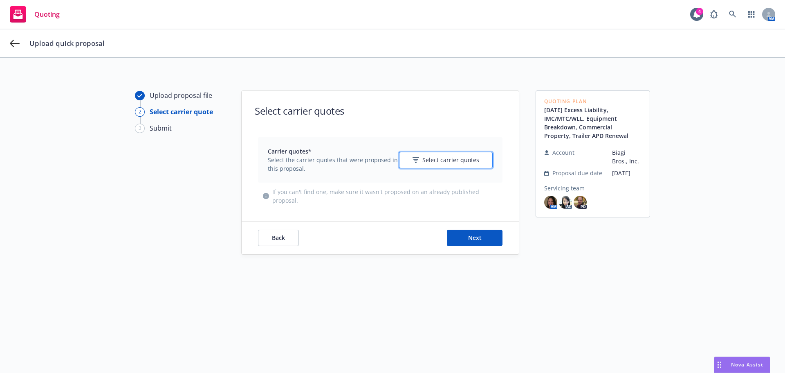
click at [434, 159] on span "Select carrier quotes" at bounding box center [450, 159] width 57 height 9
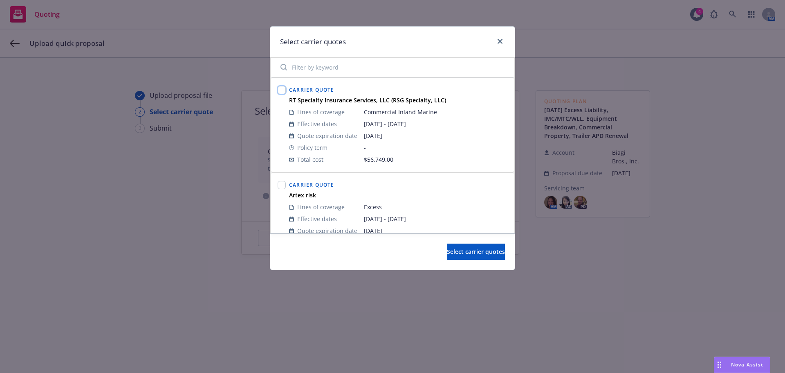
click at [284, 92] on input "checkbox" at bounding box center [282, 90] width 8 height 8
checkbox input "true"
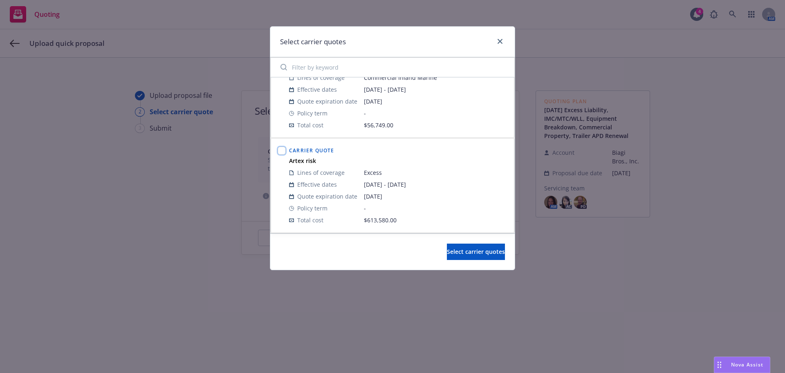
click at [282, 151] on input "checkbox" at bounding box center [282, 150] width 8 height 8
checkbox input "true"
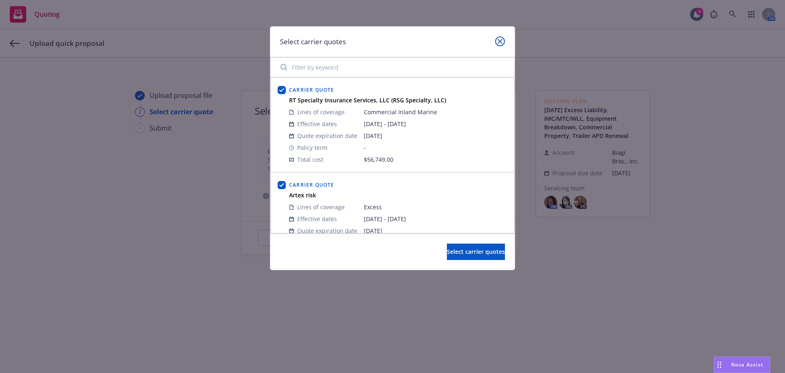
click at [501, 42] on icon "close" at bounding box center [500, 41] width 5 height 5
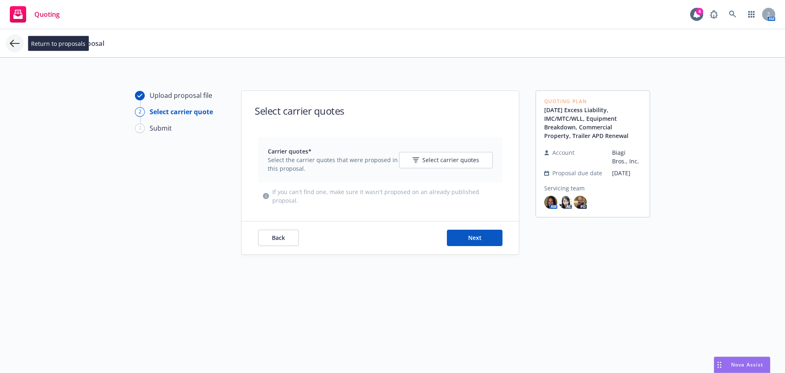
click at [12, 44] on icon at bounding box center [15, 43] width 10 height 10
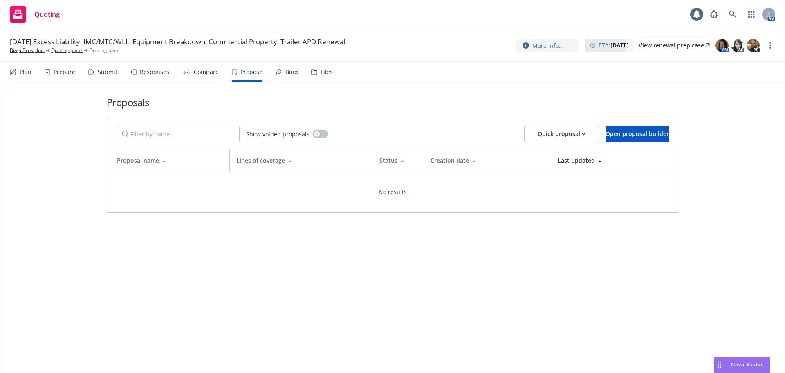
click at [12, 44] on span "[DATE] Excess Liability, IMC/MTC/WLL, Equipment Breakdown, Commercial Property,…" at bounding box center [177, 42] width 335 height 10
click at [30, 50] on link "Biagi Bros., Inc." at bounding box center [27, 50] width 35 height 7
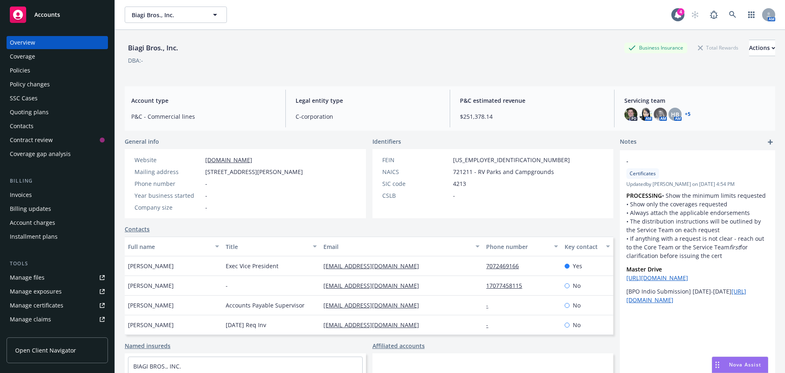
click at [36, 115] on div "Quoting plans" at bounding box center [29, 112] width 39 height 13
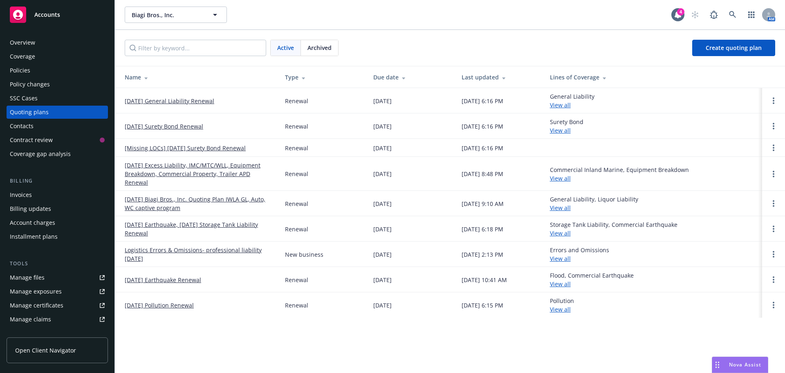
click at [166, 168] on link "09/01/25 Excess Liability, IMC/MTC/WLL, Equipment Breakdown, Commercial Propert…" at bounding box center [198, 174] width 147 height 26
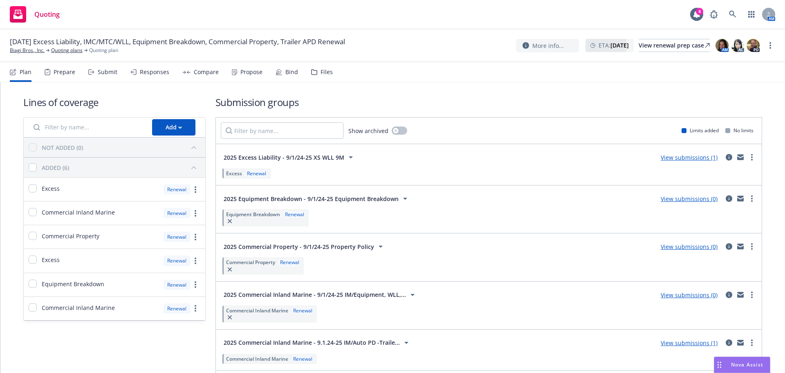
click at [285, 73] on div "Bind" at bounding box center [291, 72] width 13 height 7
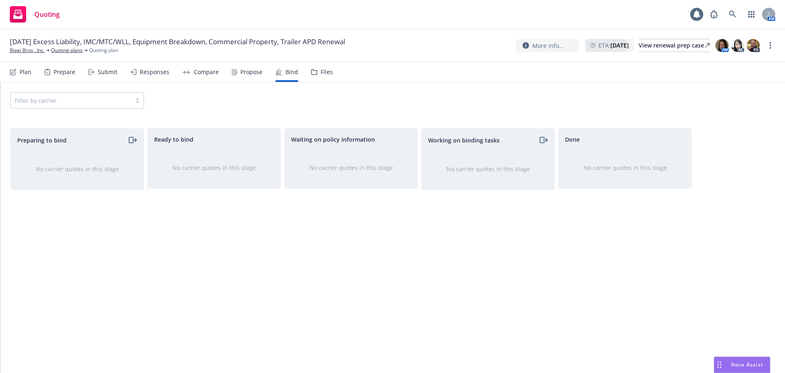
click at [240, 74] on div "Propose" at bounding box center [251, 72] width 22 height 7
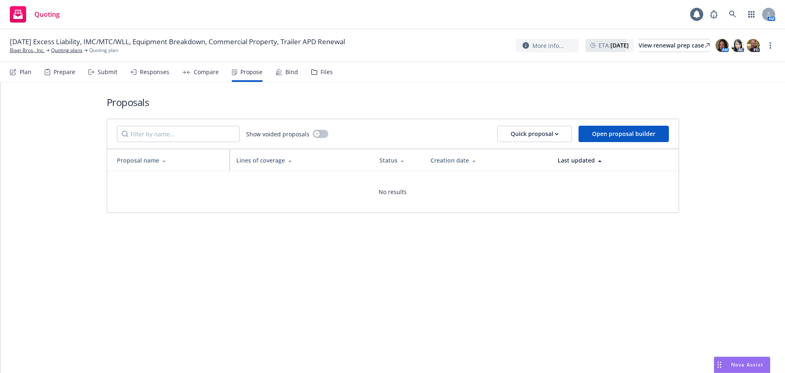
click at [200, 73] on div "Compare" at bounding box center [206, 72] width 25 height 7
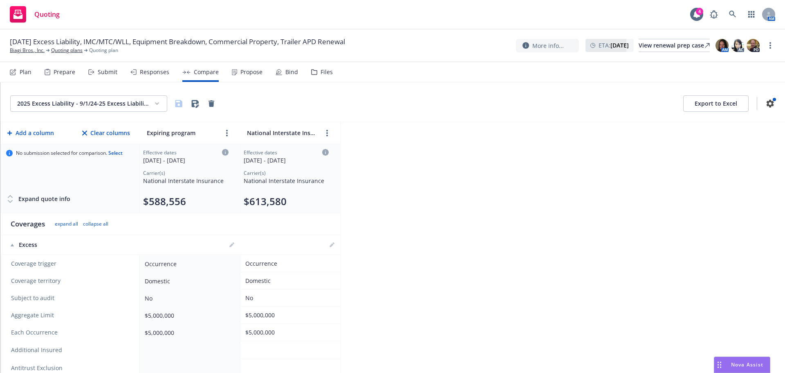
click at [253, 74] on div "Propose" at bounding box center [251, 72] width 22 height 7
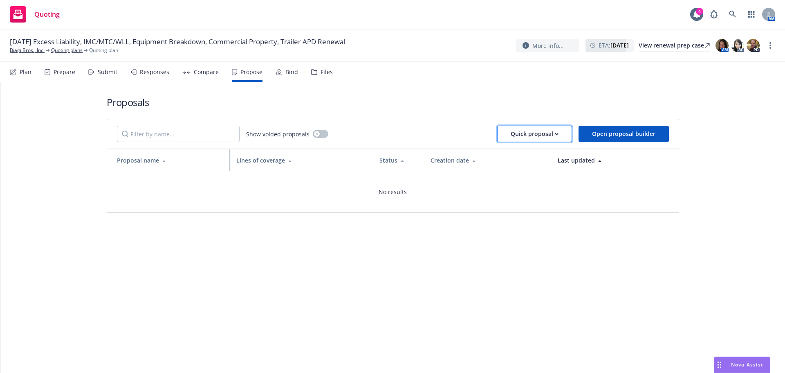
click at [558, 138] on div "Quick proposal" at bounding box center [535, 134] width 48 height 16
click at [539, 155] on span "Upload quick proposal" at bounding box center [540, 155] width 81 height 8
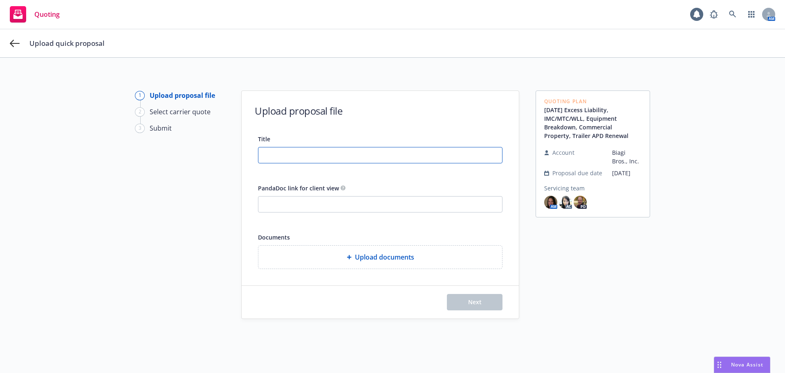
click at [279, 160] on input "Title" at bounding box center [380, 155] width 244 height 16
click at [290, 158] on input "Title" at bounding box center [380, 155] width 244 height 16
paste input "Sept. 1st, 2025 Excess Liability (IWLAIC Excess Program)"
type input "Sept. 1st, 2025 Excess Liability (IWLAIC Excess Program) Proposal"
click at [323, 206] on input "PandaDoc link for client view" at bounding box center [380, 204] width 244 height 16
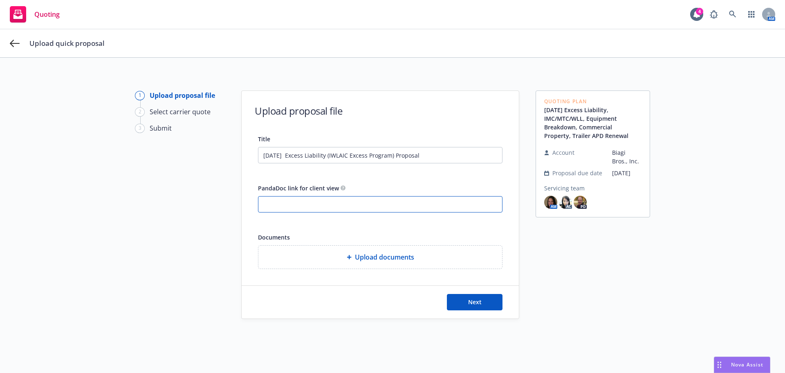
paste input "https://app.pandadoc.com/a/#/documents/5b4LZDVitVuvDk82yMgXqM"
type input "https://app.pandadoc.com/a/#/documents/5b4LZDVitVuvDk82yMgXqM"
click at [471, 307] on button "Next" at bounding box center [475, 302] width 56 height 16
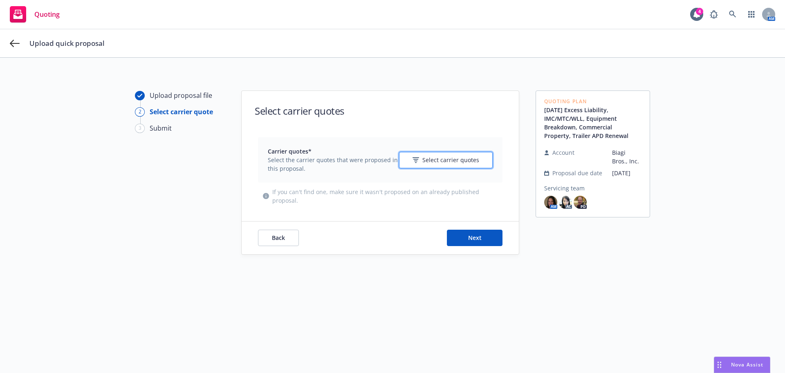
click at [430, 162] on span "Select carrier quotes" at bounding box center [450, 159] width 57 height 9
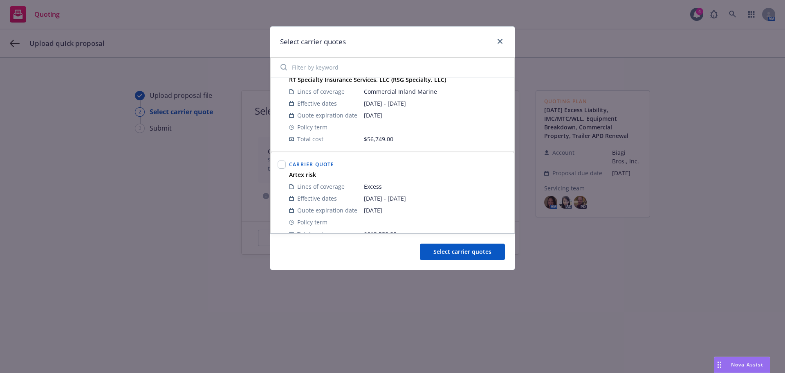
scroll to position [33, 0]
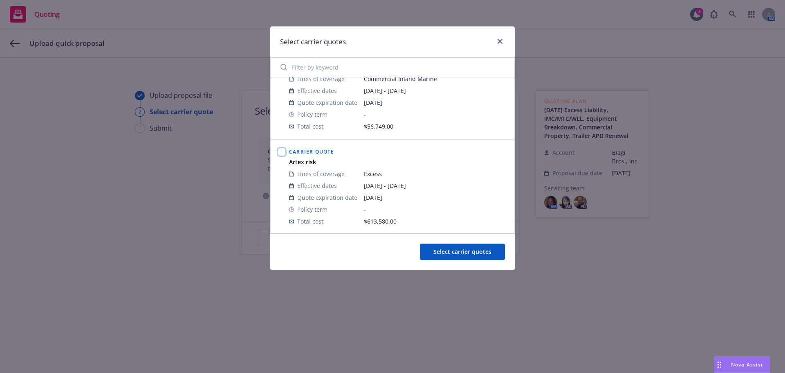
click at [283, 152] on input "checkbox" at bounding box center [282, 152] width 8 height 8
checkbox input "true"
click at [459, 247] on button "Select carrier quotes" at bounding box center [462, 251] width 85 height 16
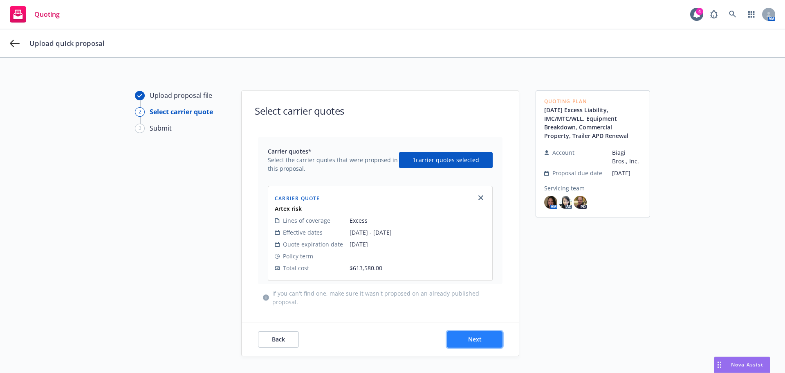
click at [460, 335] on button "Next" at bounding box center [475, 339] width 56 height 16
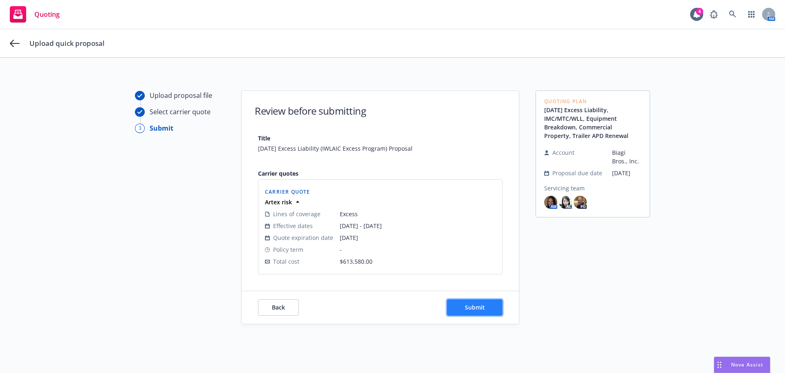
click at [465, 308] on span "Submit" at bounding box center [475, 307] width 20 height 8
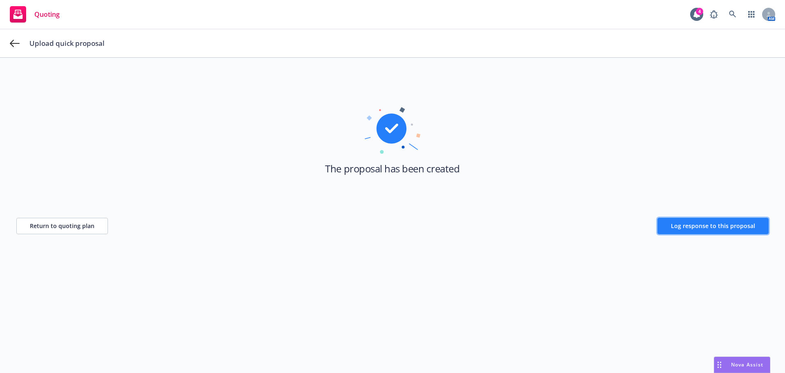
click at [681, 229] on span "Log response to this proposal" at bounding box center [713, 226] width 84 height 8
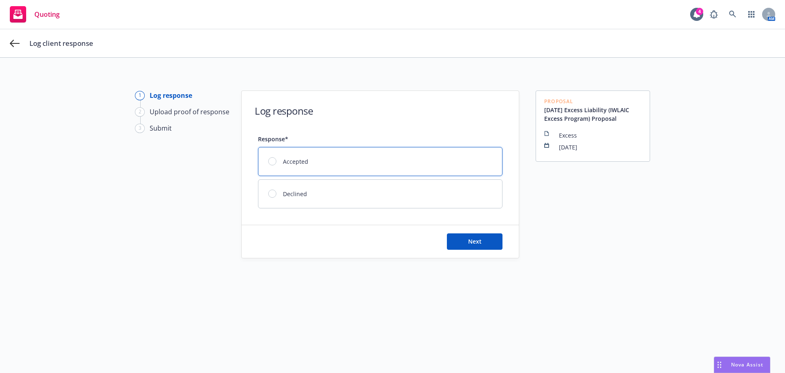
click at [271, 162] on div at bounding box center [272, 161] width 8 height 8
click at [461, 245] on button "Next" at bounding box center [475, 241] width 56 height 16
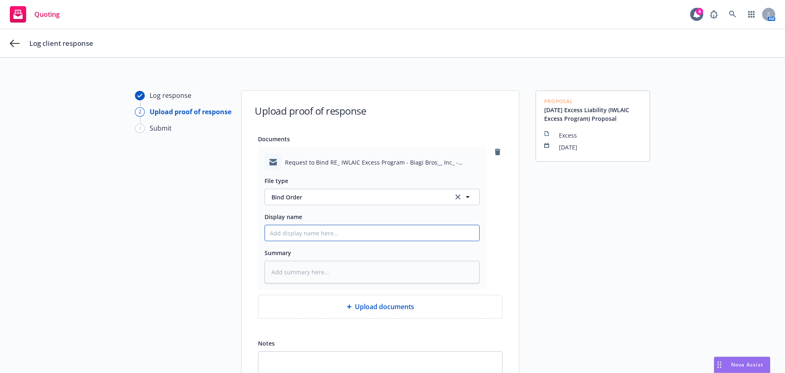
click at [292, 237] on input "Display name" at bounding box center [372, 233] width 214 height 16
type textarea "x"
type input "E"
type textarea "x"
type input "EM"
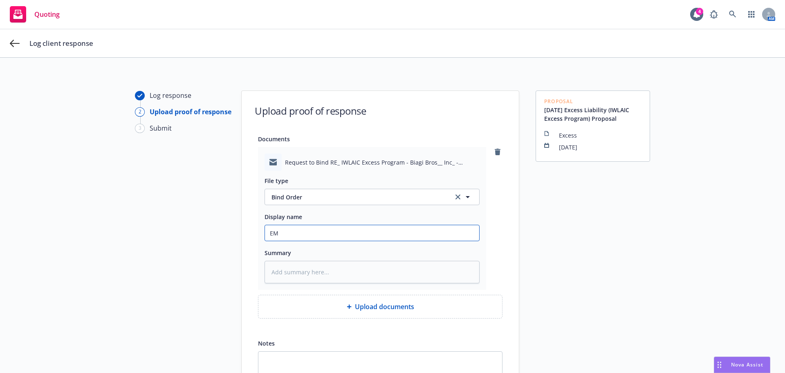
type textarea "x"
type input "EMT"
type textarea "x"
type input "EMTC"
type textarea "x"
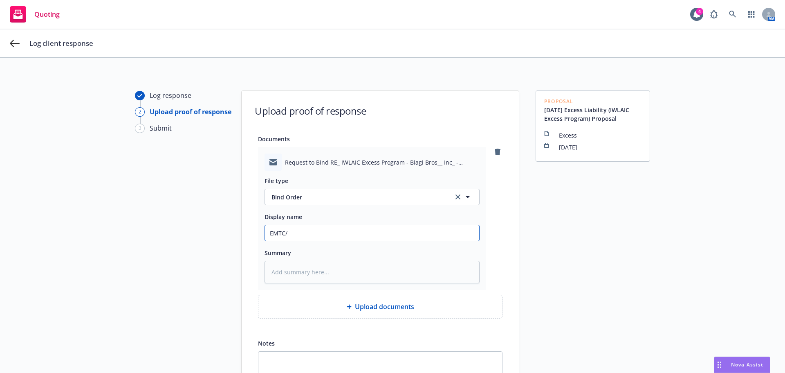
type input "EMTC/"
click at [302, 228] on input "EMTC/" at bounding box center [372, 233] width 214 height 16
type textarea "x"
type input "EMTC/A"
type textarea "x"
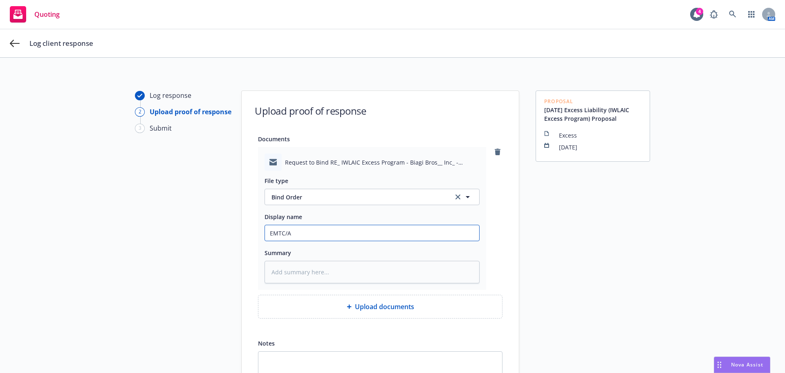
type input "EMTC/Ar"
type textarea "x"
type input "EMTC/Art"
type textarea "x"
type input "EMTC/Arte"
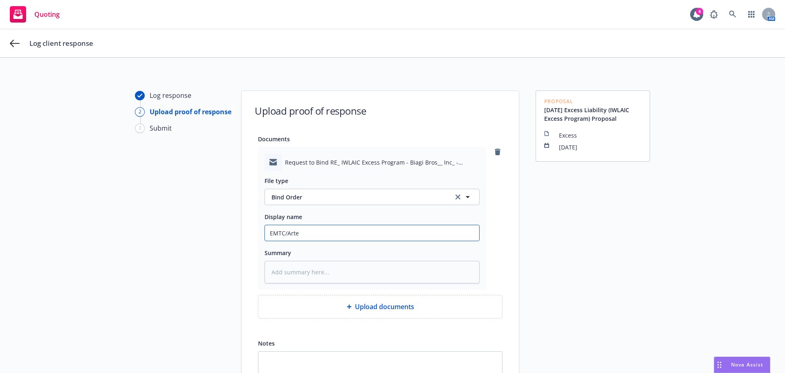
type textarea "x"
type input "EMTC/Artex"
type textarea "x"
type input "EMTC/Artex"
type textarea "x"
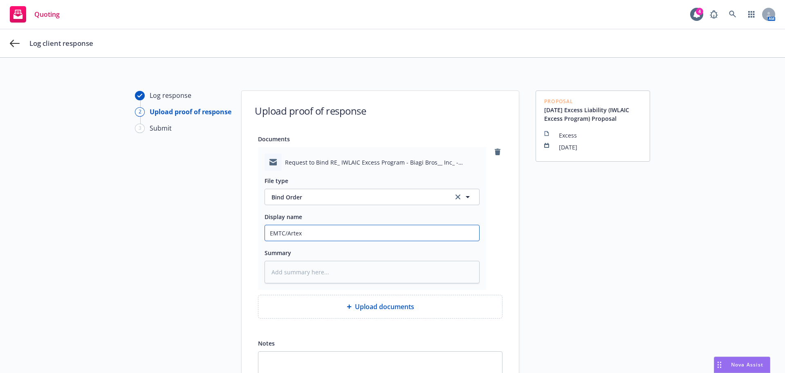
type input "EMTC/Artex -"
type textarea "x"
type input "EMTC/Artex -r"
type textarea "x"
type input "EMTC/Artex -re"
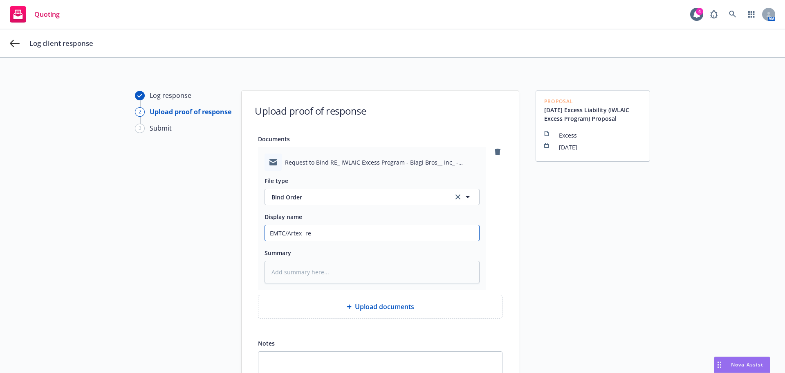
type textarea "x"
type input "EMTC/Artex -rec"
type textarea "x"
type input "EMTC/Artex -rece"
type textarea "x"
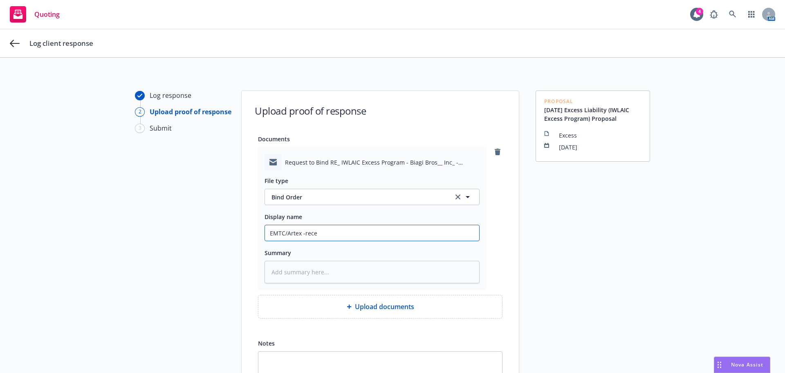
type input "EMTC/Artex -recei"
type textarea "x"
type input "EMTC/Artex -receiv"
type textarea "x"
type input "EMTC/Artex -receive"
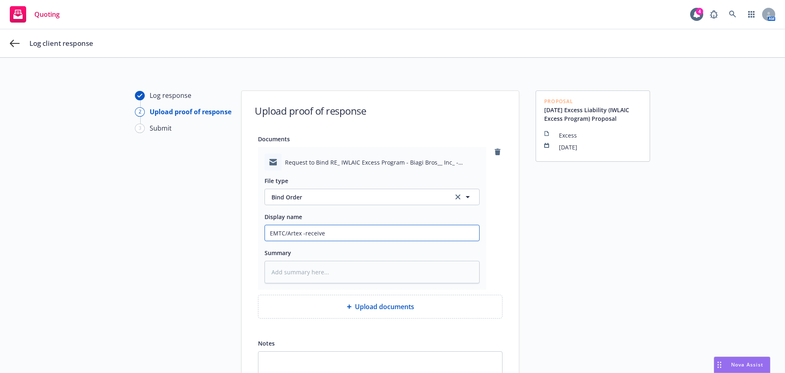
type textarea "x"
type input "EMTC/Artex -received"
type textarea "x"
type input "EMTC/Artex -received"
type textarea "x"
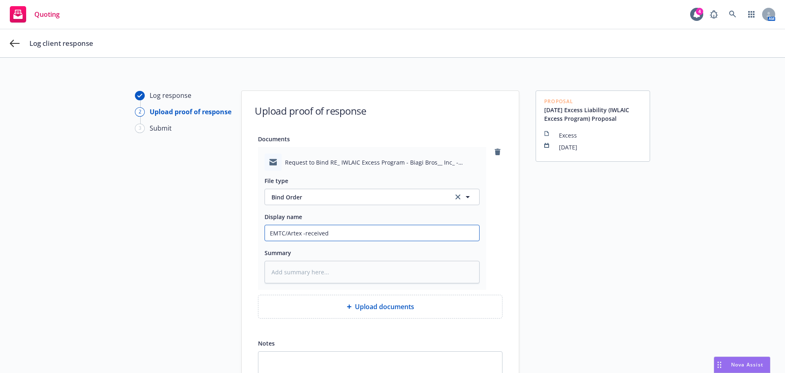
type input "EMTC/Artex -received"
type textarea "x"
type input "EMTC/Artex -receive"
type textarea "x"
type input "EMTC/Artex -receiv"
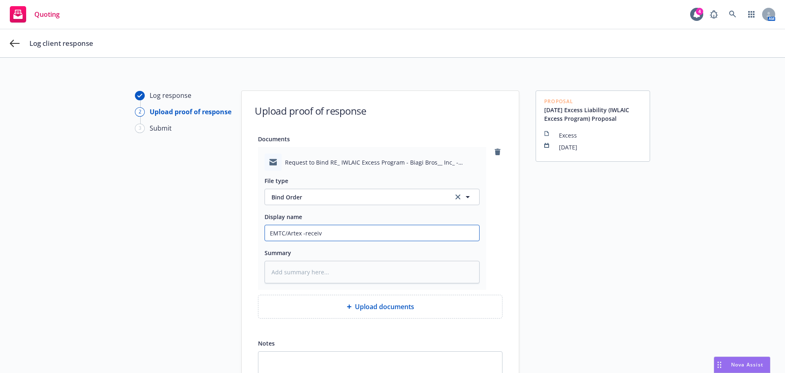
type textarea "x"
type input "EMTC/Artex -recei"
type textarea "x"
type input "EMTC/Artex -rece"
type textarea "x"
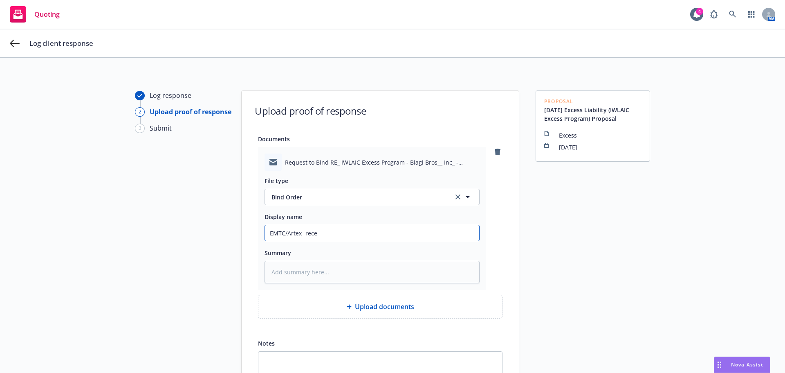
type input "EMTC/Artex -rec"
type textarea "x"
type input "EMTC/Artex -re"
type textarea "x"
type input "EMTC/Artex -r"
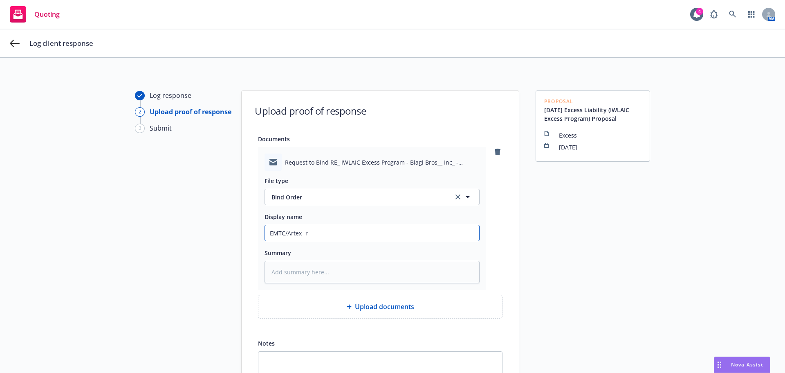
type textarea "x"
type input "EMTC/Artex -"
type textarea "x"
type input "EMTC/Artex -b"
type textarea "x"
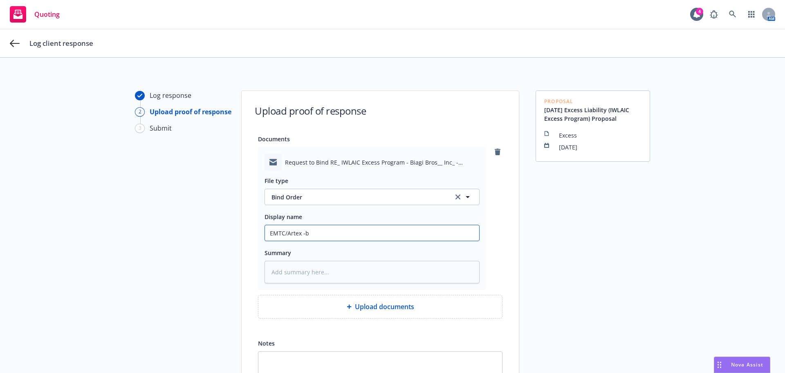
type input "EMTC/Artex -bi"
type textarea "x"
type input "EMTC/Artex -bin"
type textarea "x"
type input "EMTC/Artex -bind"
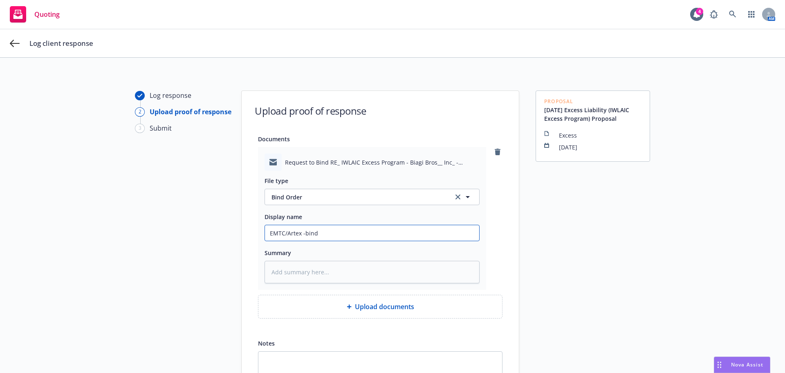
type textarea "x"
type input "EMTC/Artex -bindi"
type textarea "x"
type input "EMTC/Artex -bindin"
type textarea "x"
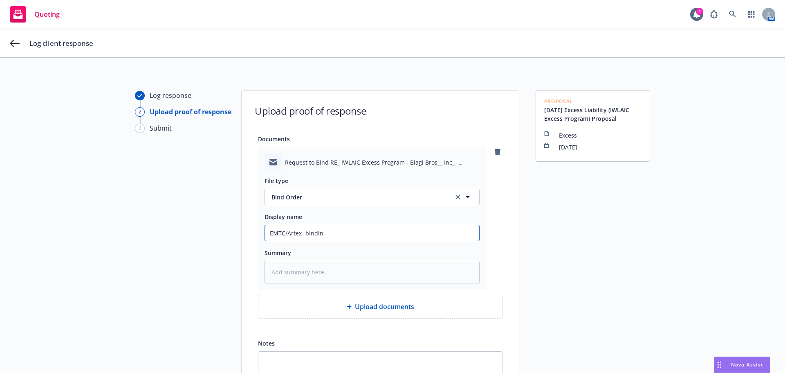
type input "EMTC/Artex -binding"
type textarea "x"
type input "EMTC/Artex -binding"
type textarea "x"
type input "EMTC/Artex -binding r"
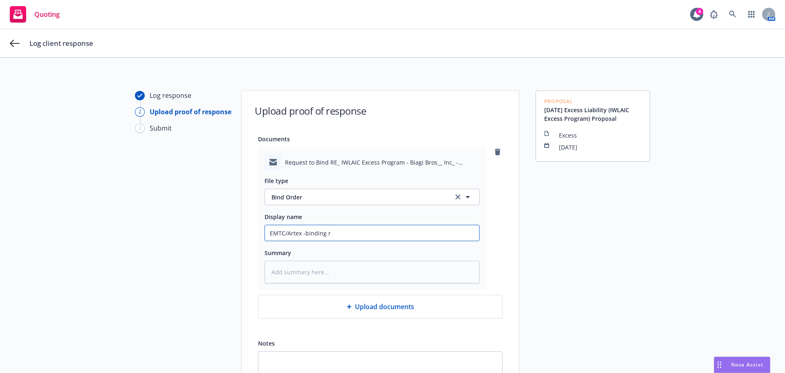
type textarea "x"
type input "EMTC/Artex -binding rq"
type textarea "x"
type input "EMTC/Artex -binding rqu"
type textarea "x"
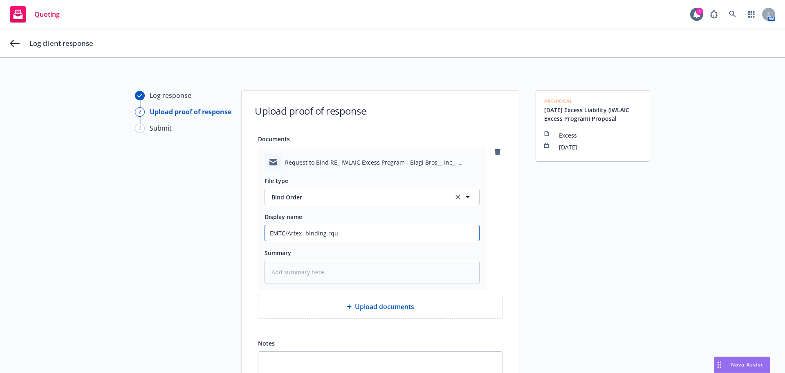
type input "EMTC/Artex -binding rque"
type textarea "x"
type input "EMTC/Artex -binding rques"
type textarea "x"
type input "EMTC/Artex -binding rquest"
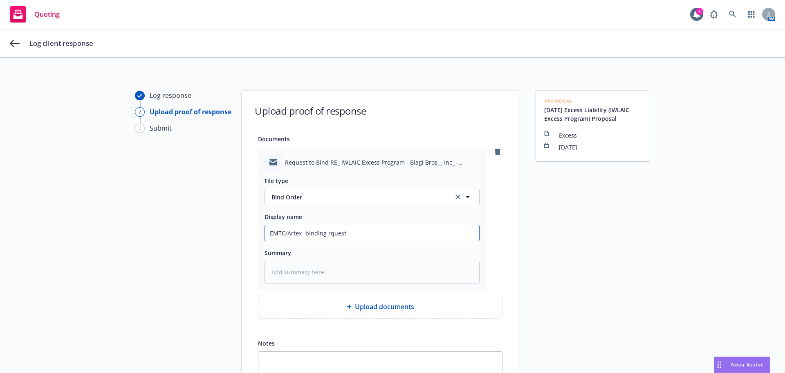
type textarea "x"
type input "EMTC/Artex -binding rquest"
click at [301, 233] on input "EMTC/Artex -binding rquest" at bounding box center [372, 233] width 214 height 16
type textarea "x"
type input "EMTC/Artex -Xbinding rquest"
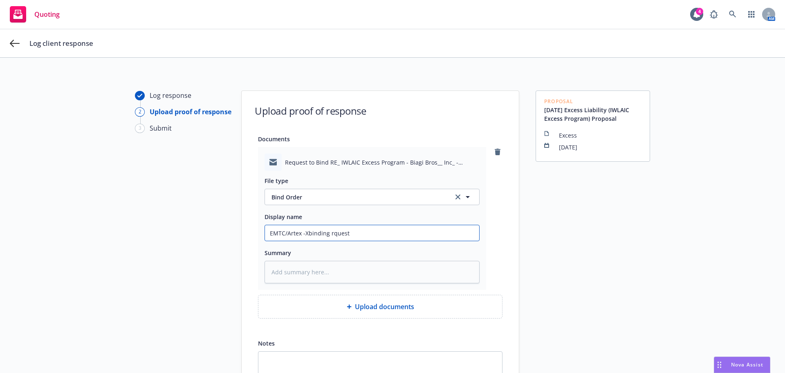
type textarea "x"
type input "EMTC/Artex -XSbinding rquest"
type textarea "x"
type input "EMTC/Artex -XS binding rquest"
type textarea "x"
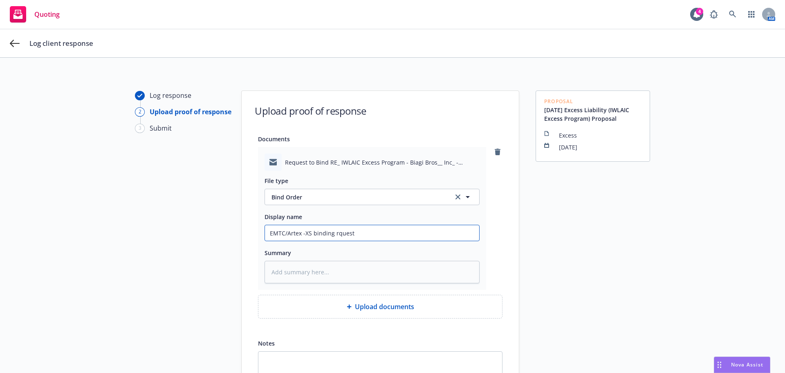
type input "EMTC/Artex -XSbinding rquest"
type textarea "x"
type input "EMTC/Artex -Xbinding rquest"
type textarea "x"
type input "EMTC/Artex -binding rquest"
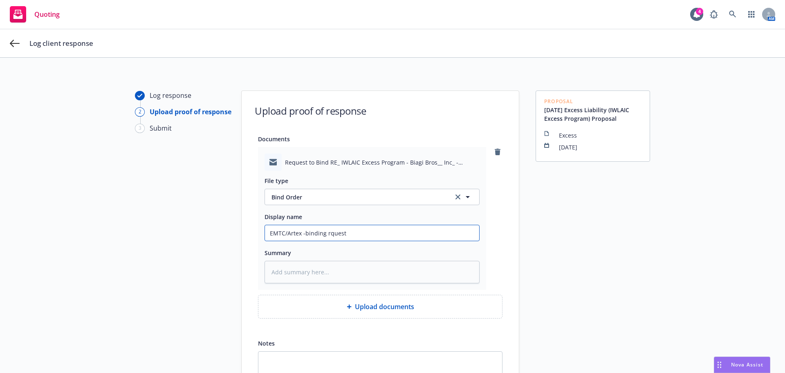
type textarea "x"
type input "EMTC/Artex -binding request"
click at [368, 231] on input "EMTC/Artex -binding request" at bounding box center [372, 233] width 214 height 16
type textarea "x"
type input "EMTC/Artex -binding request X"
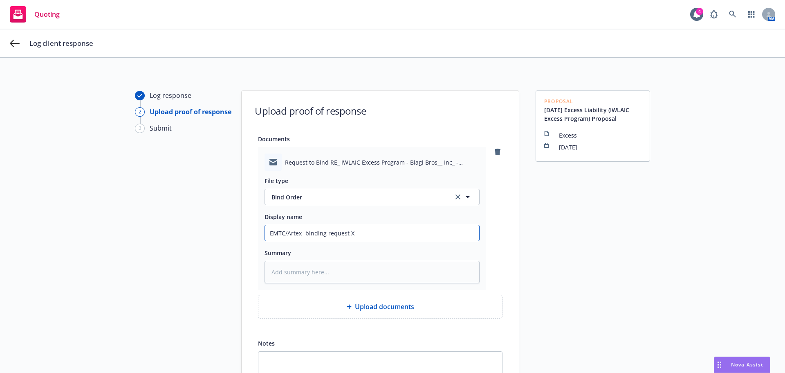
type textarea "x"
type input "EMTC/Artex -binding request XS"
type textarea "x"
type input "EMTC/Artex -binding request XS"
type textarea "x"
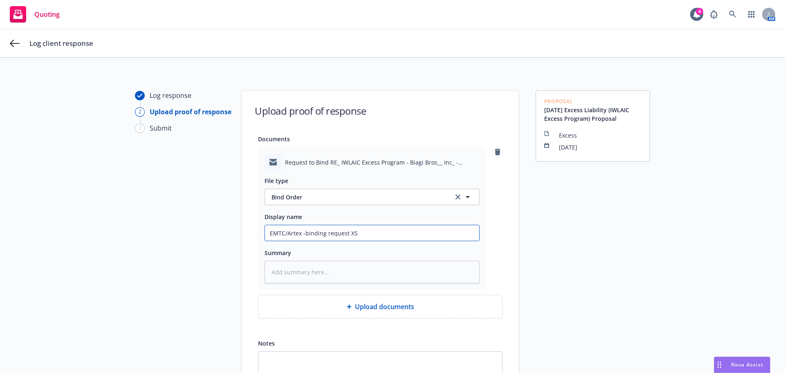
type input "EMTC/Artex -binding request XS ("
type textarea "x"
type input "EMTC/Artex -binding request XS (I"
type textarea "x"
type input "EMTC/Artex -binding request XS (IW"
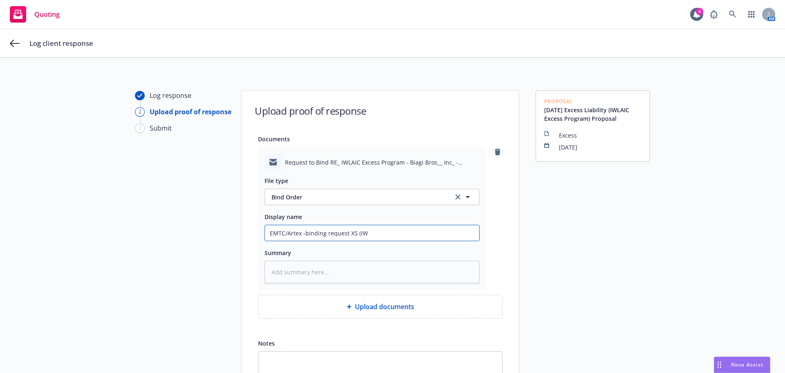
type textarea "x"
type input "EMTC/Artex -binding request XS (IWL"
type textarea "x"
type input "EMTC/Artex -binding request XS (IWLA"
type textarea "x"
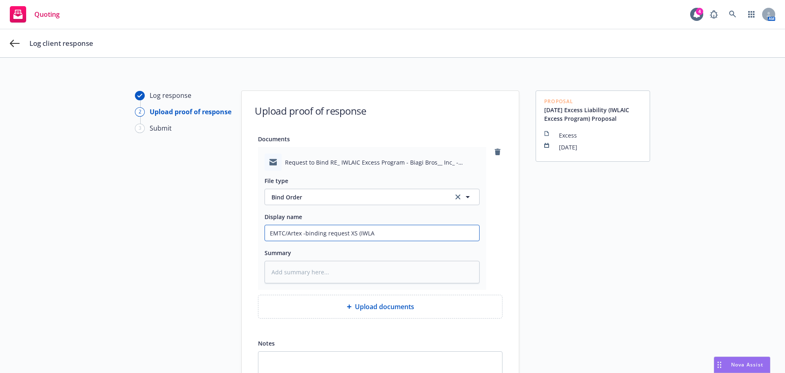
type input "EMTC/Artex -binding request XS (IWLAI"
type textarea "x"
type input "EMTC/Artex -binding request XS (IWLAIC"
type textarea "x"
type input "EMTC/Artex -binding request XS (IWLAIC"
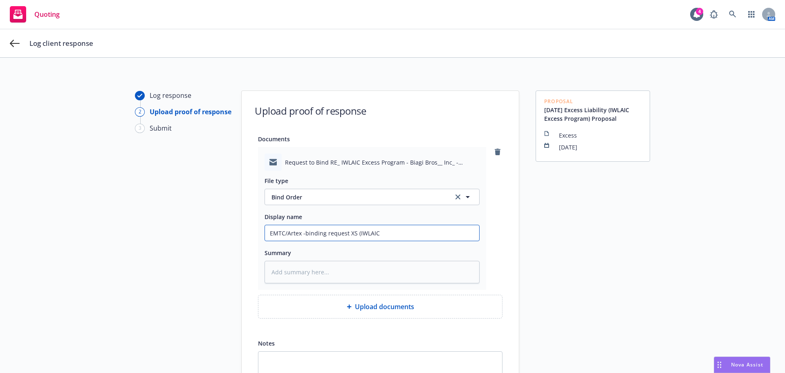
type textarea "x"
type input "EMTC/Artex -binding request XS (IWLAIC X"
type textarea "x"
type input "EMTC/Artex -binding request XS (IWLAIC XS"
type textarea "x"
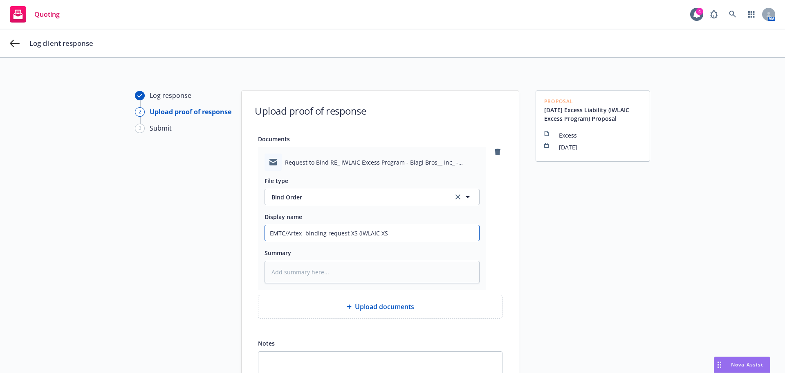
type input "EMTC/Artex -binding request XS (IWLAIC XS"
type textarea "x"
type input "EMTC/Artex -binding request XS (IWLAIC XS P"
type textarea "x"
type input "EMTC/Artex -binding request XS (IWLAIC XS Pr"
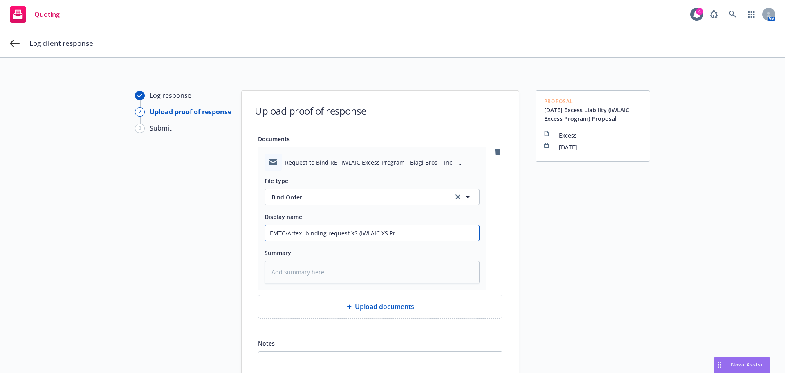
type textarea "x"
type input "EMTC/Artex -binding request XS (IWLAIC XS Pro"
type textarea "x"
type input "EMTC/Artex -binding request XS (IWLAIC XS Prog"
type textarea "x"
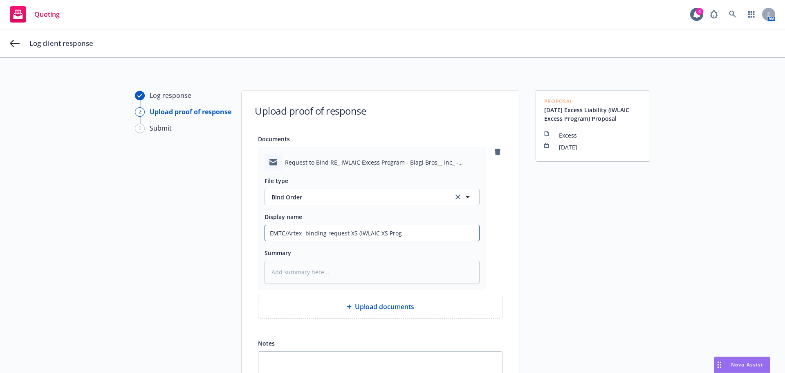
type input "EMTC/Artex -binding request XS (IWLAIC XS Progr"
type textarea "x"
type input "EMTC/Artex -binding request XS (IWLAIC XS Progra"
type textarea "x"
type input "EMTC/Artex -binding request XS (IWLAIC XS Program"
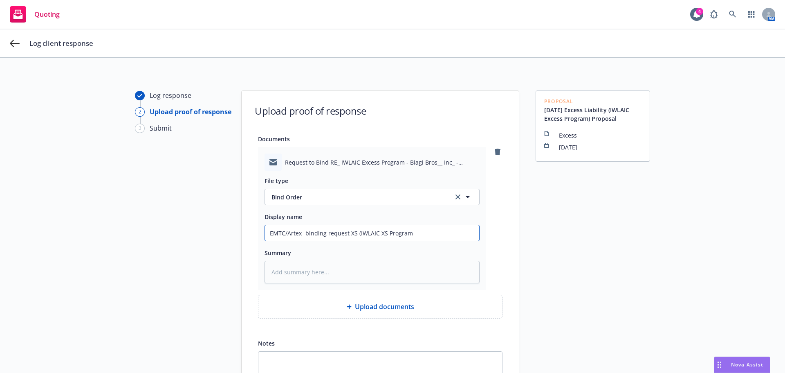
type textarea "x"
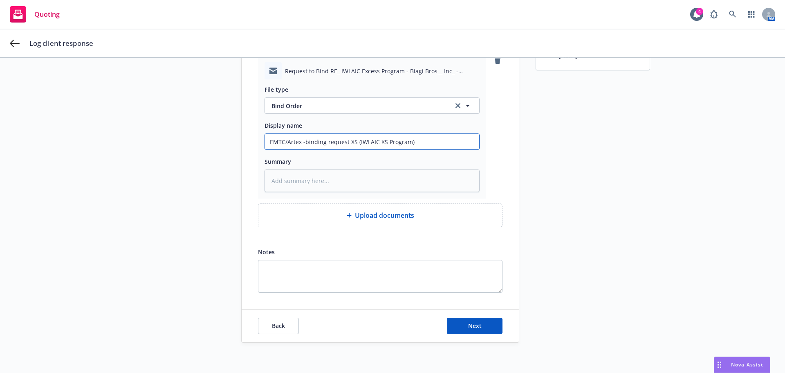
scroll to position [53, 0]
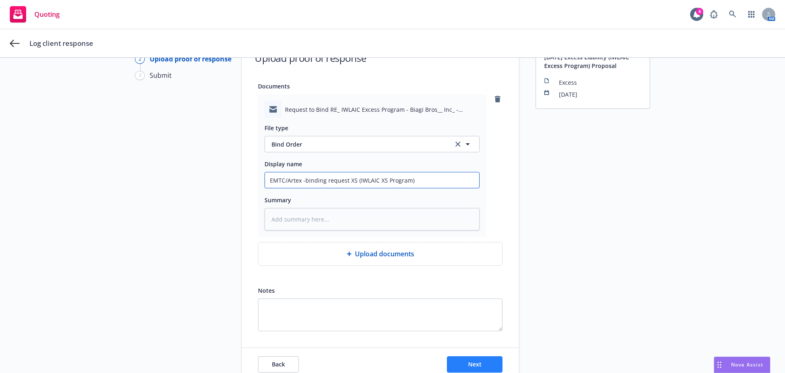
type input "EMTC/Artex -binding request XS (IWLAIC XS Program)"
click at [477, 365] on span "Next" at bounding box center [474, 364] width 13 height 8
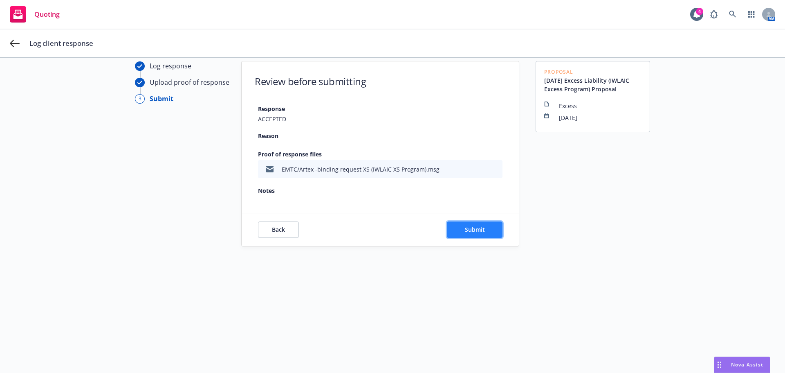
click at [465, 231] on span "Submit" at bounding box center [475, 229] width 20 height 8
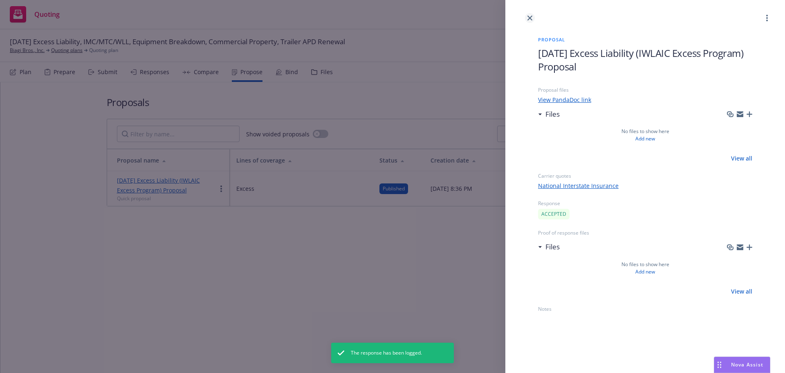
click at [526, 18] on link "close" at bounding box center [530, 18] width 10 height 10
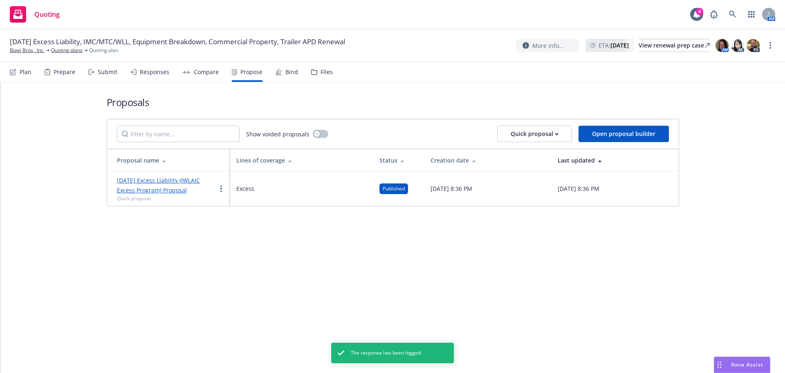
click at [279, 72] on icon at bounding box center [279, 72] width 7 height 7
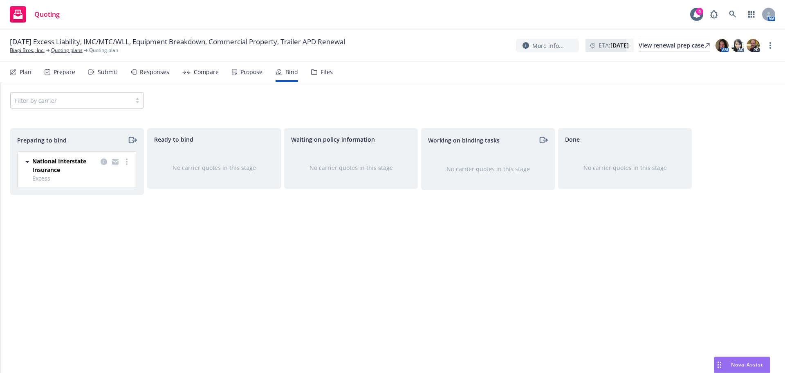
click at [110, 72] on div "Submit" at bounding box center [108, 72] width 20 height 7
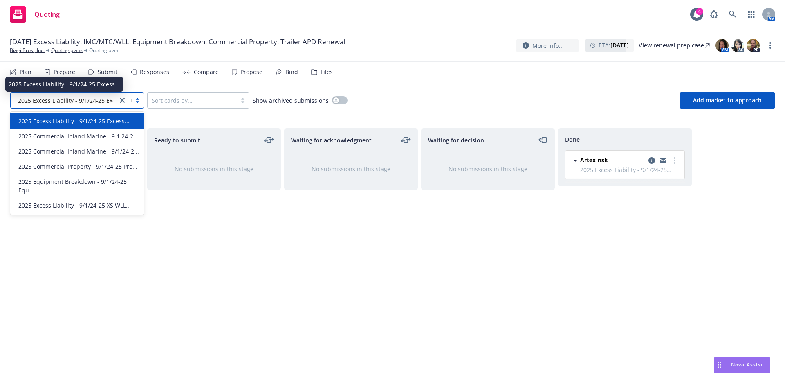
click at [104, 102] on span "2025 Excess Liability - 9/1/24-25 Excess..." at bounding box center [73, 100] width 111 height 9
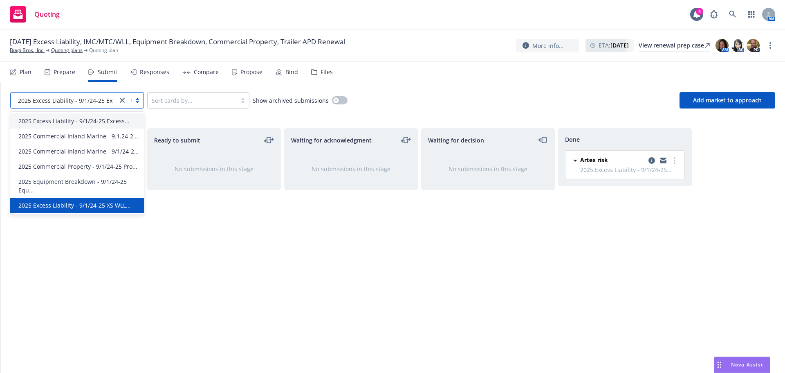
click at [114, 209] on span "2025 Excess Liability - 9/1/24-25 XS WLL..." at bounding box center [74, 205] width 112 height 9
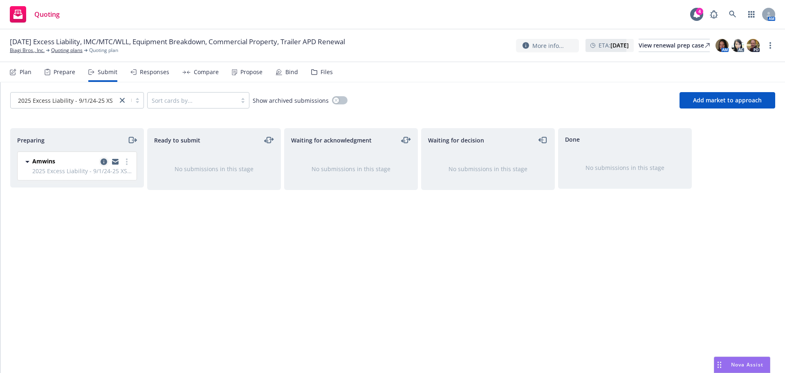
click at [104, 165] on link "copy logging email" at bounding box center [104, 162] width 10 height 10
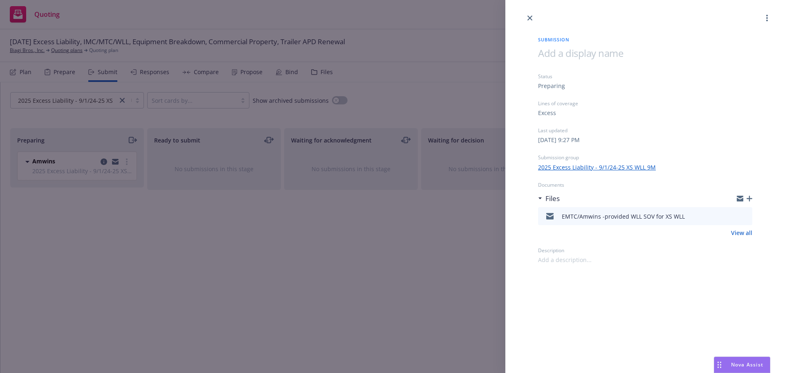
click at [749, 198] on icon "button" at bounding box center [750, 198] width 6 height 6
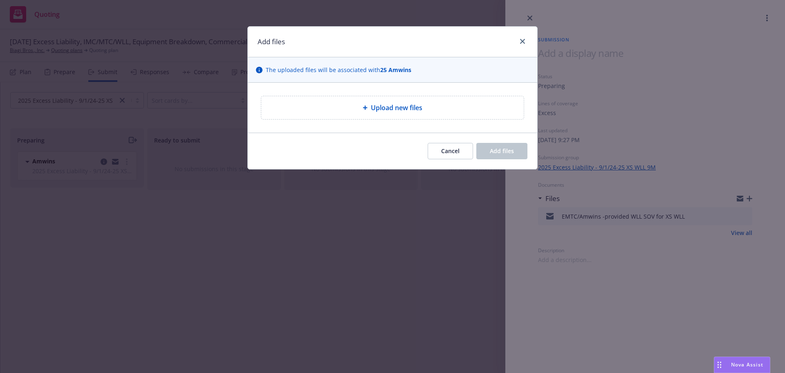
type textarea "x"
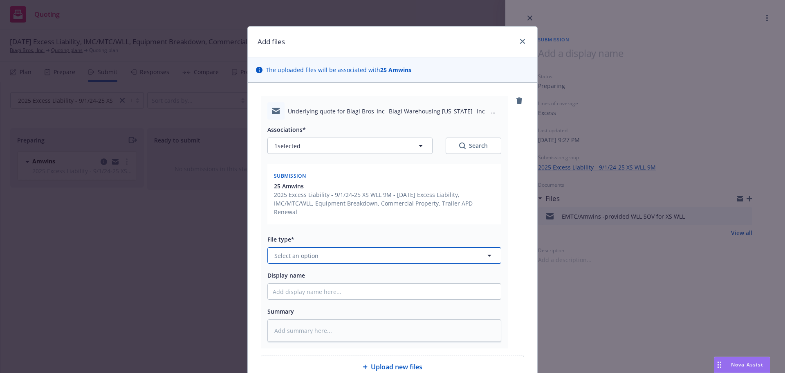
click at [321, 252] on button "Select an option" at bounding box center [384, 255] width 234 height 16
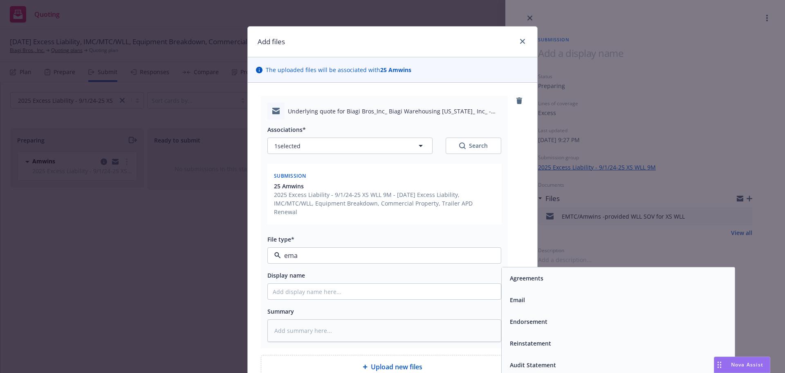
type input "emai"
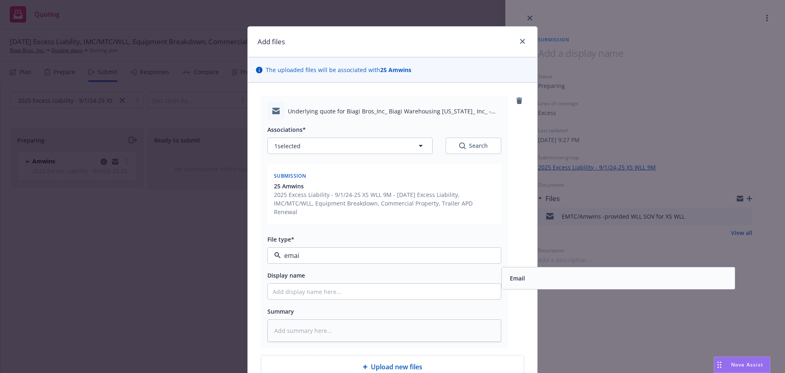
click at [536, 272] on div "Email" at bounding box center [618, 278] width 223 height 12
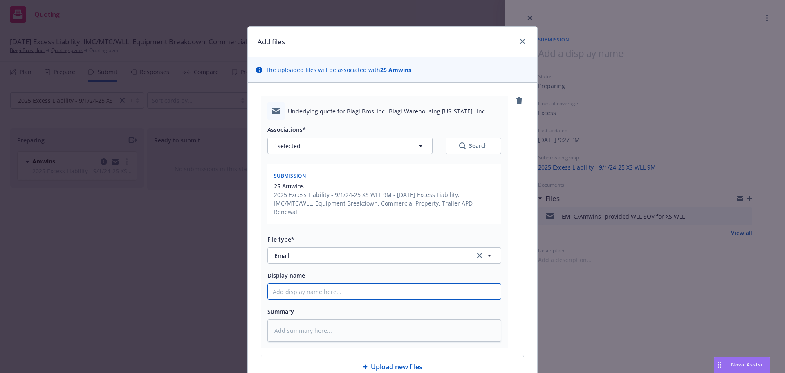
click at [276, 283] on input "Display name" at bounding box center [384, 291] width 233 height 16
type textarea "x"
type input "P"
type textarea "x"
type input "Pr"
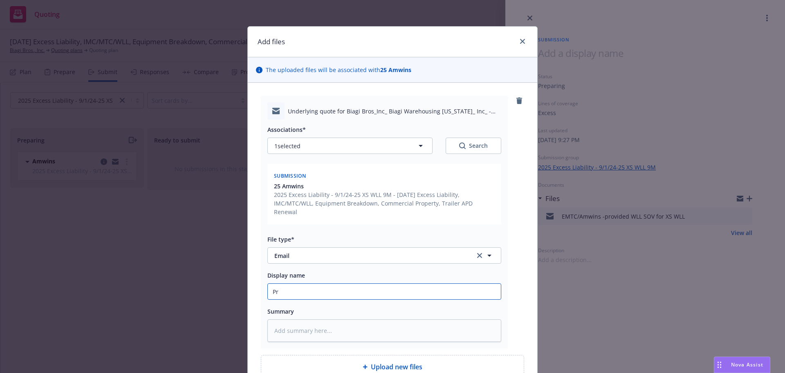
type textarea "x"
type input "Pro"
type textarea "x"
type input "Prov"
type textarea "x"
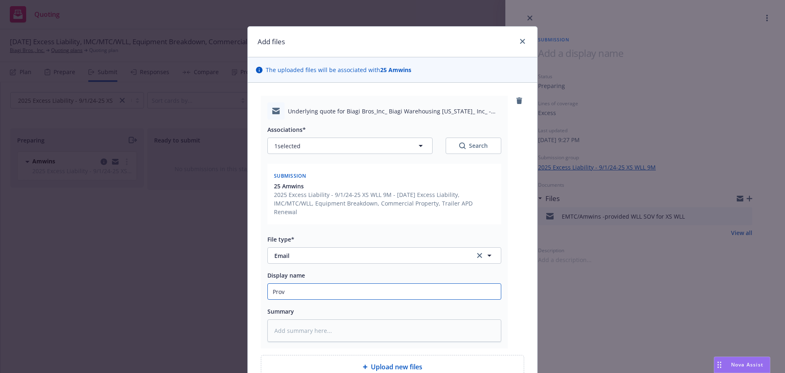
type input "Provi"
type textarea "x"
type input "Provid"
type textarea "x"
type input "Provide"
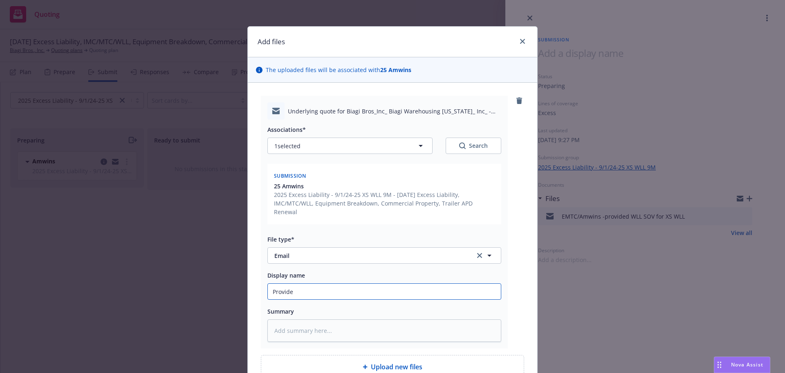
type textarea "x"
type input "Provided"
type textarea "x"
type input "Provide"
type textarea "x"
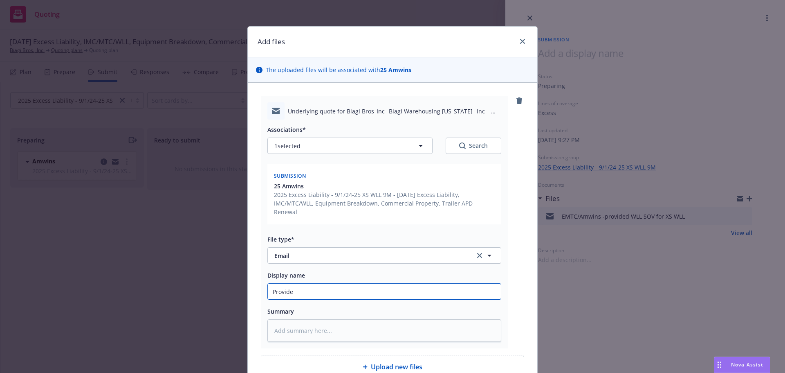
type input "Provid"
type textarea "x"
type input "Provi"
type textarea "x"
type input "Provid"
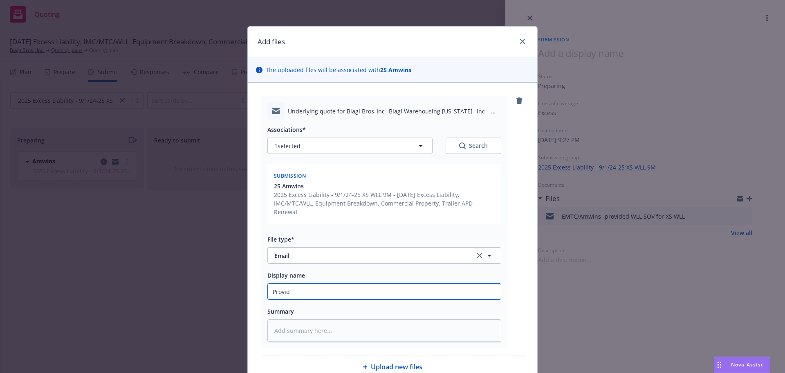
type textarea "x"
type input "Provide"
type textarea "x"
type input "Provided"
type textarea "x"
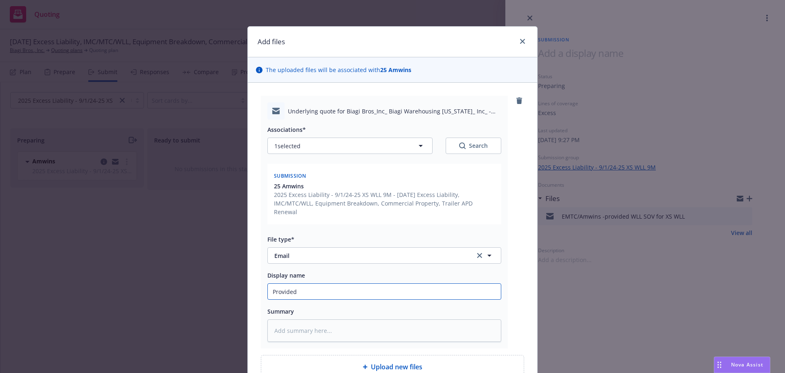
type input "Provided"
type textarea "x"
type input "Provided U"
type textarea "x"
type input "Provided UL"
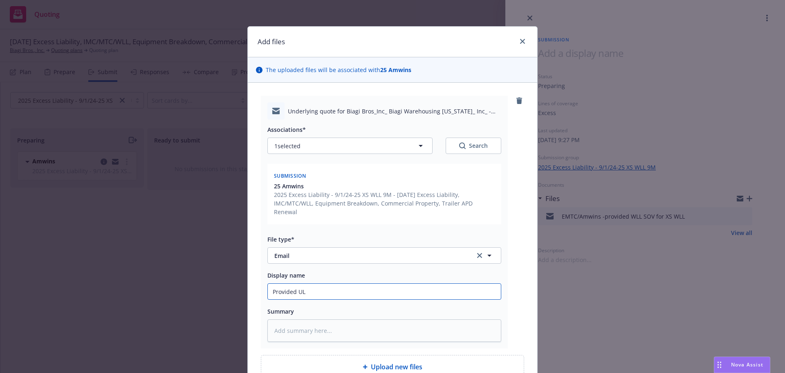
type textarea "x"
type input "Provided UL"
type textarea "x"
type input "Provided UL W"
type textarea "x"
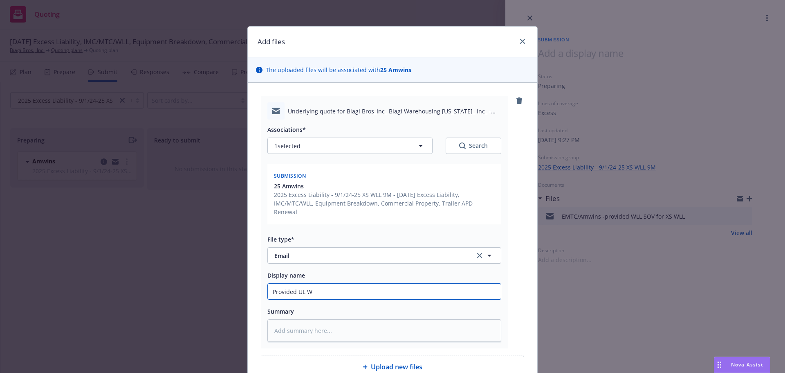
type input "Provided UL WI"
type textarea "x"
type input "Provided UL W"
type textarea "x"
type input "Provided UL WL"
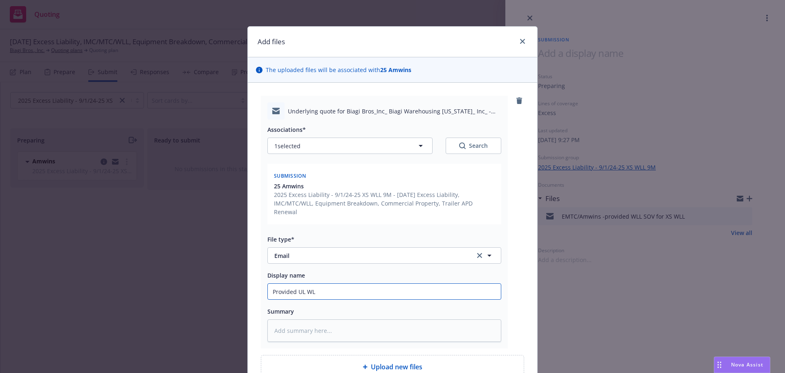
type textarea "x"
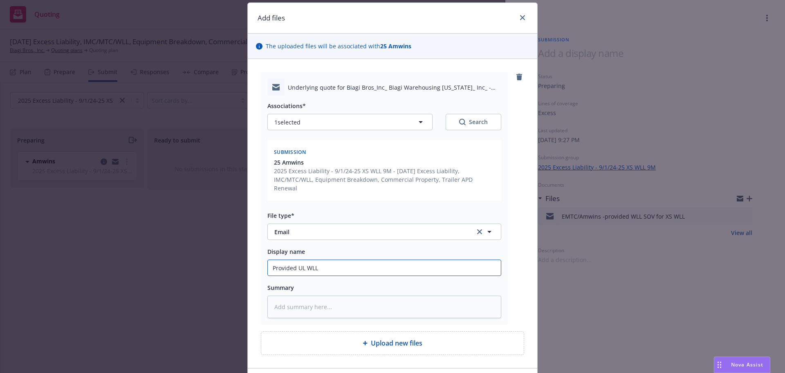
scroll to position [73, 0]
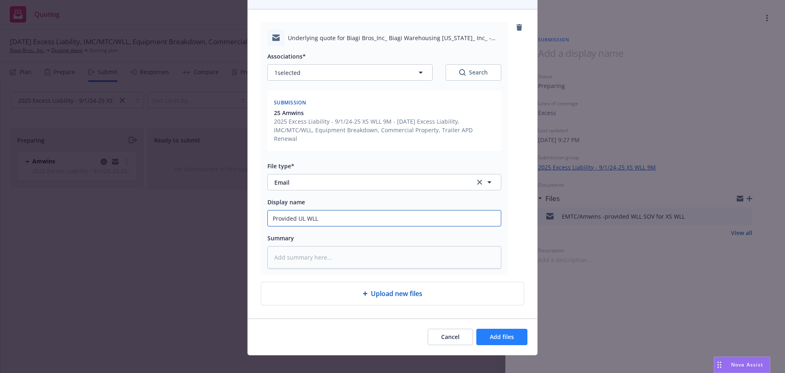
type input "Provided UL WLL"
click at [497, 332] on span "Add files" at bounding box center [502, 336] width 24 height 8
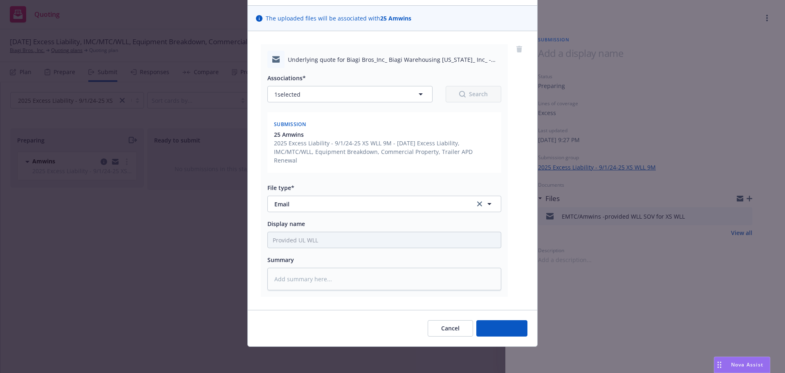
scroll to position [43, 0]
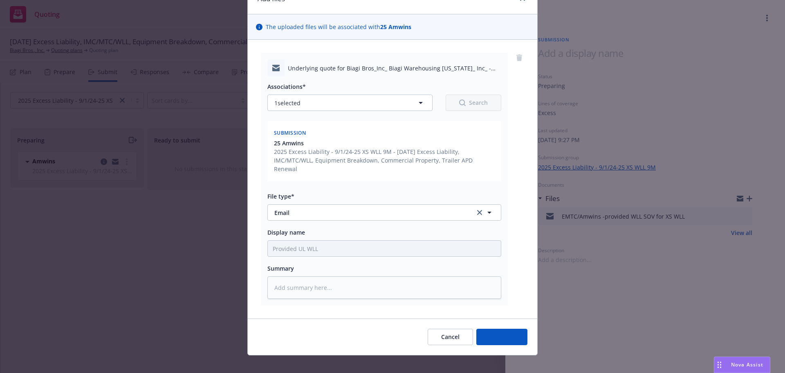
type textarea "x"
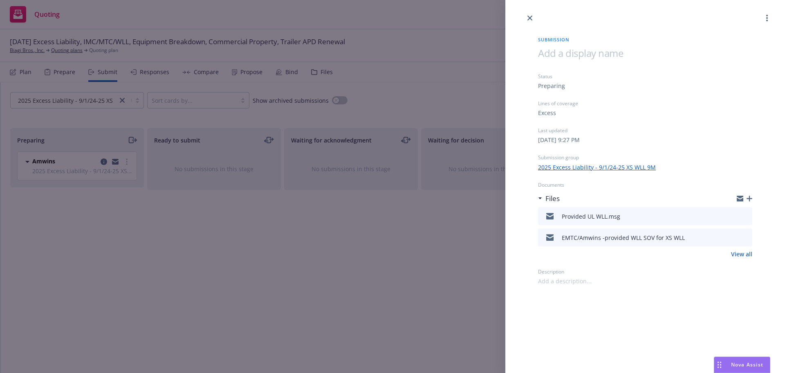
drag, startPoint x: 529, startPoint y: 18, endPoint x: 510, endPoint y: 20, distance: 19.3
click at [529, 18] on icon "close" at bounding box center [530, 18] width 5 height 5
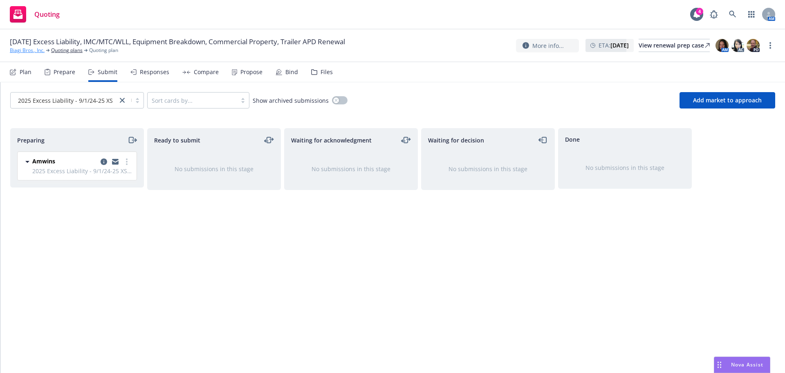
click at [28, 52] on link "Biagi Bros., Inc." at bounding box center [27, 50] width 35 height 7
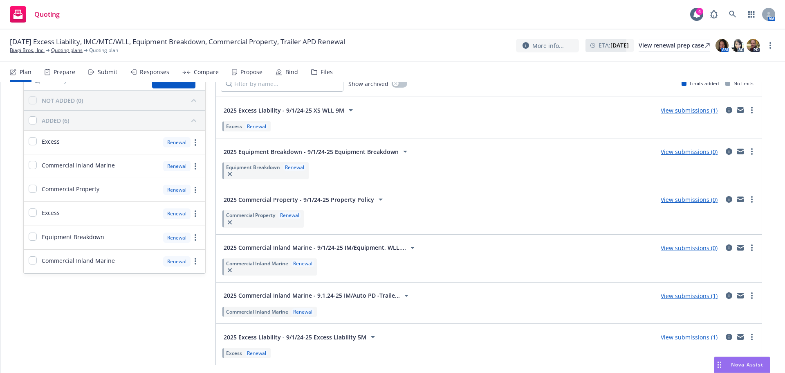
scroll to position [34, 0]
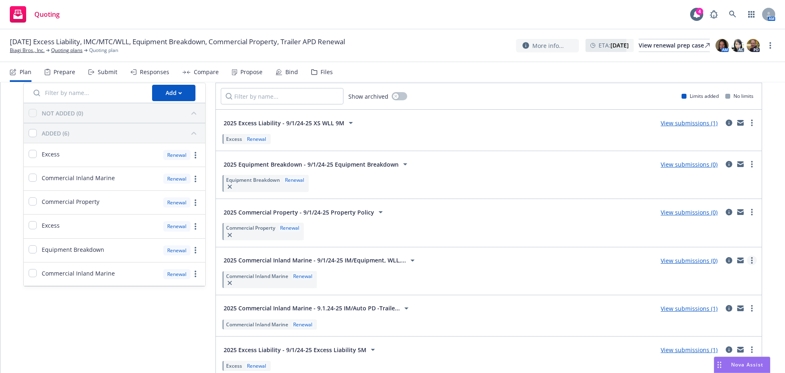
click at [747, 261] on link "more" at bounding box center [752, 260] width 10 height 10
click at [698, 211] on span "Add market to approach" at bounding box center [713, 213] width 86 height 8
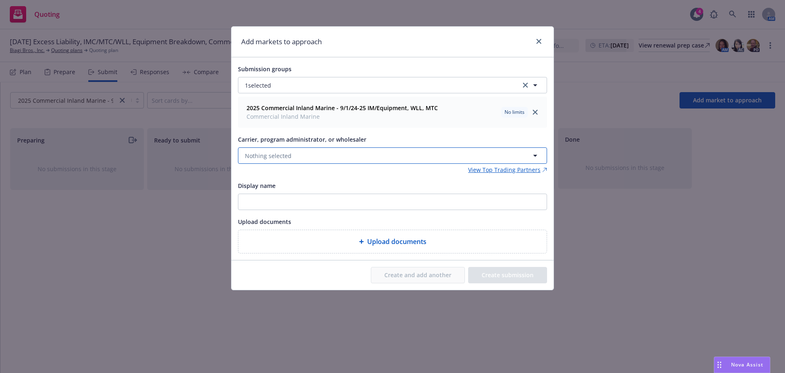
click at [261, 158] on span "Nothing selected" at bounding box center [268, 155] width 47 height 9
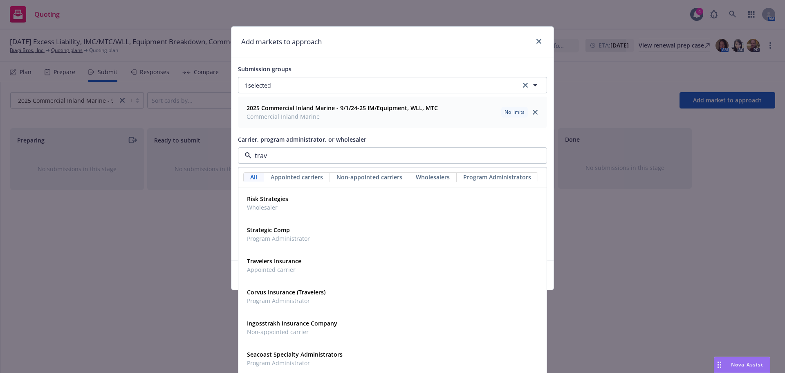
type input "trave"
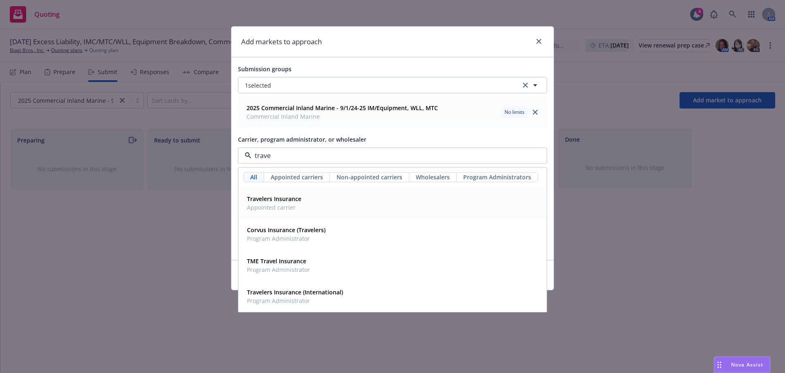
click at [285, 200] on strong "Travelers Insurance" at bounding box center [274, 199] width 54 height 8
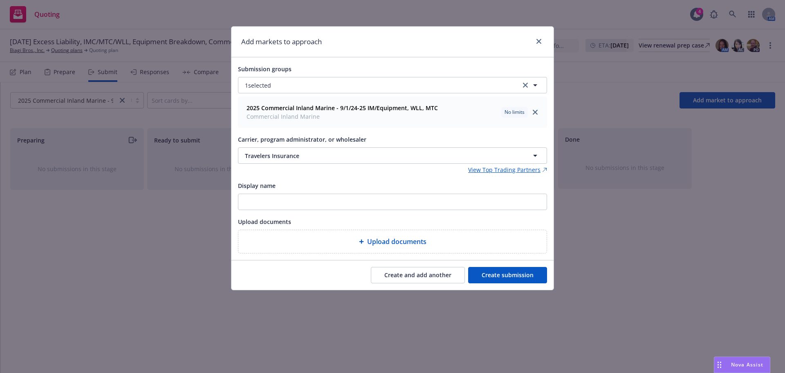
click at [508, 273] on button "Create submission" at bounding box center [507, 275] width 79 height 16
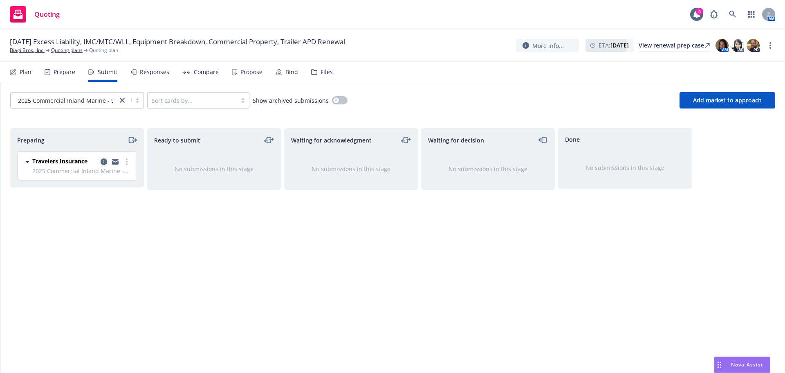
click at [103, 164] on icon "copy logging email" at bounding box center [104, 161] width 7 height 7
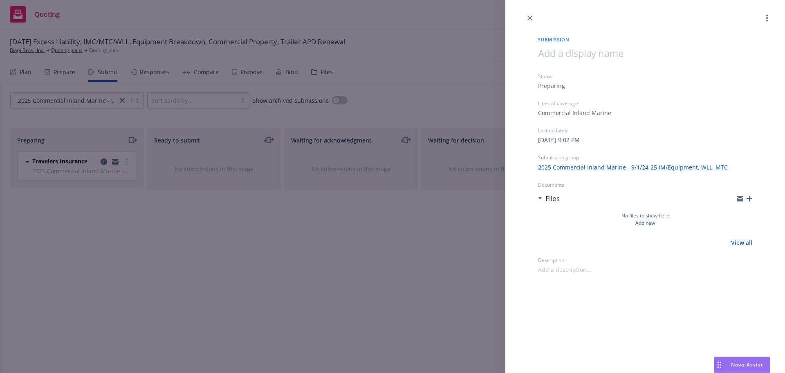
click at [531, 20] on icon "close" at bounding box center [530, 18] width 5 height 5
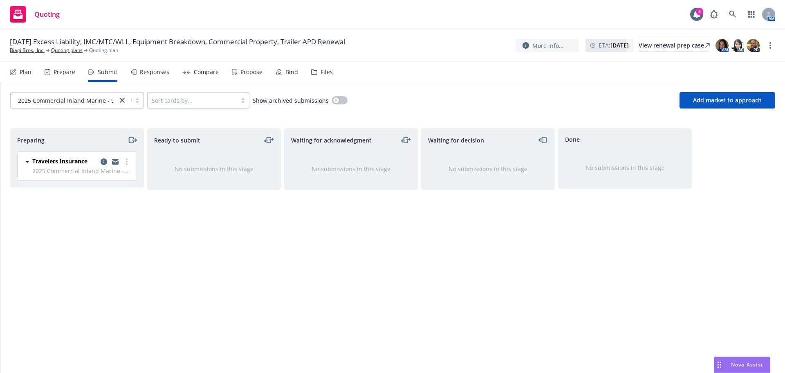
click at [99, 73] on div "Submit" at bounding box center [108, 72] width 20 height 7
click at [101, 72] on div "Submit" at bounding box center [108, 72] width 20 height 7
click at [28, 73] on div "Plan" at bounding box center [26, 72] width 12 height 7
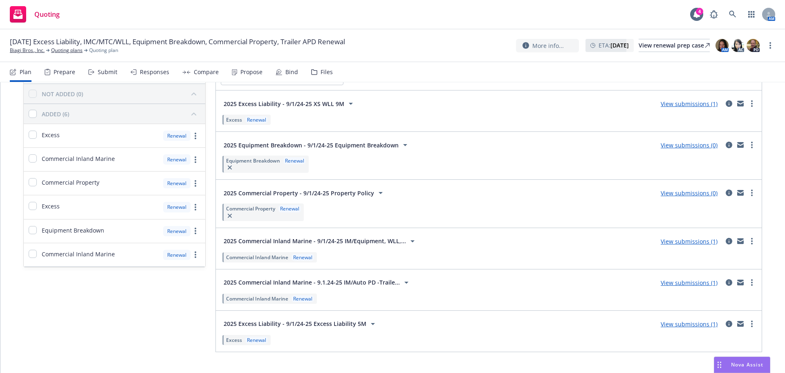
scroll to position [28, 0]
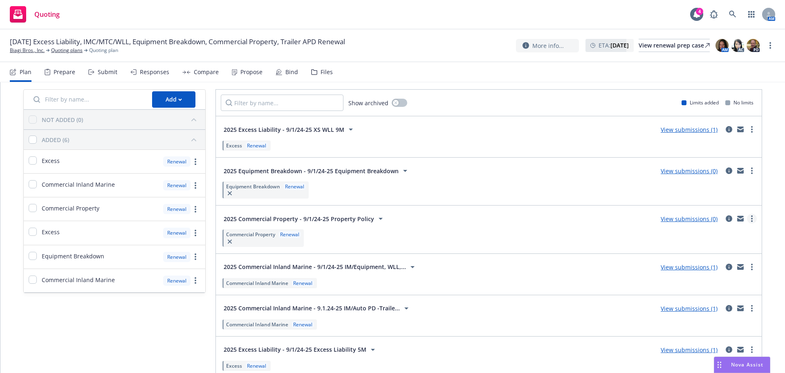
click at [747, 220] on link "more" at bounding box center [752, 218] width 10 height 10
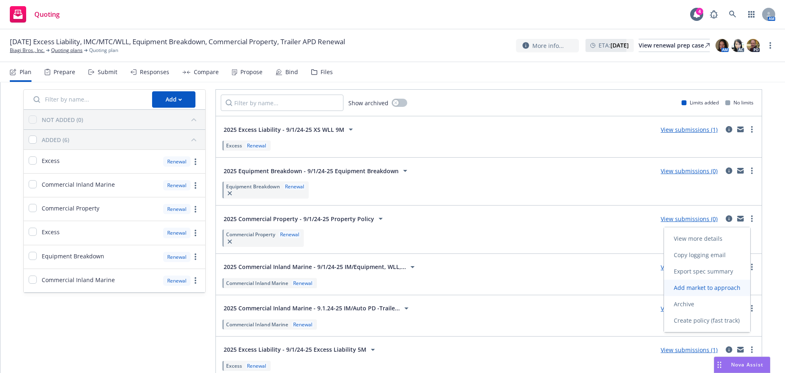
click at [719, 291] on span "Add market to approach" at bounding box center [707, 287] width 86 height 8
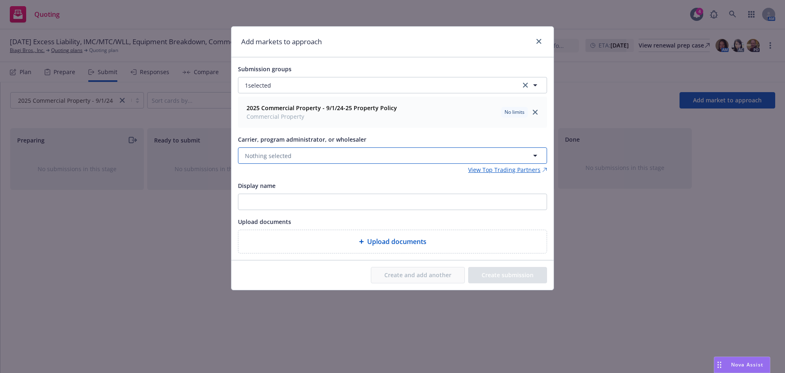
click at [317, 157] on button "Nothing selected" at bounding box center [392, 155] width 309 height 16
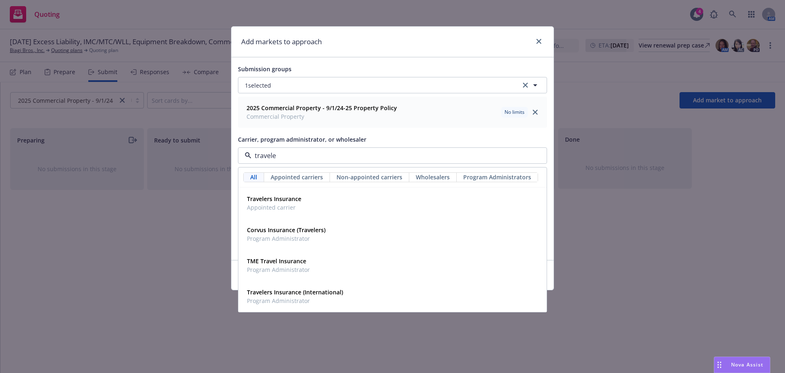
type input "traveler"
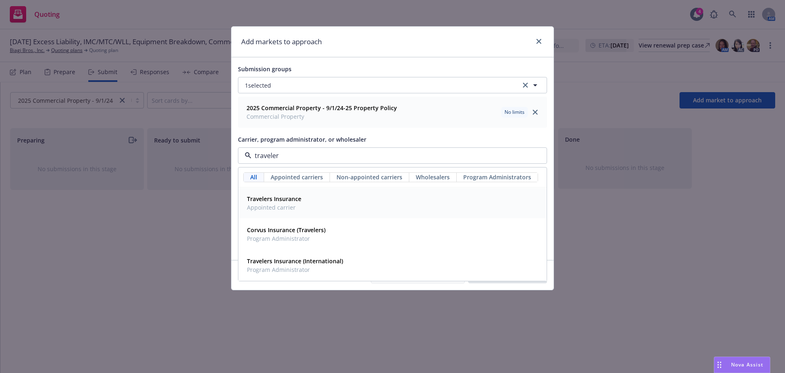
click at [291, 198] on strong "Travelers Insurance" at bounding box center [274, 199] width 54 height 8
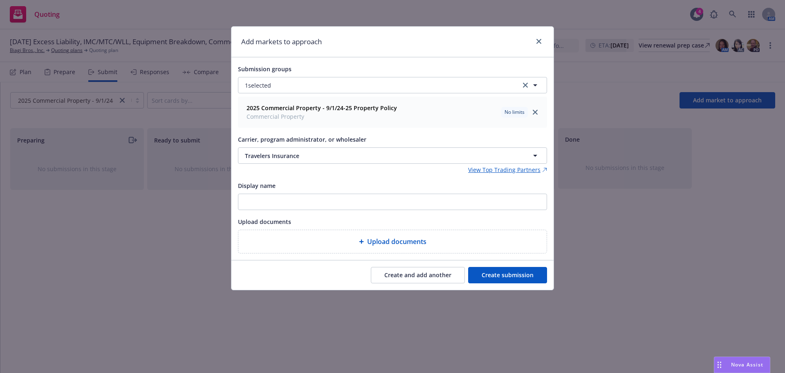
click at [517, 277] on button "Create submission" at bounding box center [507, 275] width 79 height 16
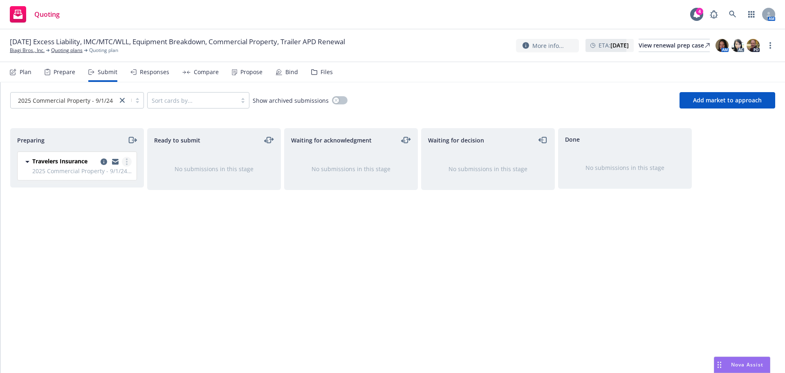
click at [125, 159] on link "more" at bounding box center [127, 162] width 10 height 10
click at [103, 230] on span "Add accepted decision" at bounding box center [90, 227] width 82 height 8
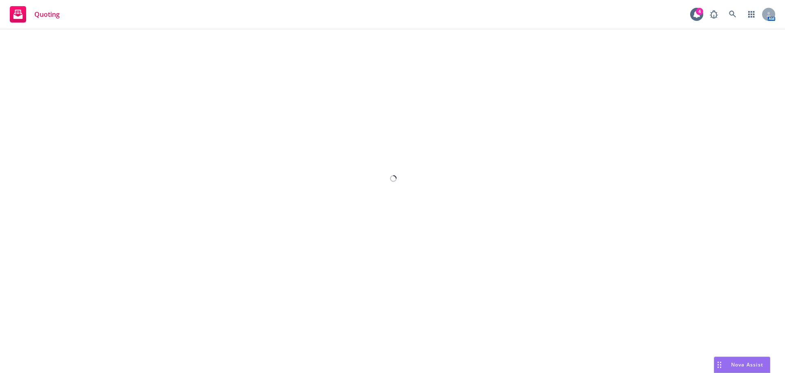
select select "12"
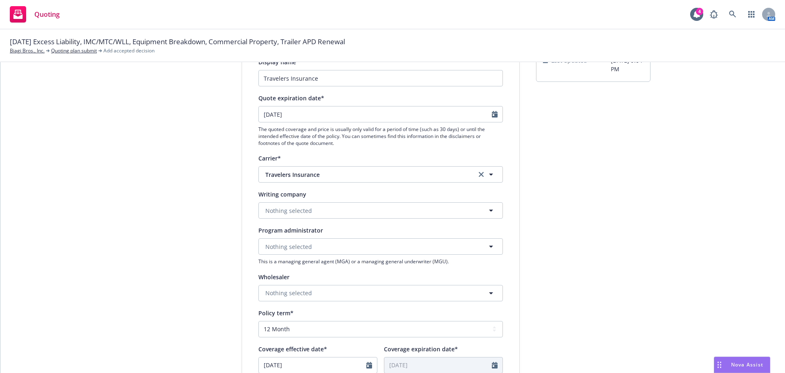
scroll to position [82, 0]
click at [272, 212] on span "Nothing selected" at bounding box center [288, 210] width 47 height 9
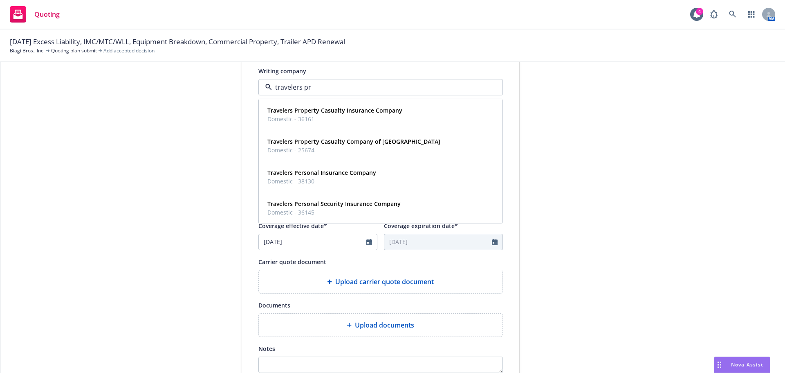
scroll to position [0, 0]
type input "travelers prop"
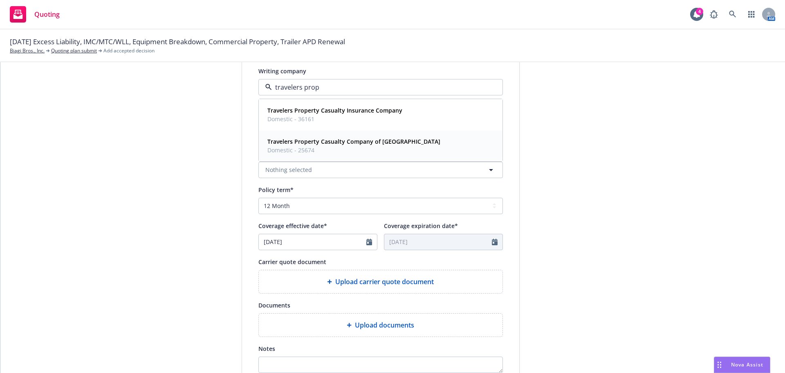
click at [381, 140] on strong "Travelers Property Casualty Company of America" at bounding box center [353, 141] width 173 height 8
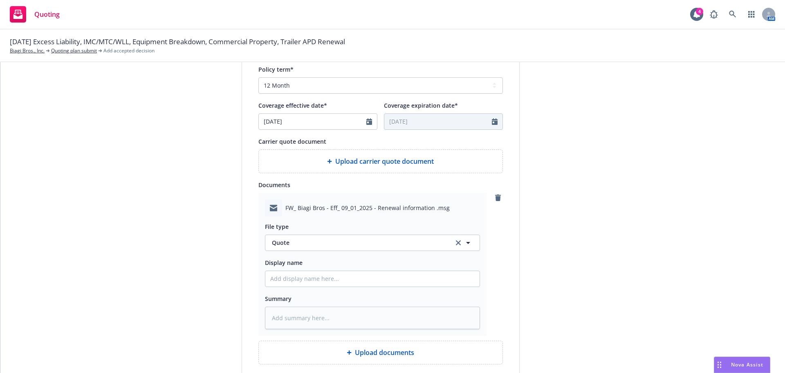
scroll to position [327, 0]
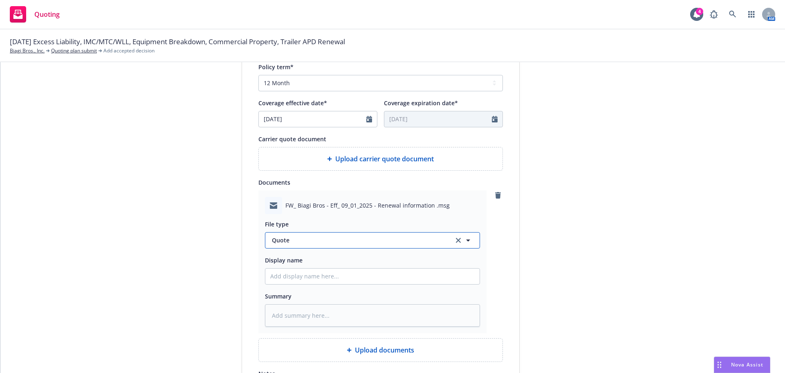
click at [288, 239] on span "Quote" at bounding box center [358, 240] width 172 height 9
type input "qu"
click at [289, 282] on span "Quote received" at bounding box center [295, 284] width 43 height 9
click at [289, 281] on input "Display name" at bounding box center [372, 276] width 214 height 16
type textarea "x"
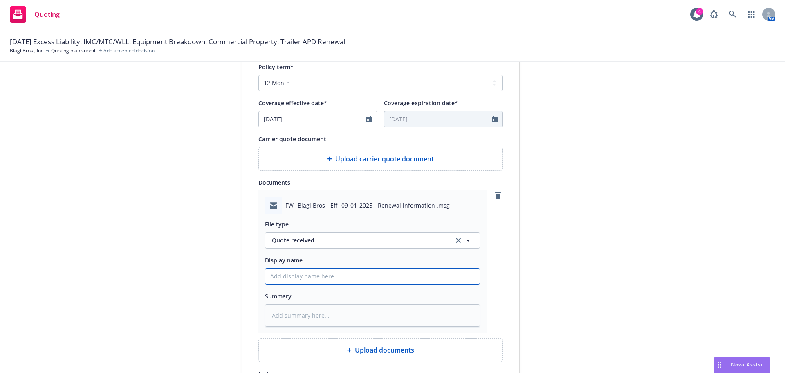
type input "F"
type textarea "x"
type input "E"
type textarea "x"
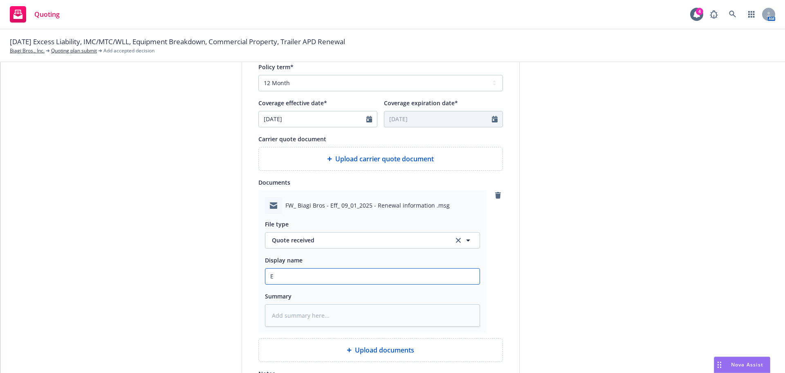
type input "EN"
type textarea "x"
type input "ENF"
type textarea "x"
type input "EN"
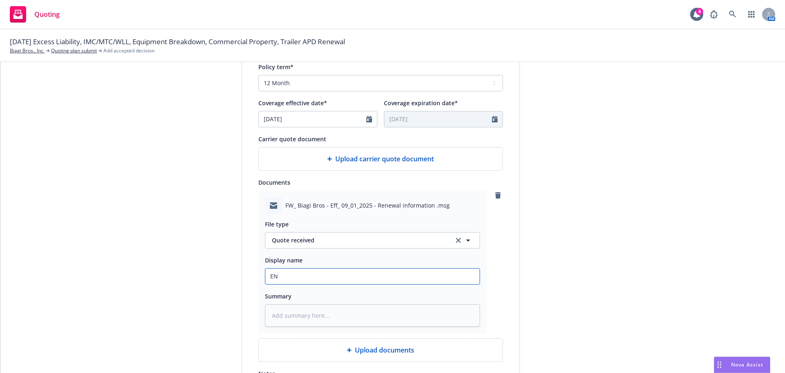
type textarea "x"
type input "ENM"
type textarea "x"
type input "ENMF"
type textarea "x"
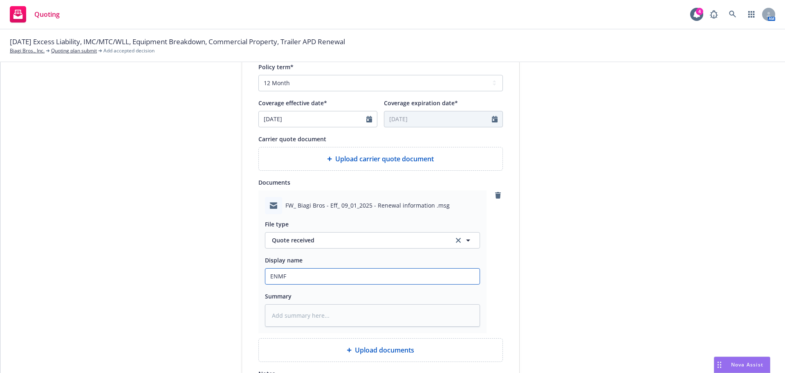
type input "ENMFC"
type textarea "x"
type input "ENMFC/"
type textarea "x"
type input "ENMFC"
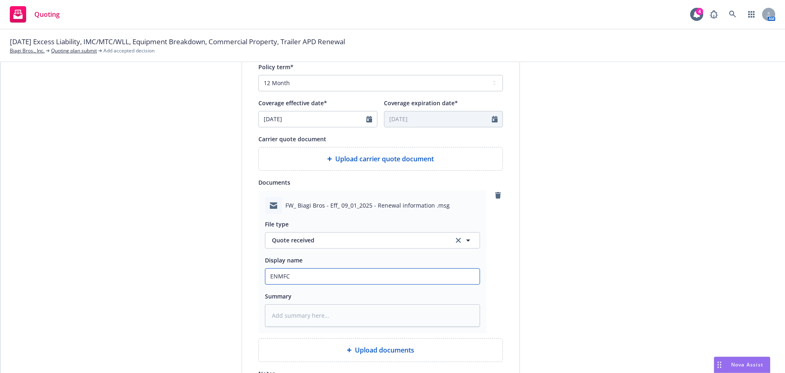
type textarea "x"
type input "ENMF"
type textarea "x"
type input "ENM"
type textarea "x"
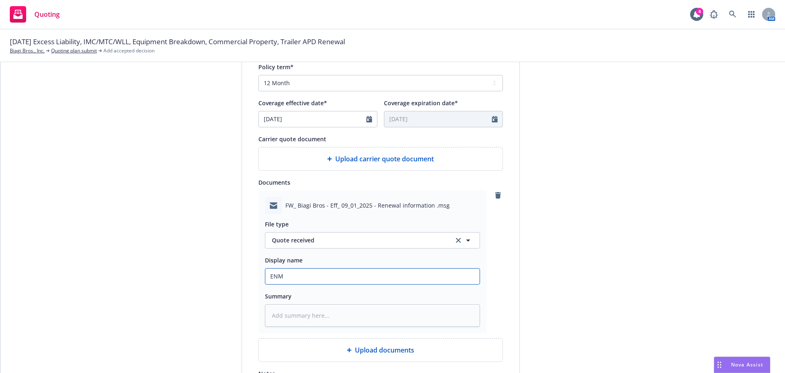
type input "EN"
type textarea "x"
type input "E"
type textarea "x"
type input "EM"
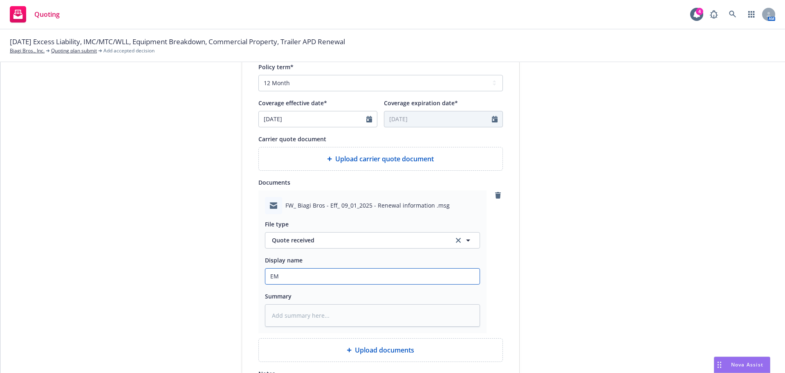
type textarea "x"
type input "EMF"
type textarea "x"
type input "EMFC"
type textarea "x"
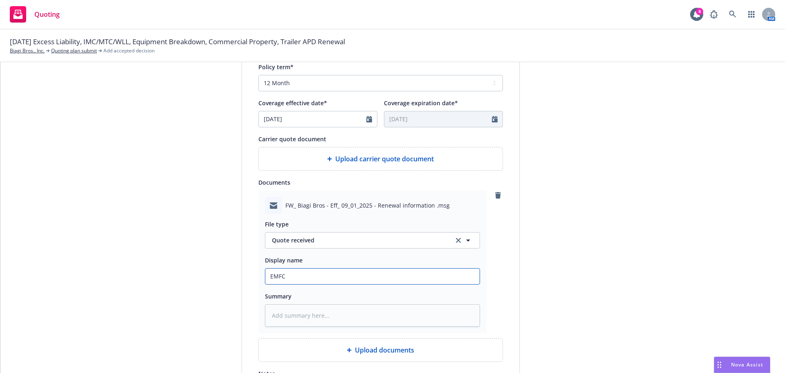
type input "EMFC/"
type textarea "x"
type input "EMFC/r"
type textarea "x"
type input "EMFC/re"
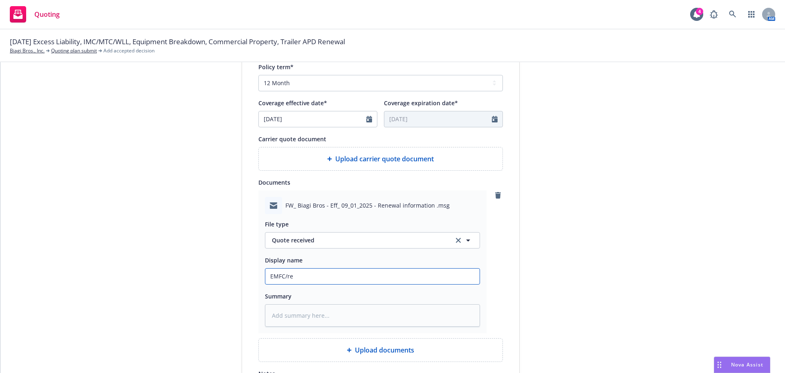
type textarea "x"
type input "EMFC/rec"
type textarea "x"
type input "EMFC/rece"
type textarea "x"
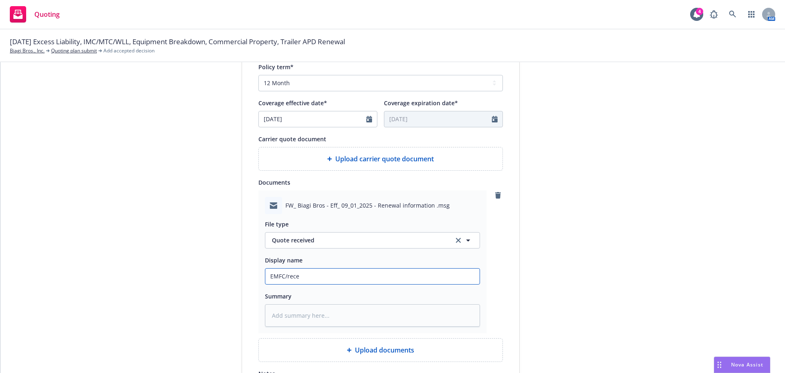
type input "EMFC/recei"
type textarea "x"
type input "EMFC/receiv"
type textarea "x"
type input "EMFC/receive"
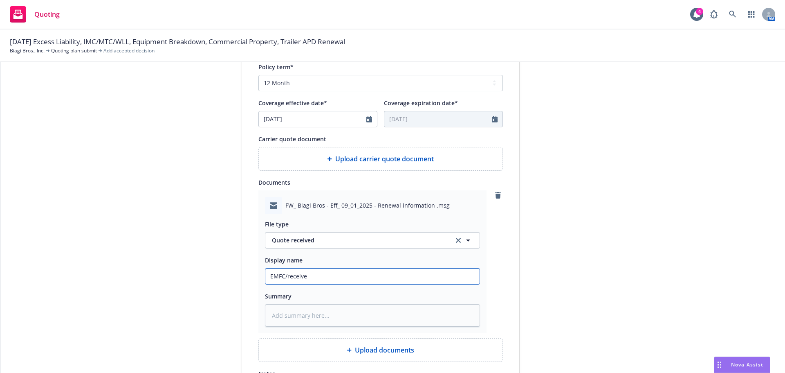
type textarea "x"
type input "EMFC/received"
type textarea "x"
type input "EMFC/received"
type textarea "x"
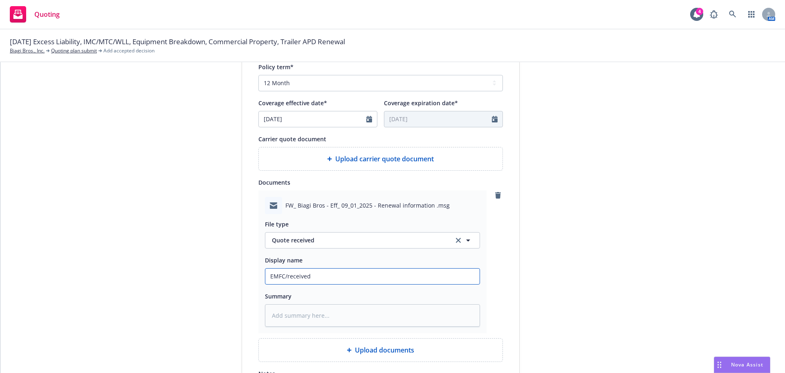
type input "EMFC/received r"
type textarea "x"
type input "EMFC/received rp"
type textarea "x"
type input "EMFC/received rpo"
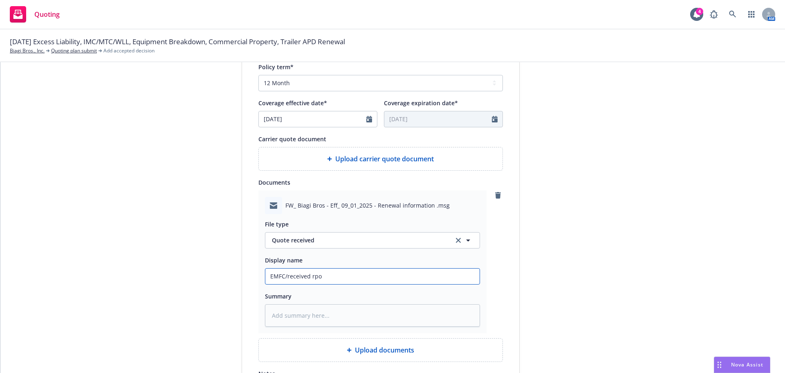
type textarea "x"
type input "EMFC/received rp"
type textarea "x"
type input "EMFC/received r"
type textarea "x"
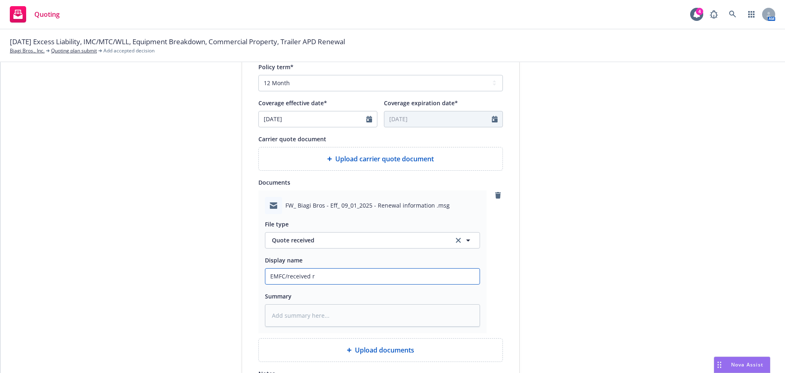
type input "EMFC/received"
type textarea "x"
type input "EMFC/received p"
type textarea "x"
type input "EMFC/received pr"
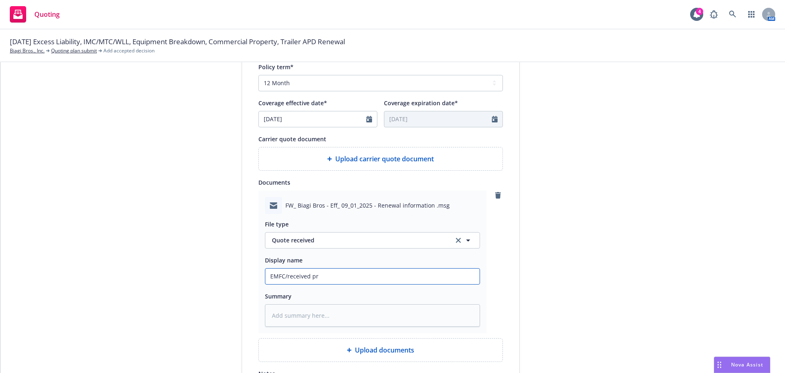
type textarea "x"
type input "EMFC/received pro"
type textarea "x"
type input "EMFC/received prop"
type textarea "x"
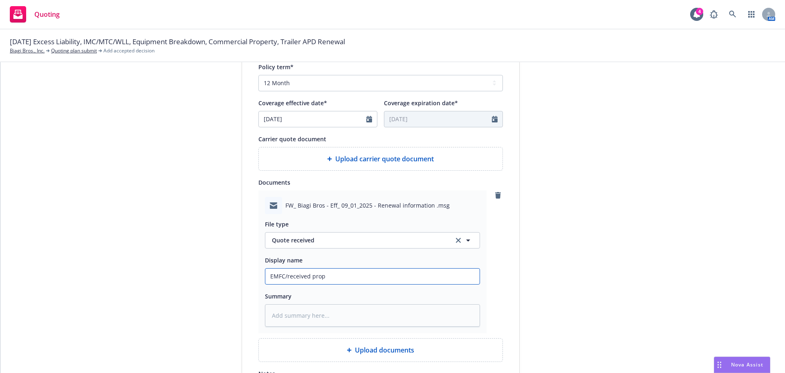
type input "EMFC/received prope"
type textarea "x"
type input "EMFC/received proper"
type textarea "x"
type input "EMFC/received propert"
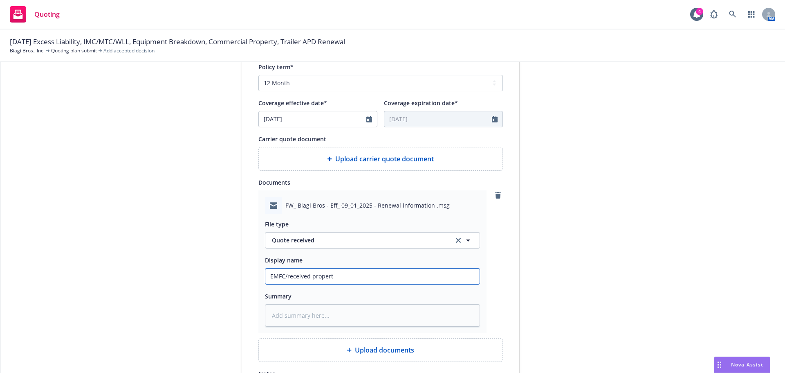
type textarea "x"
type input "EMFC/received propert"
type textarea "x"
type input "EMFC/received propert"
type textarea "x"
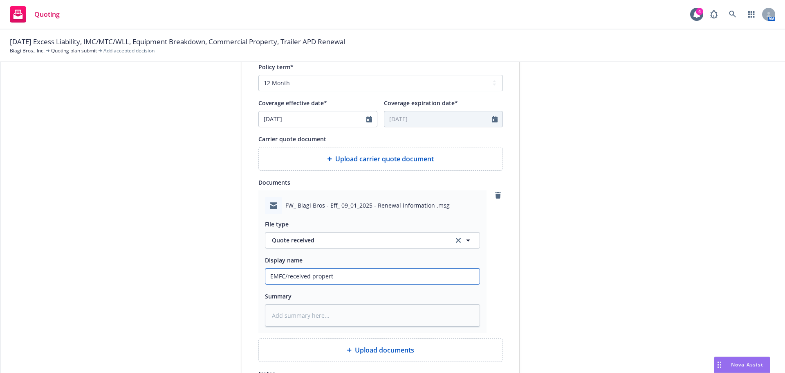
type input "EMFC/received property"
type textarea "x"
type input "EMFC/received property"
type textarea "x"
type input "EMFC/received property q"
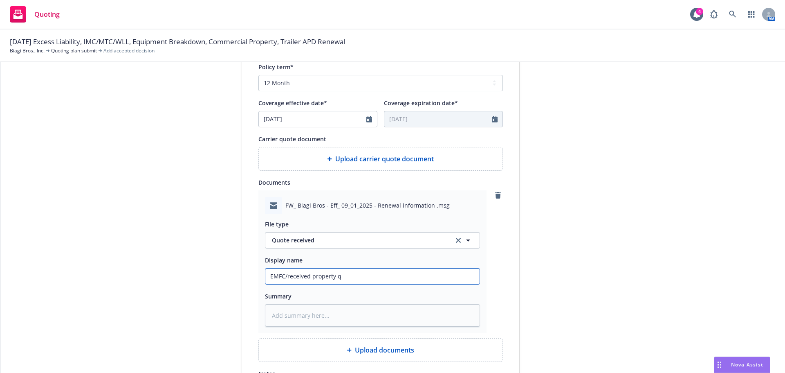
type textarea "x"
type input "EMFC/received property qu"
type textarea "x"
type input "EMFC/received property quo"
type textarea "x"
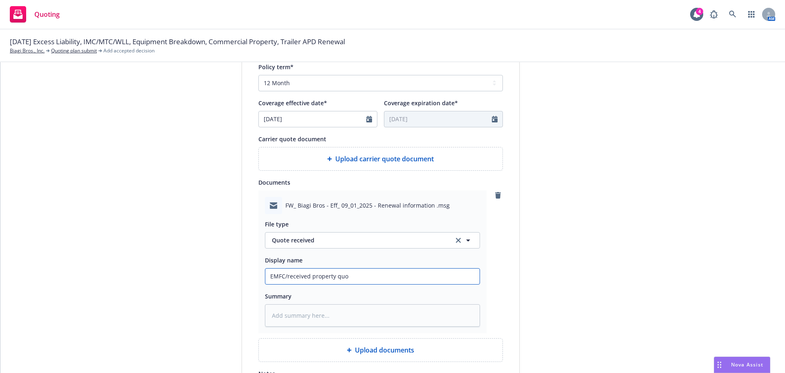
type input "EMFC/received property quot"
type textarea "x"
type input "EMFC/received property quote"
type textarea "x"
type input "EMFC/received property quote"
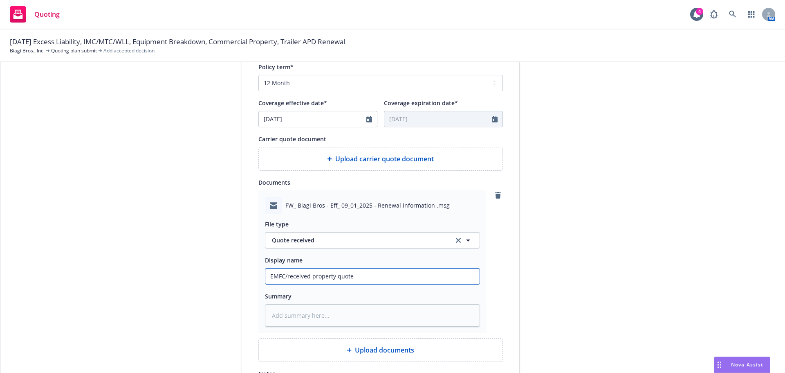
type textarea "x"
type input "EMFC/received property quote a"
type textarea "x"
type input "EMFC/received property quote at"
type textarea "x"
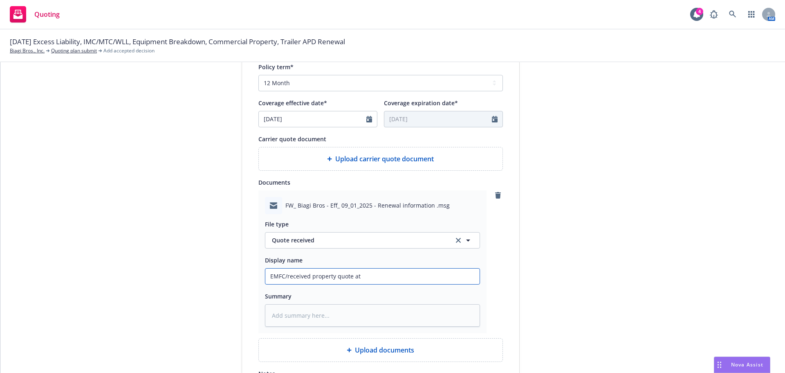
type input "EMFC/received property quote at"
click at [384, 278] on input "EMFC/received property quote at" at bounding box center [372, 276] width 214 height 16
paste input "$207,080"
type textarea "x"
drag, startPoint x: 309, startPoint y: 275, endPoint x: 395, endPoint y: 278, distance: 85.9
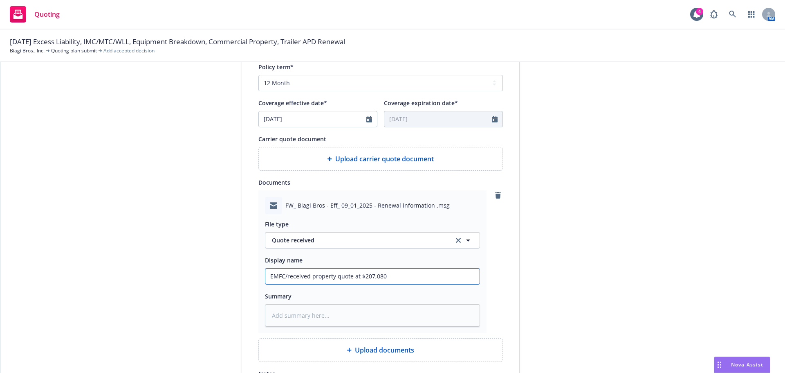
click at [395, 278] on input "EMFC/received property quote at $207,080" at bounding box center [372, 276] width 214 height 16
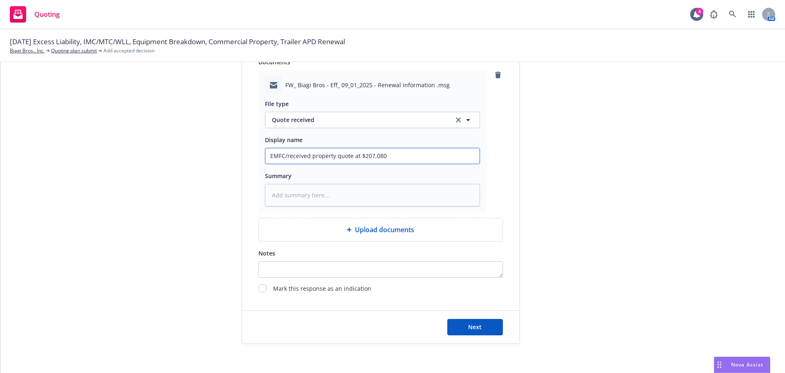
scroll to position [451, 0]
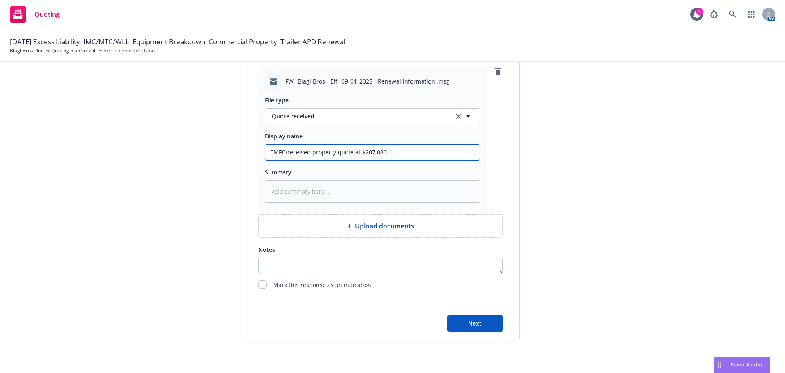
type input "EMFC/received property quote at $207,080"
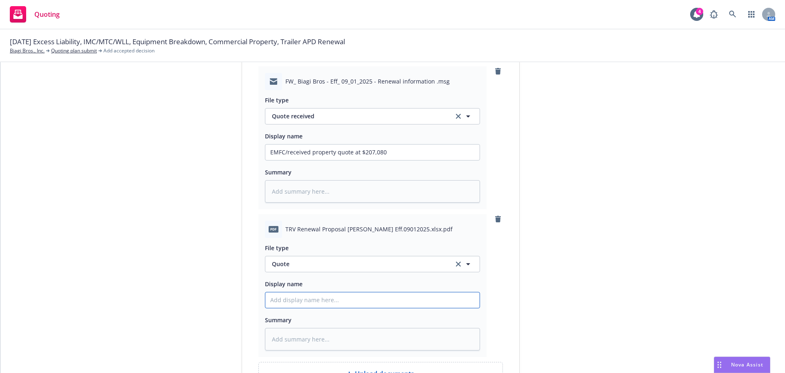
click at [301, 160] on input "Display name" at bounding box center [372, 152] width 214 height 16
paste input "property quote at $207,080"
type textarea "x"
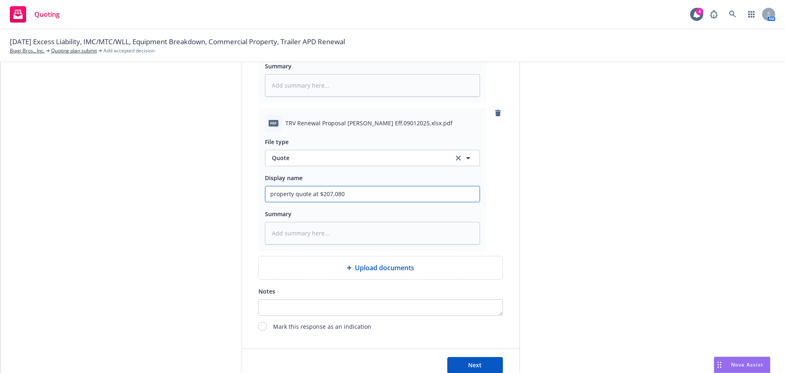
scroll to position [599, 0]
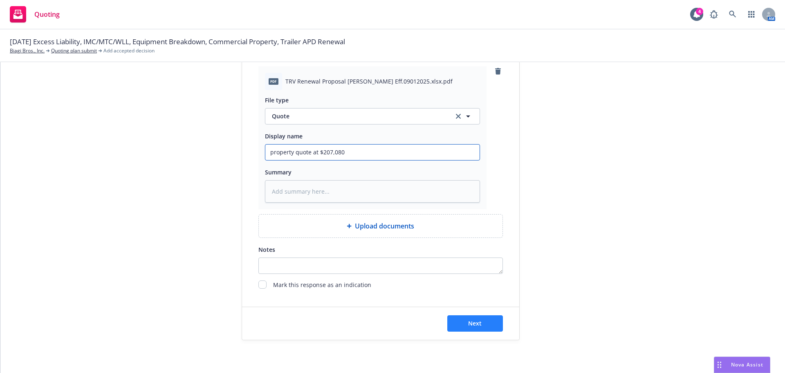
type input "property quote at $207,080"
click at [480, 320] on button "Next" at bounding box center [475, 323] width 56 height 16
type textarea "x"
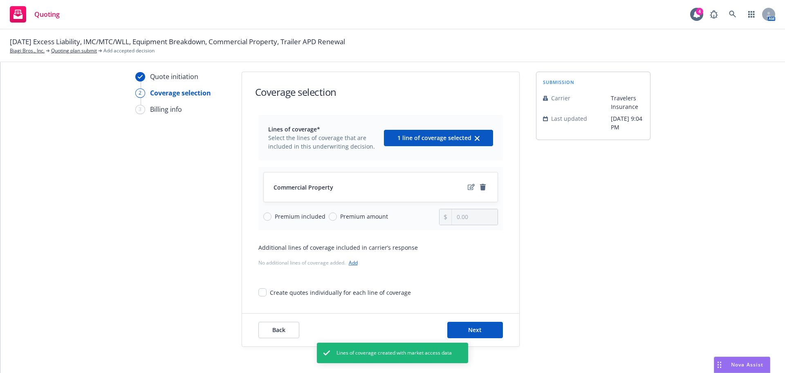
scroll to position [30, 0]
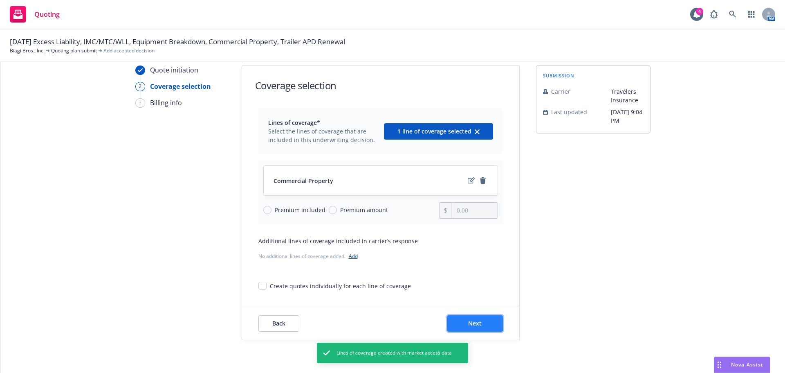
click at [471, 319] on button "Next" at bounding box center [475, 323] width 56 height 16
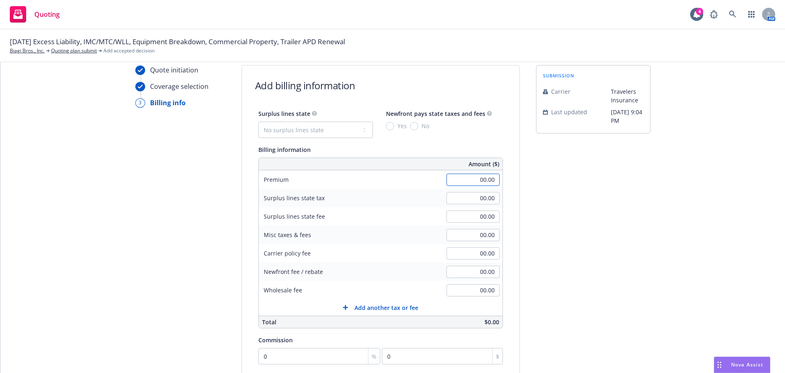
click at [473, 181] on input "00.00" at bounding box center [473, 179] width 53 height 12
type input "207,080.00"
type input "1"
type input "2070.8"
type input "15"
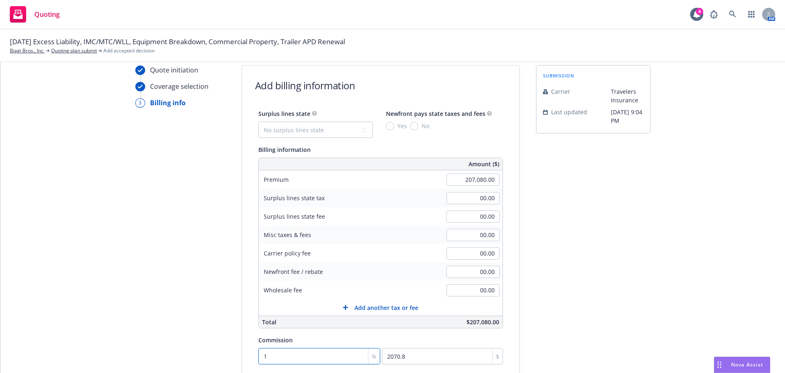
type input "31062"
type input "15"
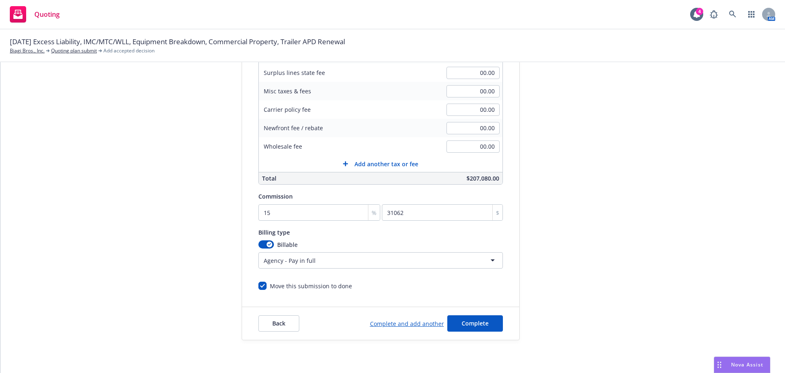
click at [286, 264] on html "Quoting 4 AM 09/01/25 Excess Liability, IMC/MTC/WLL, Equipment Breakdown, Comme…" at bounding box center [392, 186] width 785 height 373
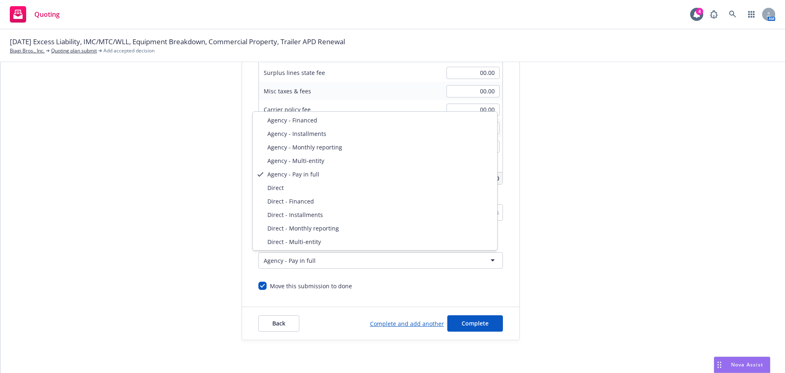
select select "DIRECT_INSTALLMENTS"
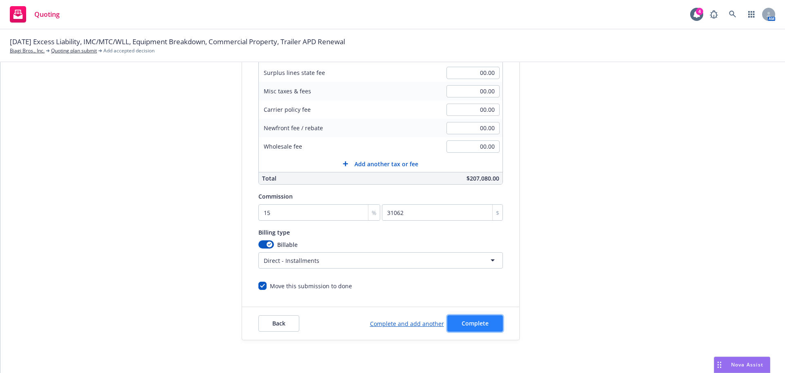
click at [465, 321] on span "Complete" at bounding box center [475, 323] width 27 height 8
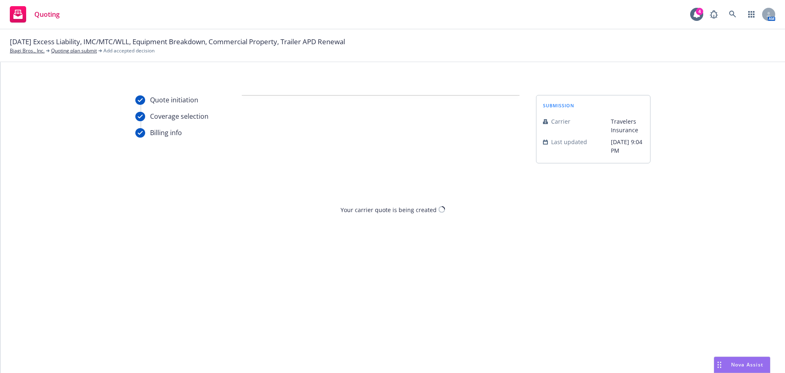
scroll to position [0, 0]
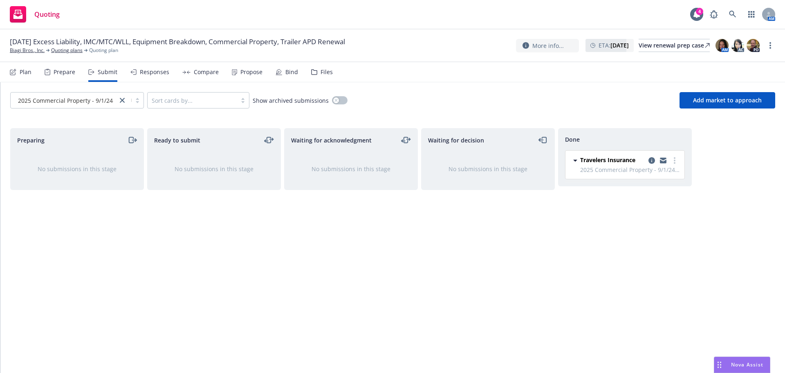
click at [321, 74] on div "Files" at bounding box center [327, 72] width 12 height 7
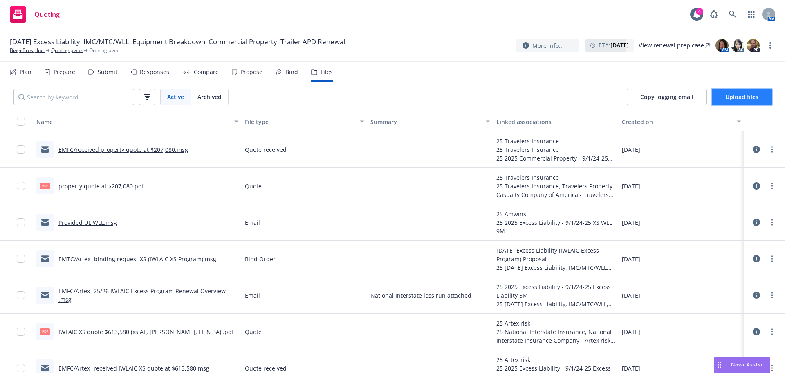
click at [736, 96] on span "Upload files" at bounding box center [741, 97] width 33 height 8
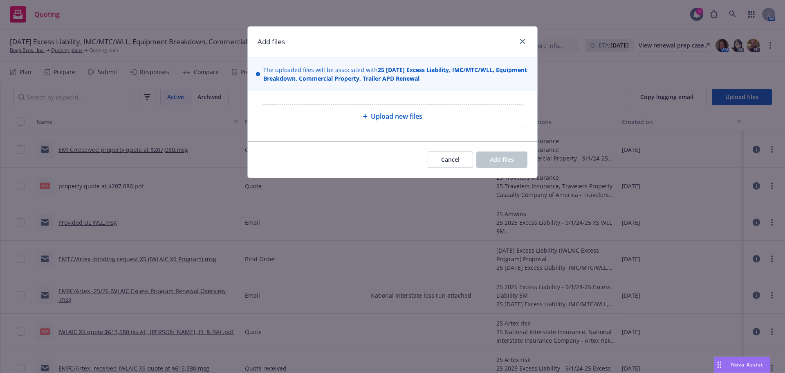
type textarea "x"
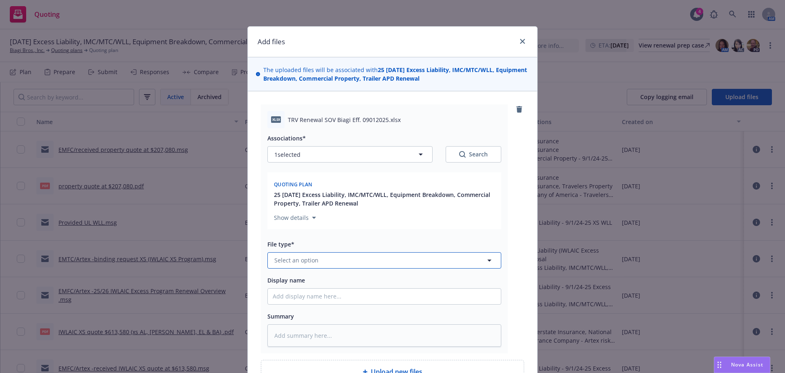
click at [283, 259] on span "Select an option" at bounding box center [296, 260] width 44 height 9
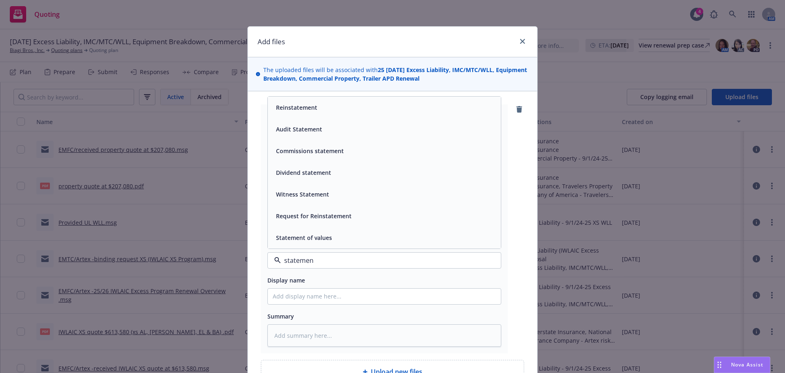
type input "statement"
click at [282, 238] on span "Statement of values" at bounding box center [304, 237] width 56 height 9
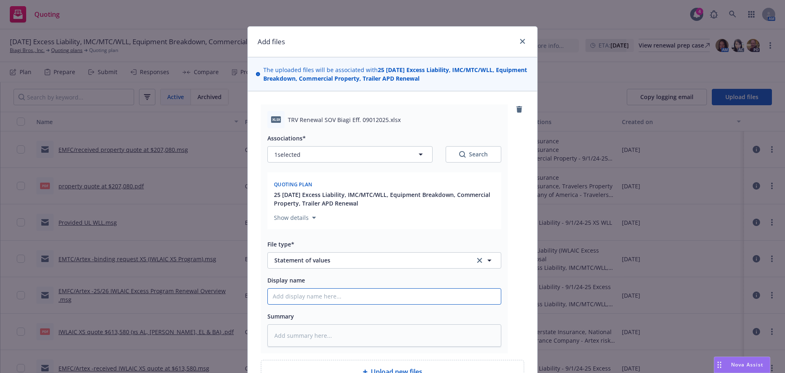
click at [282, 297] on input "Display name" at bounding box center [384, 296] width 233 height 16
type textarea "x"
type input "2"
type textarea "x"
type input "25"
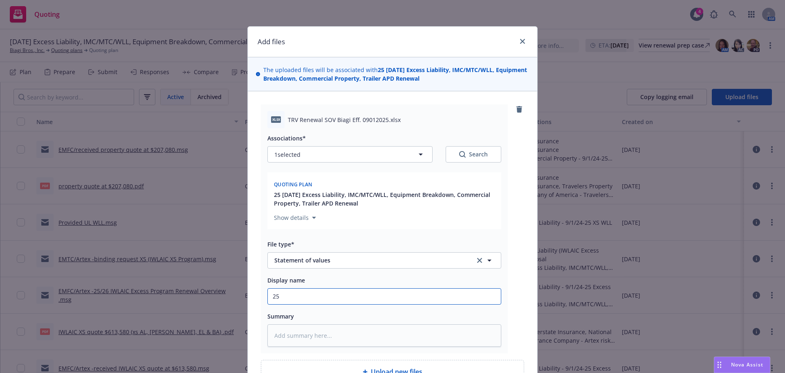
type textarea "x"
type input "25/"
type textarea "x"
type input "25/2"
type textarea "x"
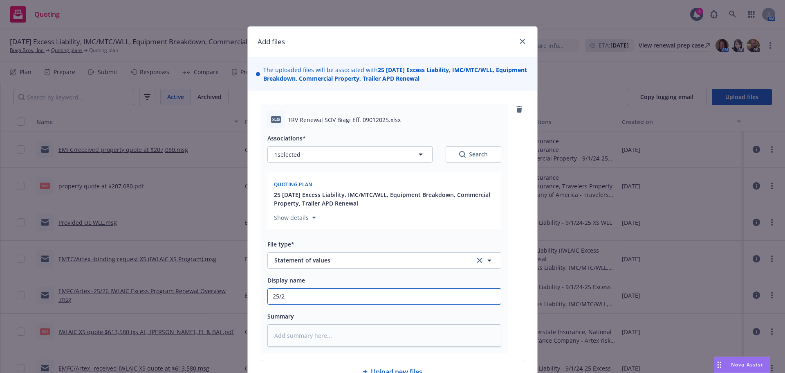
type input "25/26"
type textarea "x"
type input "25/26"
type textarea "x"
type input "25/26 P"
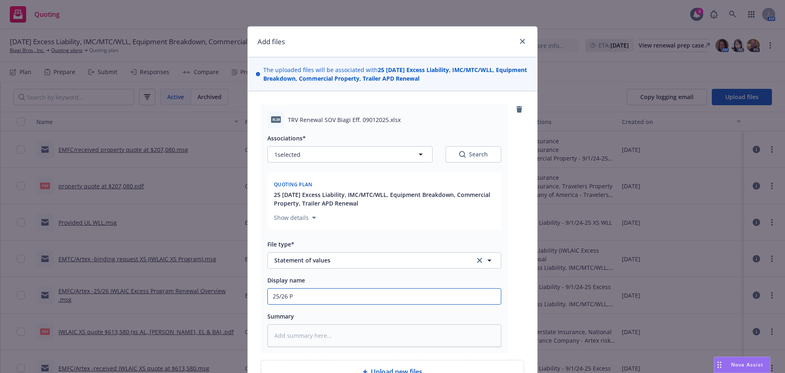
type textarea "x"
type input "25/26 Pr"
type textarea "x"
type input "25/26 Pro"
type textarea "x"
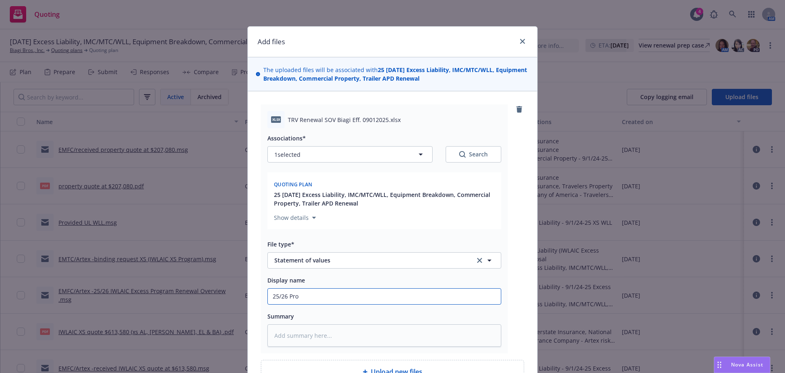
type input "25/26 Prop"
type textarea "x"
type input "25/26 Prope"
type textarea "x"
type input "25/26 Proper"
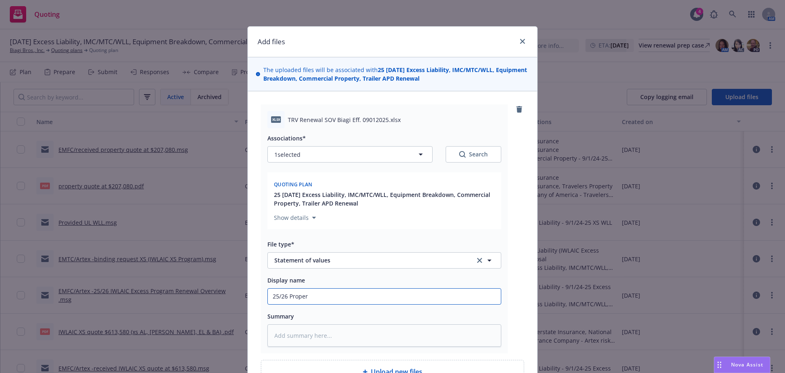
type textarea "x"
type input "25/26 Propert"
type textarea "x"
type input "25/26 Property"
type textarea "x"
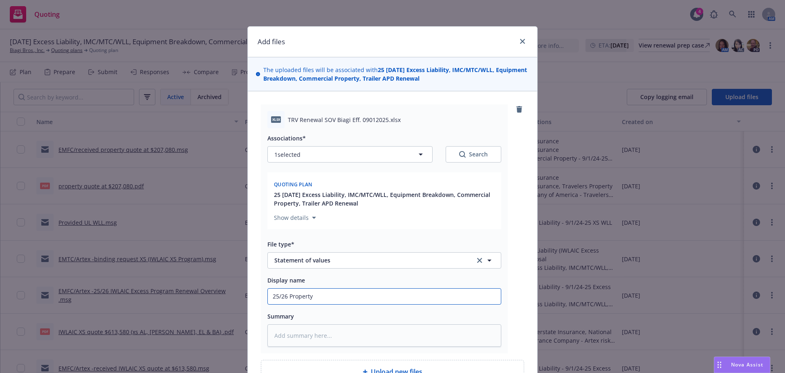
type input "25/26 Property"
type textarea "x"
type input "25/26 Property S"
type textarea "x"
type input "25/26 Property SO"
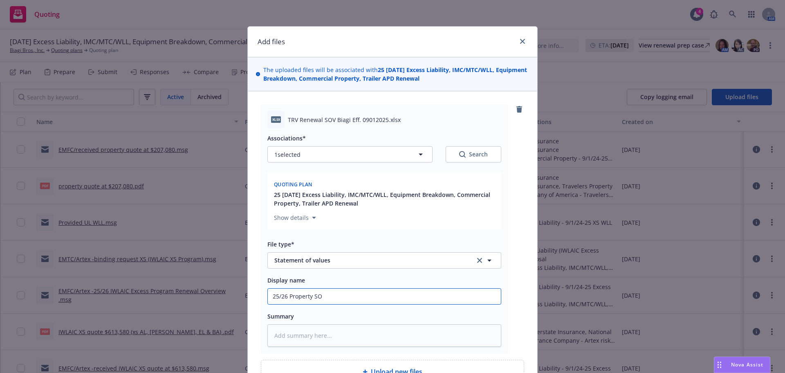
type textarea "x"
type input "25/26 Property SOS"
type textarea "x"
type input "25/26 Property SO"
type textarea "x"
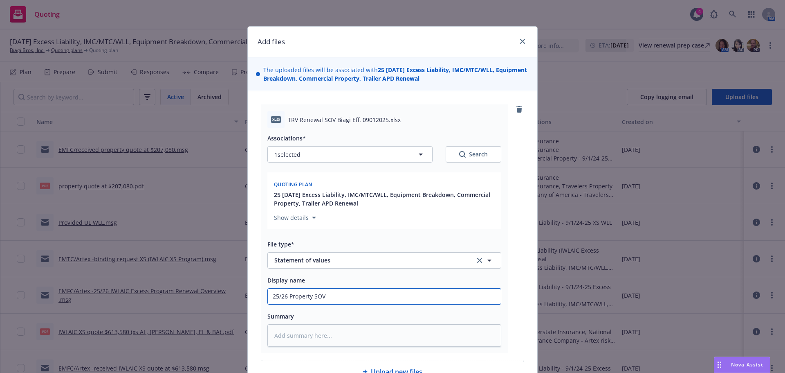
type input "25/26 Property SOV"
type textarea "x"
type input "25/26 Property SOV -"
type textarea "x"
type input "25/26 Property SOV -T"
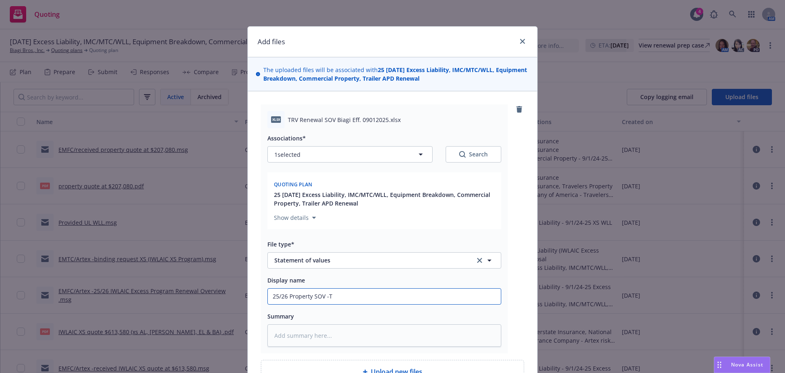
type textarea "x"
type input "25/26 Property SOV -Tr"
type textarea "x"
type input "25/26 Property SOV -Tra"
type textarea "x"
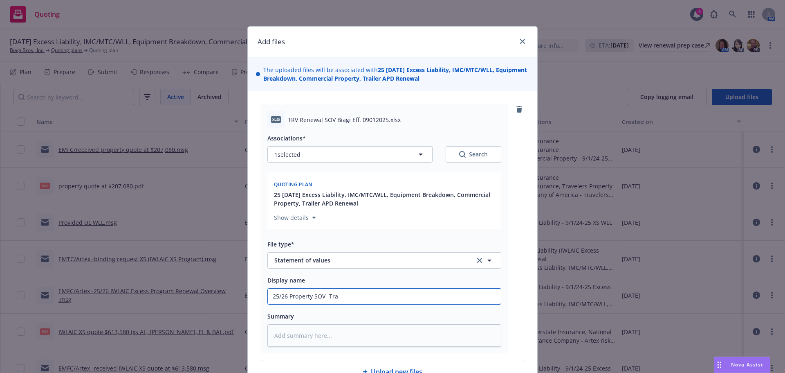
type input "25/26 Property SOV -Trav"
type textarea "x"
type input "25/26 Property SOV -Trave"
type textarea "x"
type input "25/26 Property SOV -Travel"
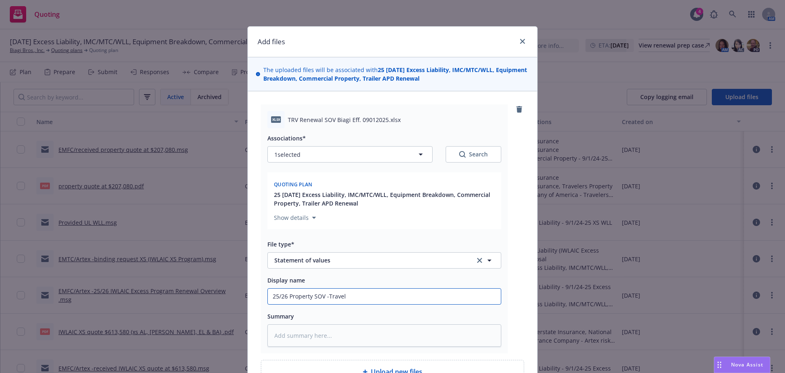
type textarea "x"
type input "25/26 Property SOV -Travele"
type textarea "x"
type input "25/26 Property SOV -Traveler"
type textarea "x"
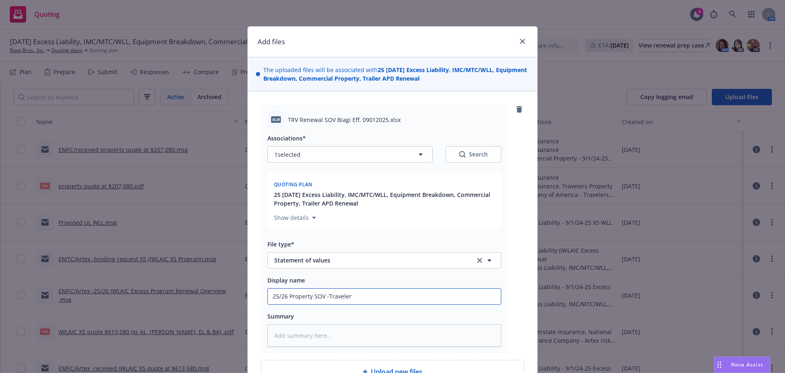
type input "25/26 Property SOV -Traveler"
type textarea "x"
type input "25/26 Property SOV -Traveler r"
type textarea "x"
type input "25/26 Property SOV -Traveler ra"
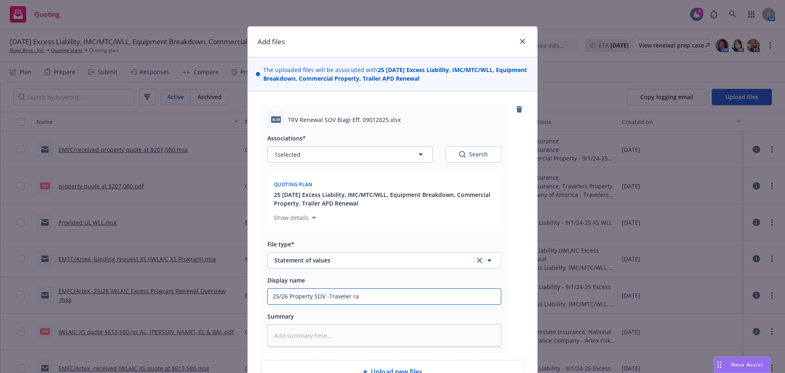
type textarea "x"
type input "25/26 Property SOV -Traveler rat"
type textarea "x"
type input "25/26 Property SOV -Traveler rati"
type textarea "x"
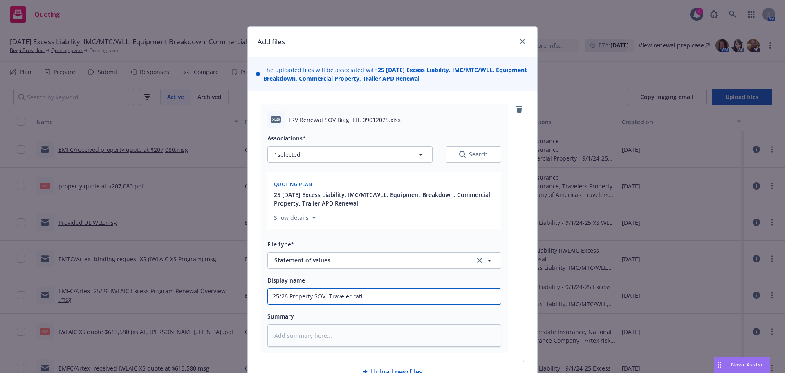
type input "25/26 Property SOV -Traveler ratin"
type textarea "x"
type input "25/26 Property SOV -Traveler rating"
type textarea "x"
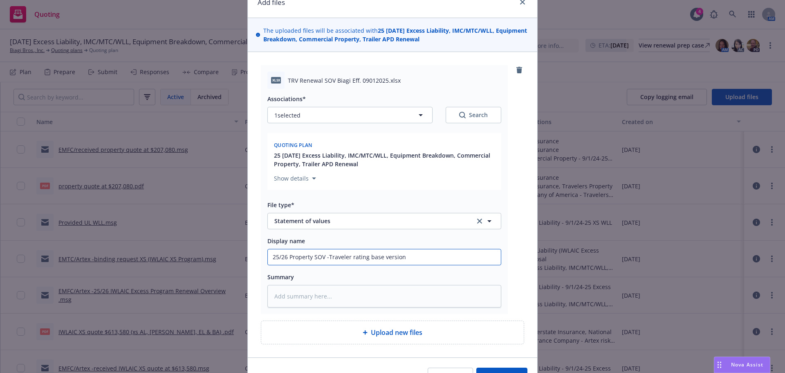
scroll to position [82, 0]
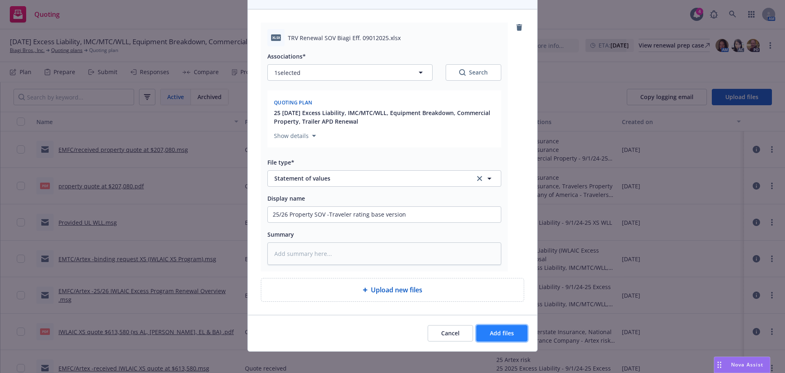
click at [490, 332] on span "Add files" at bounding box center [502, 333] width 24 height 8
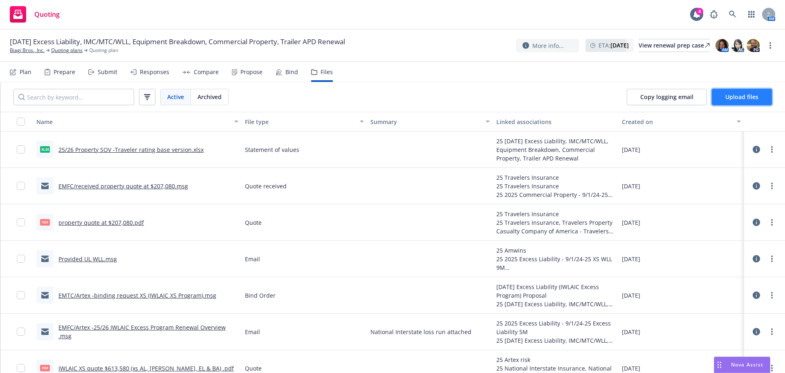
click at [734, 99] on span "Upload files" at bounding box center [741, 97] width 33 height 8
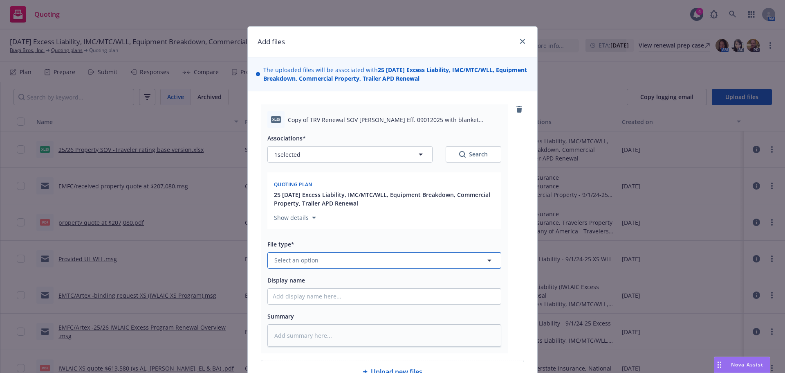
click at [319, 263] on button "Select an option" at bounding box center [384, 260] width 234 height 16
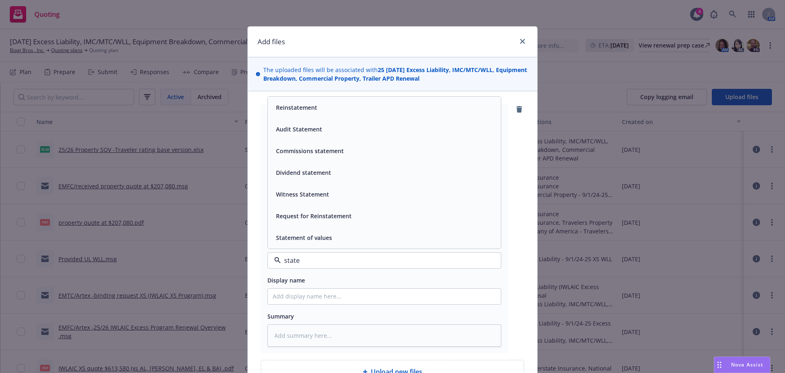
click at [308, 240] on span "Statement of values" at bounding box center [304, 237] width 56 height 9
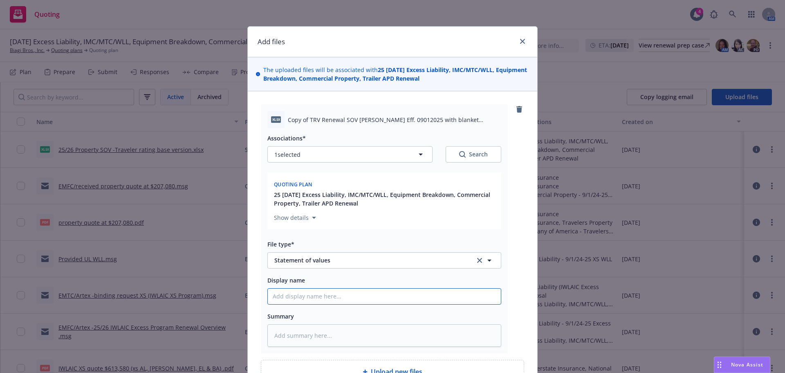
click at [301, 295] on input "Display name" at bounding box center [384, 296] width 233 height 16
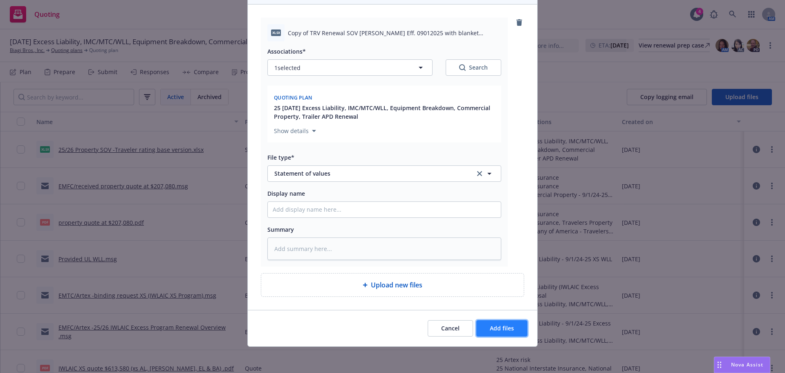
click at [496, 331] on span "Add files" at bounding box center [502, 328] width 24 height 8
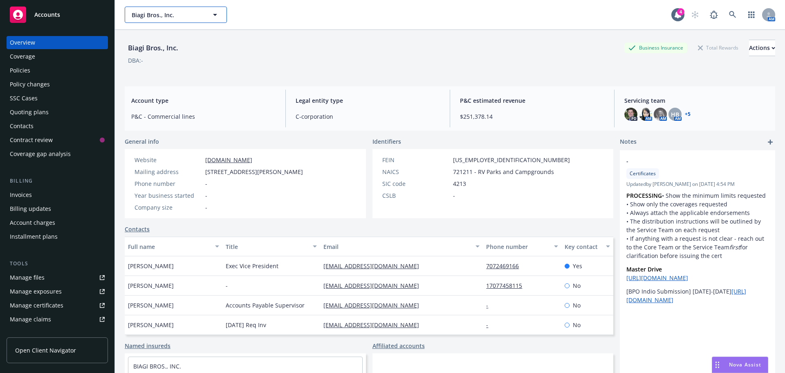
click at [162, 17] on span "Biagi Bros., Inc." at bounding box center [167, 15] width 71 height 9
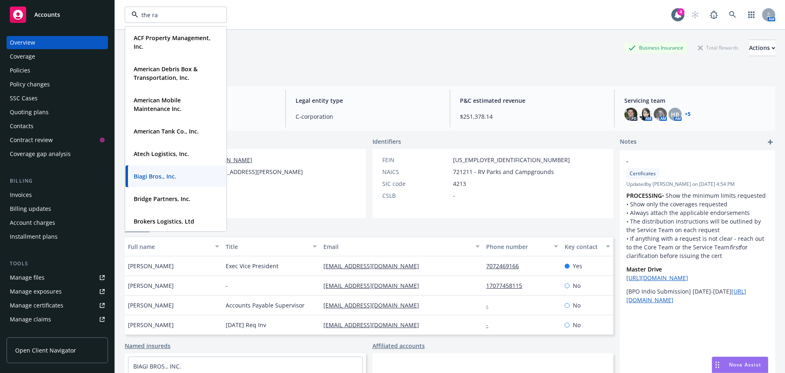
type input "the rat"
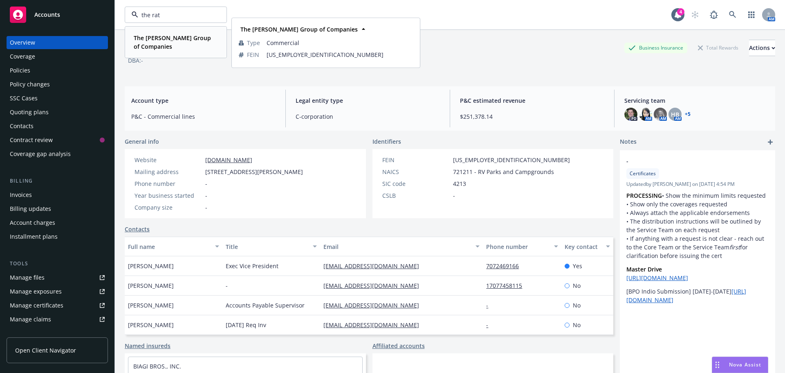
click at [155, 31] on div "The [PERSON_NAME] Group of Companies Type Commercial FEIN [US_EMPLOYER_IDENTIFI…" at bounding box center [176, 42] width 101 height 30
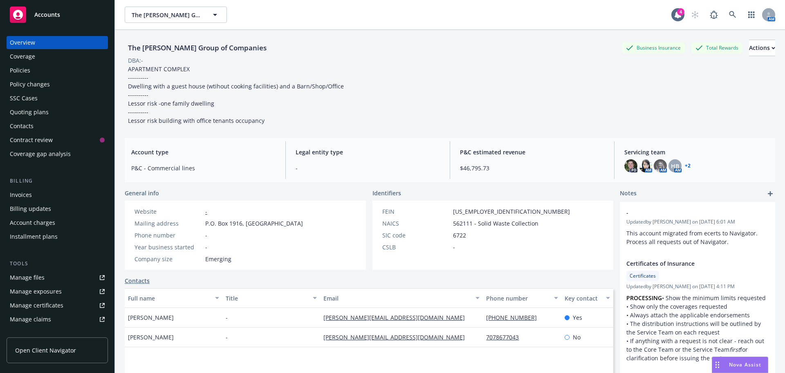
click at [31, 192] on div "Invoices" at bounding box center [57, 194] width 95 height 13
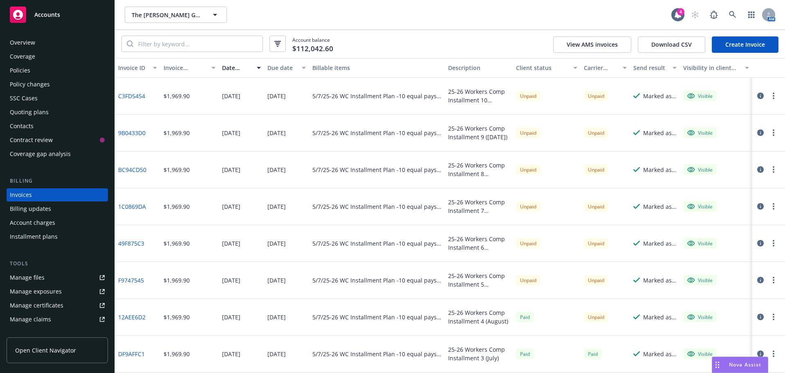
click at [26, 235] on div "Installment plans" at bounding box center [34, 236] width 48 height 13
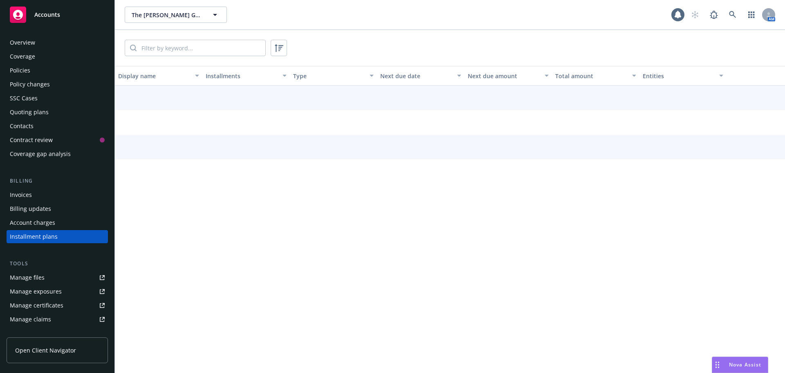
scroll to position [37, 0]
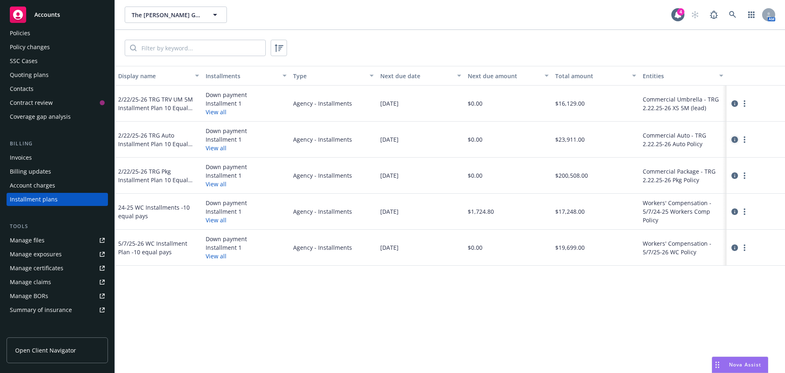
click at [736, 141] on icon "circleInformation" at bounding box center [735, 139] width 7 height 7
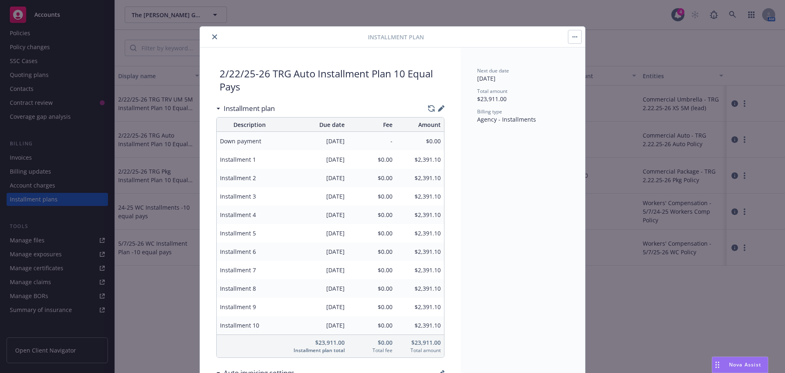
click at [210, 36] on button "close" at bounding box center [215, 37] width 10 height 10
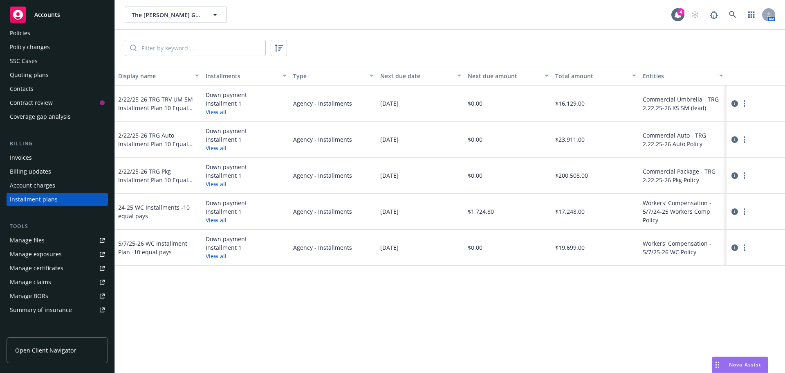
click at [22, 159] on div "Invoices" at bounding box center [21, 157] width 22 height 13
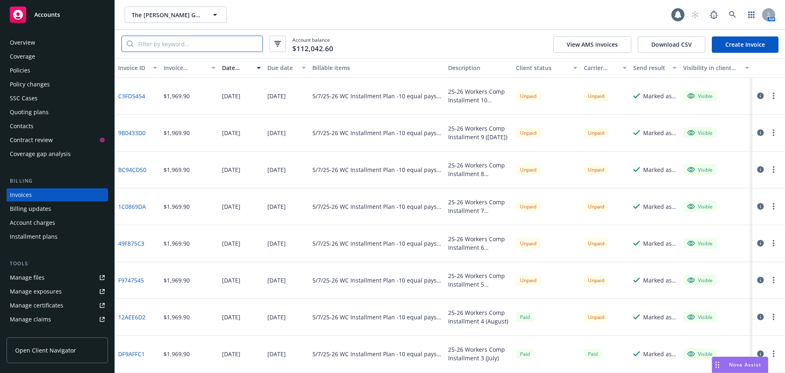
click at [185, 50] on input "search" at bounding box center [197, 44] width 129 height 16
type input "i"
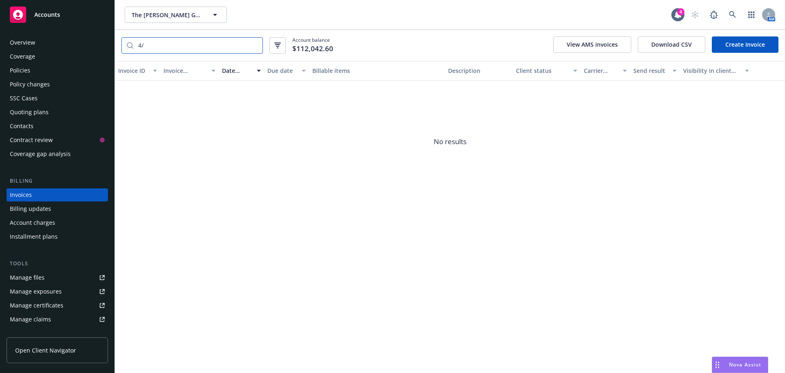
type input "4"
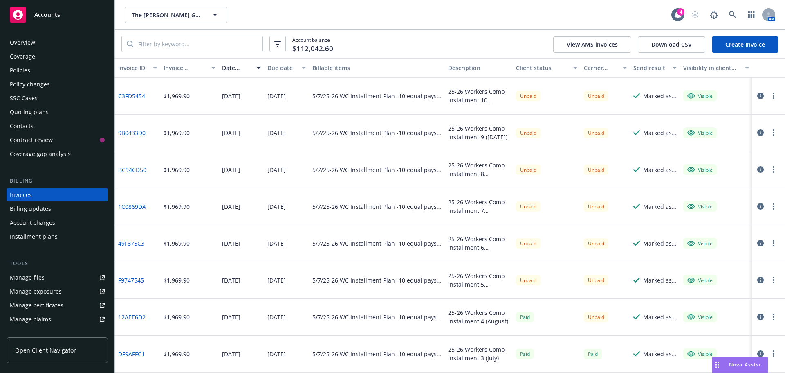
click at [280, 66] on div "Due date" at bounding box center [282, 67] width 30 height 9
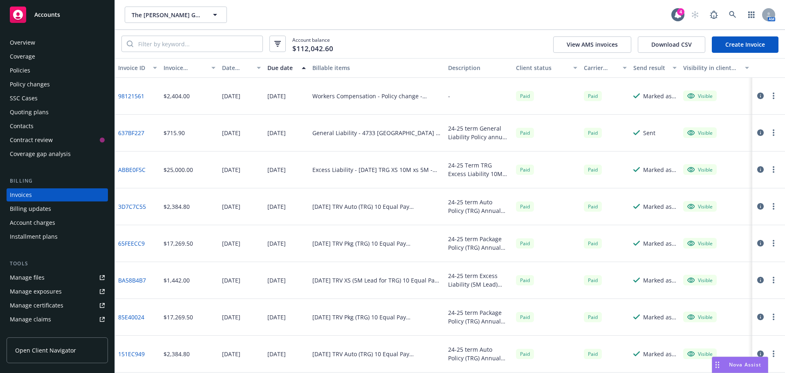
click at [279, 68] on div "Due date" at bounding box center [282, 67] width 30 height 9
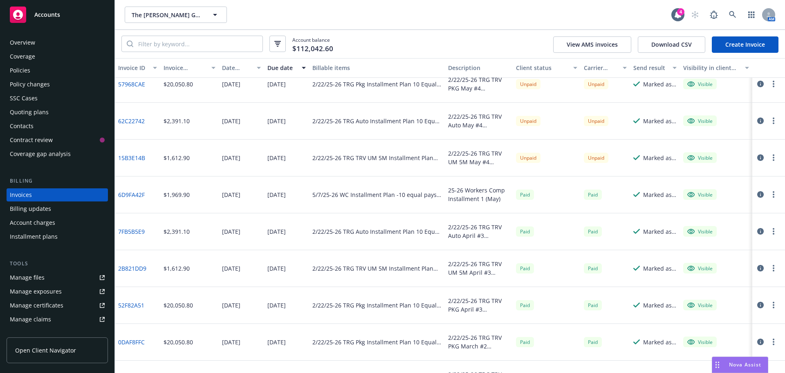
scroll to position [1047, 0]
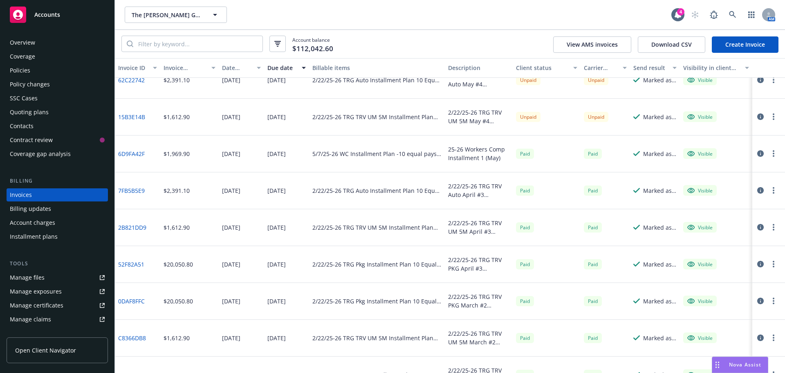
drag, startPoint x: 300, startPoint y: 193, endPoint x: 267, endPoint y: 195, distance: 33.2
click at [267, 195] on div "[DATE]" at bounding box center [286, 190] width 45 height 37
click at [484, 204] on div "2/22/25-26 TRG TRV Auto April #3 installment" at bounding box center [479, 190] width 68 height 37
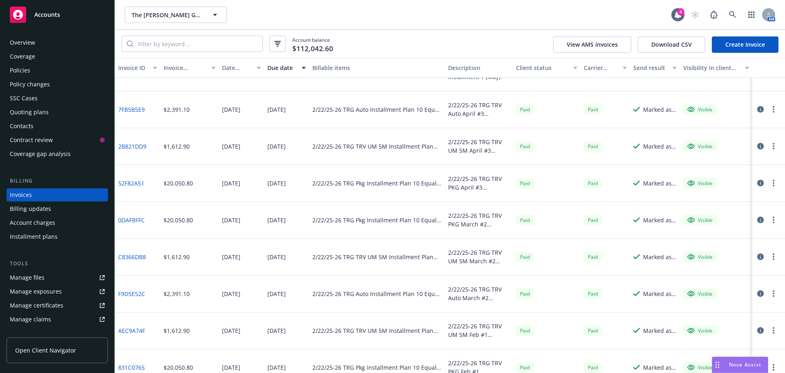
scroll to position [1128, 0]
click at [757, 220] on icon "button" at bounding box center [760, 219] width 7 height 7
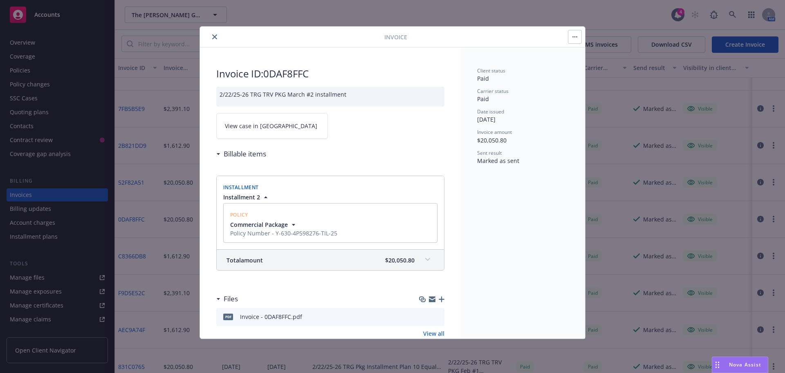
scroll to position [19, 0]
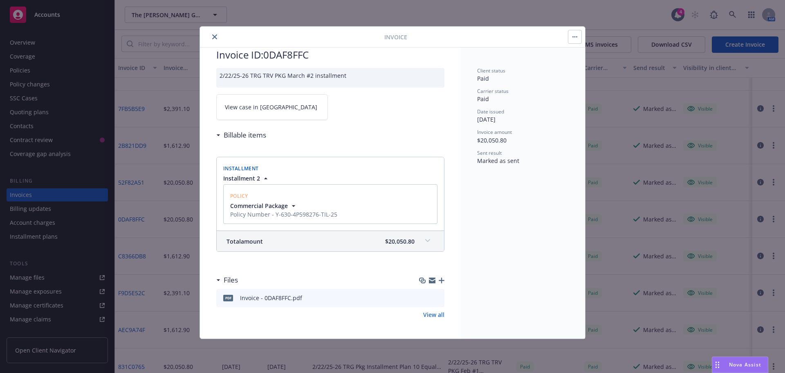
click at [216, 136] on div "Billable items" at bounding box center [241, 135] width 50 height 11
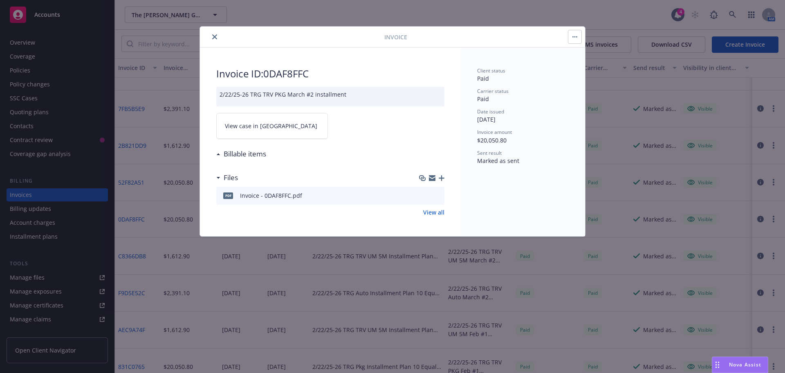
click at [218, 177] on icon at bounding box center [218, 178] width 4 height 2
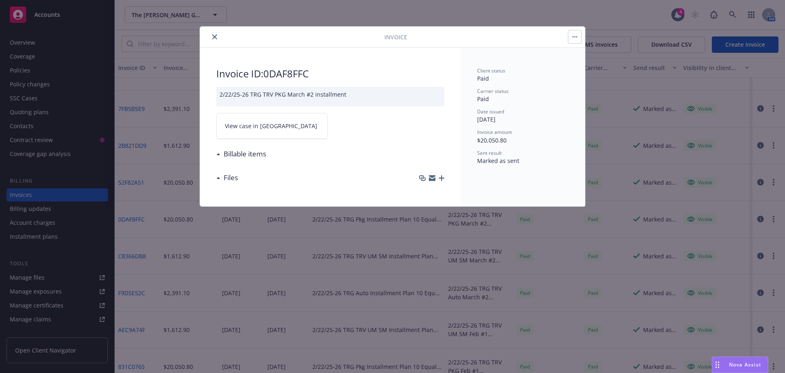
click at [218, 179] on div "Files" at bounding box center [227, 177] width 22 height 11
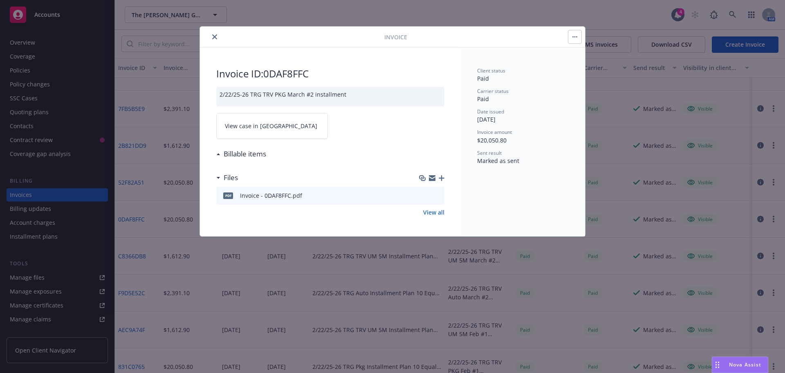
click at [434, 216] on link "View all" at bounding box center [433, 212] width 21 height 9
